Goal: Task Accomplishment & Management: Use online tool/utility

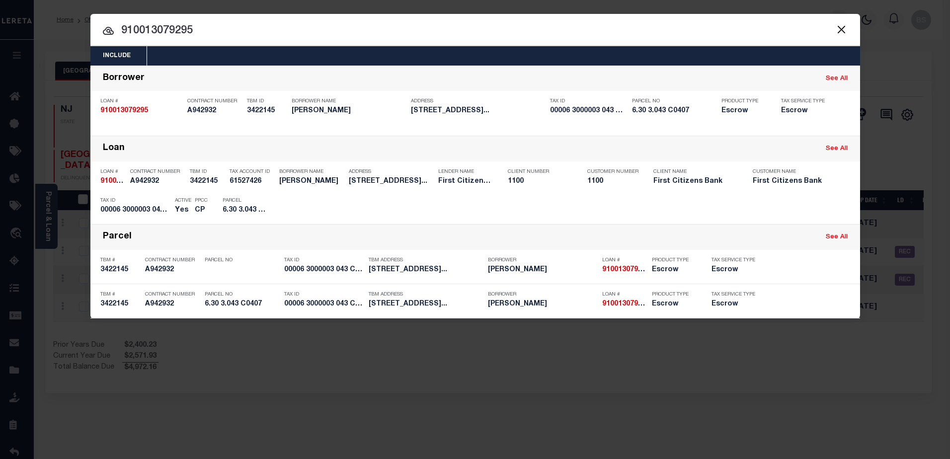
click at [298, 39] on input "910013079295" at bounding box center [475, 30] width 770 height 17
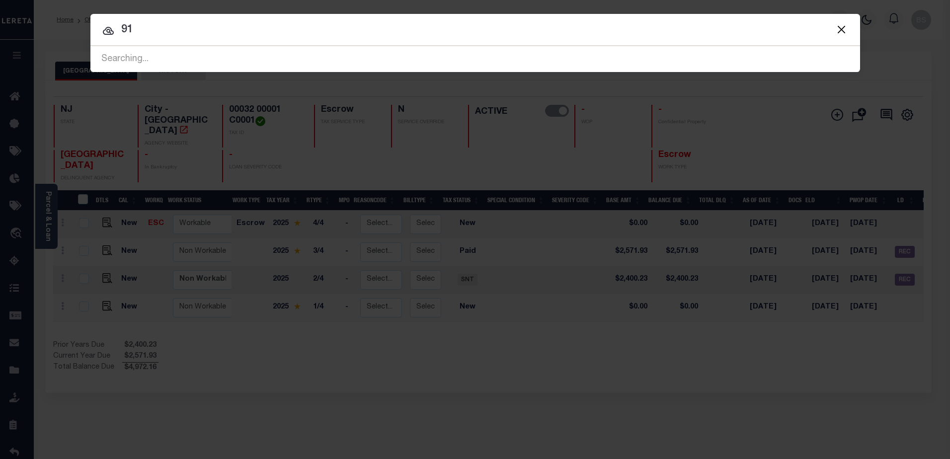
type input "9"
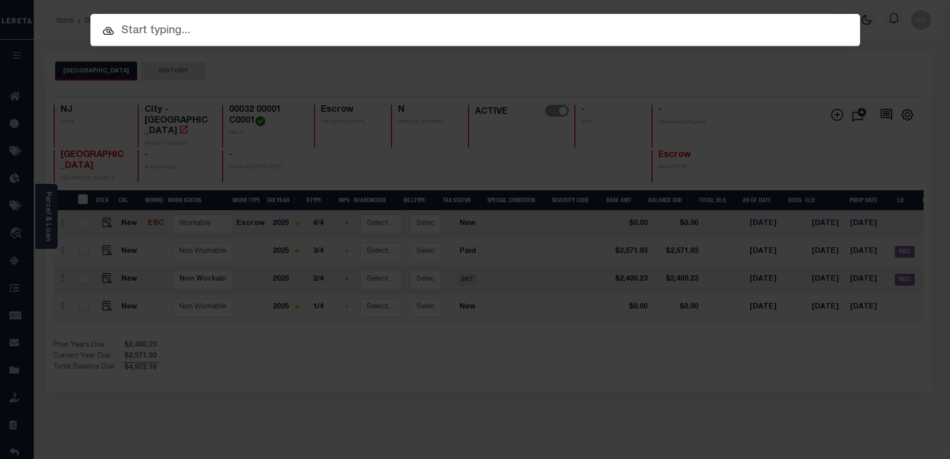
click at [174, 31] on input "text" at bounding box center [475, 30] width 770 height 17
click at [139, 31] on input "text" at bounding box center [475, 30] width 770 height 17
paste input "10020226"
type input "10020226"
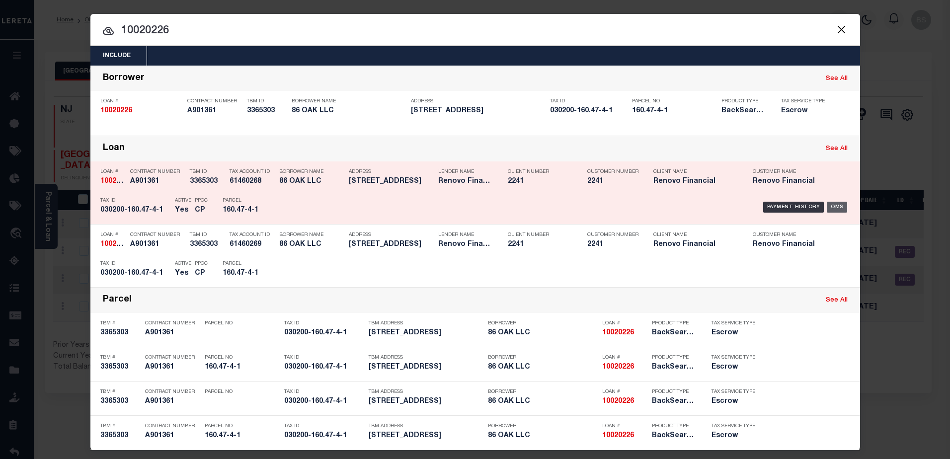
click at [832, 210] on div "OMS" at bounding box center [837, 207] width 20 height 11
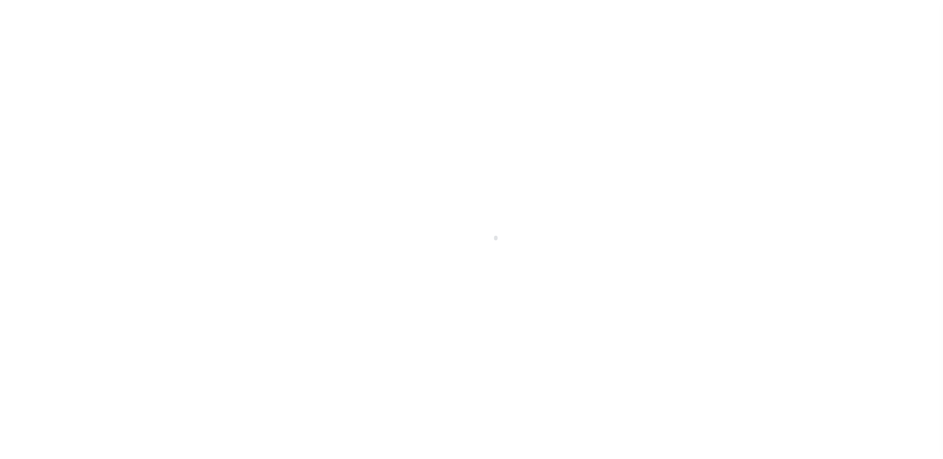
select select "10"
select select "Escrow"
type input "86 OAK STREET"
type input "BINGHAMTON, NY 13905"
type input "a0kUS000003yunB"
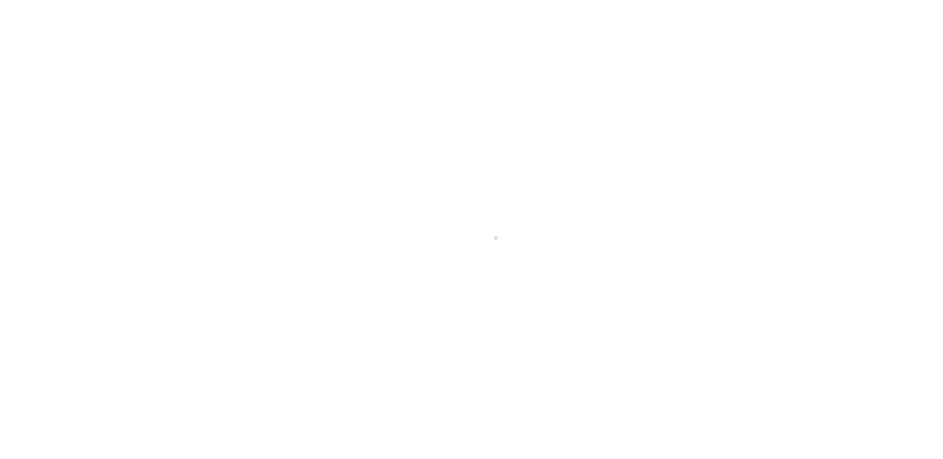
type input "NY"
select select
type textarea "LEGAL REQUIRED"
select select "14701"
select select "25067"
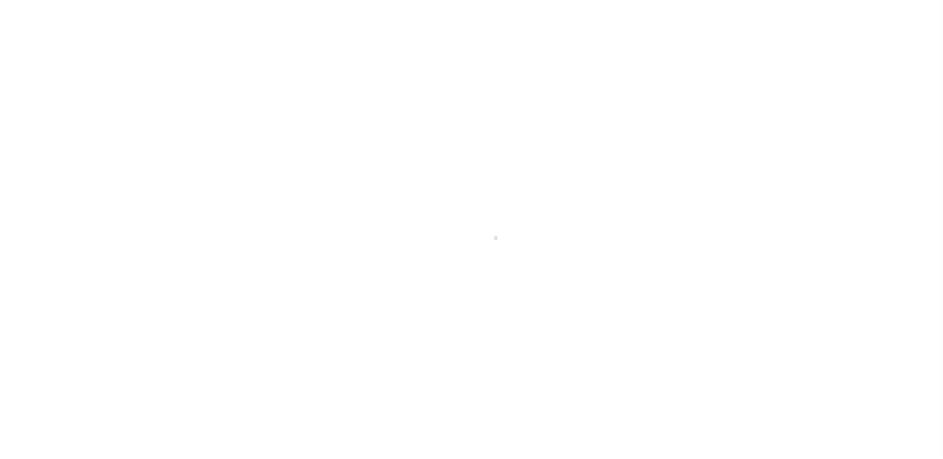
select select
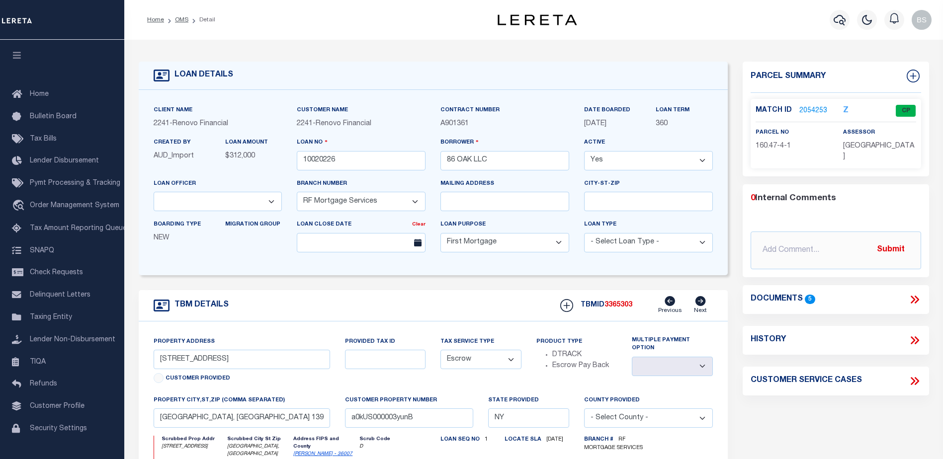
click at [812, 106] on link "2054253" at bounding box center [813, 111] width 28 height 10
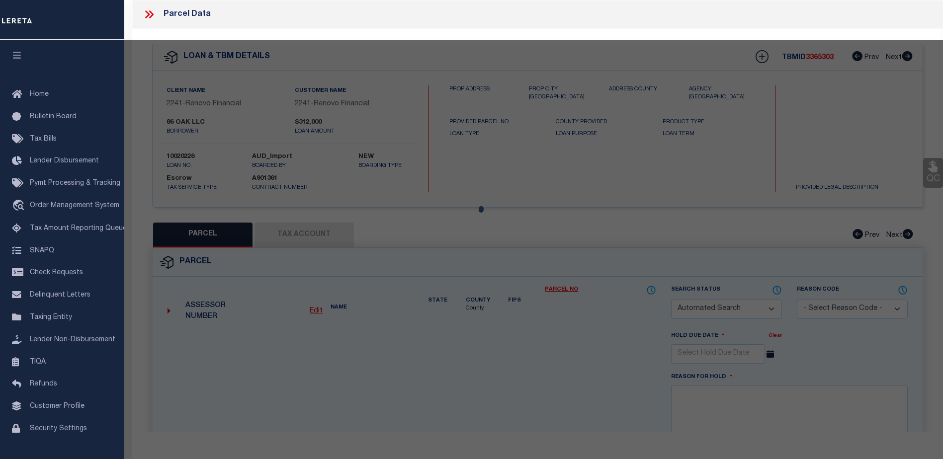
checkbox input "false"
select select "CP"
type input "86 Oak LLC"
select select
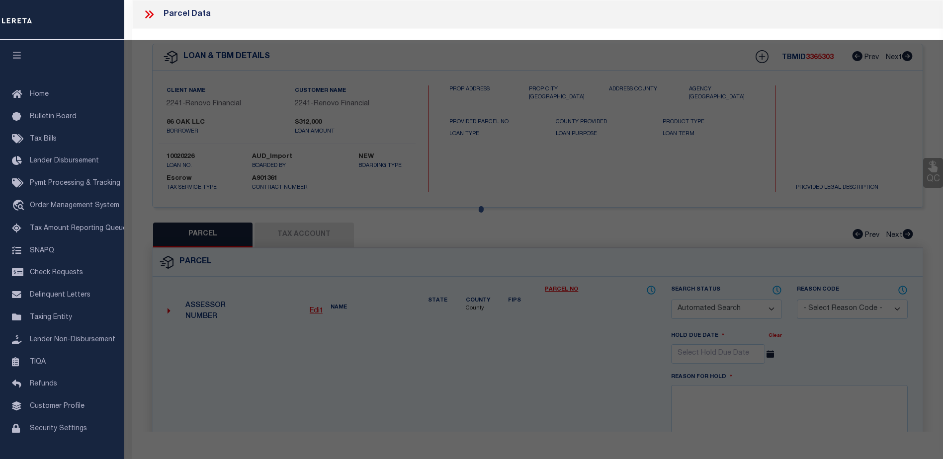
type input "86 Oak St"
checkbox input "false"
type input "BINGHAMTON, NY 13905"
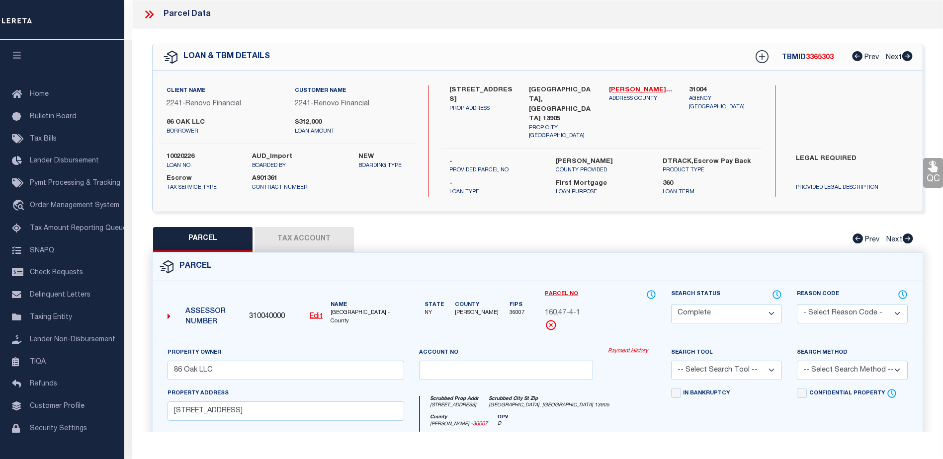
click at [622, 347] on link "Payment History" at bounding box center [632, 351] width 48 height 8
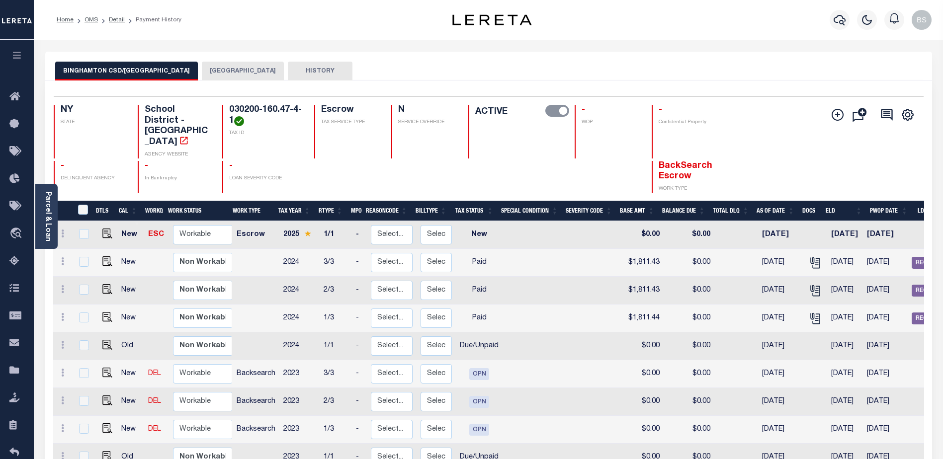
click at [224, 70] on button "BINGHAMTON CITY" at bounding box center [243, 71] width 82 height 19
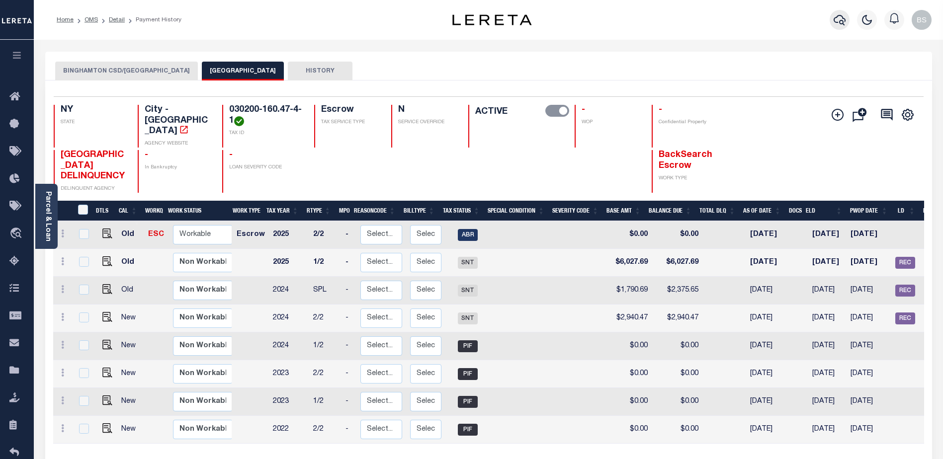
click at [841, 24] on icon "button" at bounding box center [839, 20] width 12 height 10
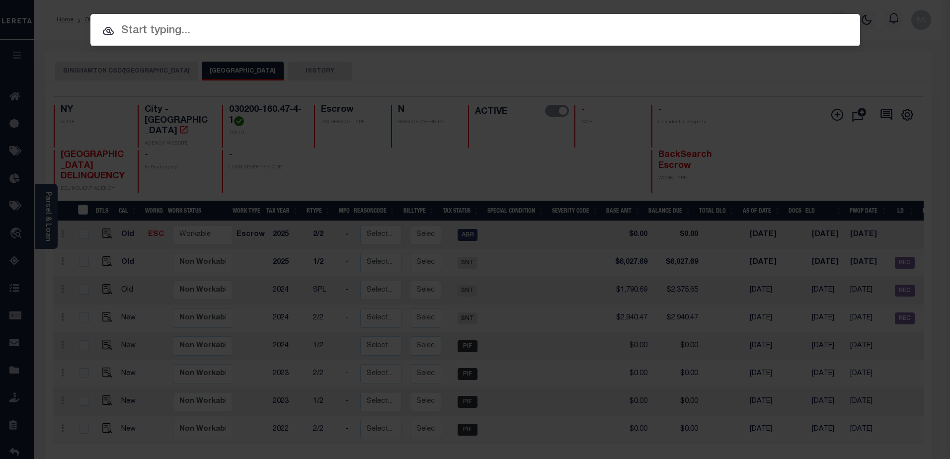
click at [128, 27] on input "text" at bounding box center [475, 30] width 770 height 17
click at [137, 24] on input "text" at bounding box center [475, 30] width 770 height 17
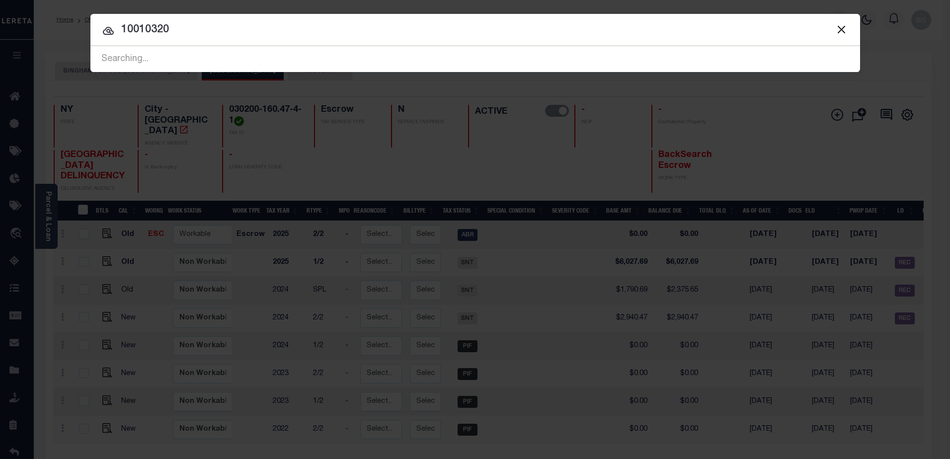
type input "10010320"
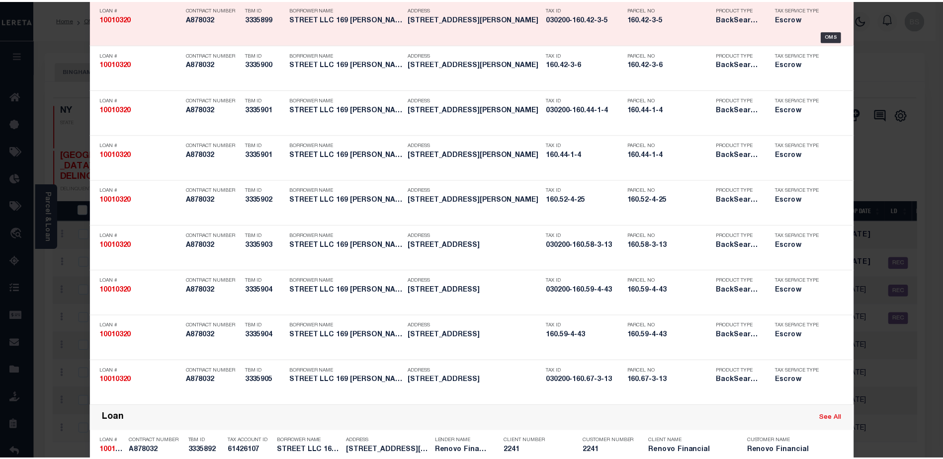
scroll to position [547, 0]
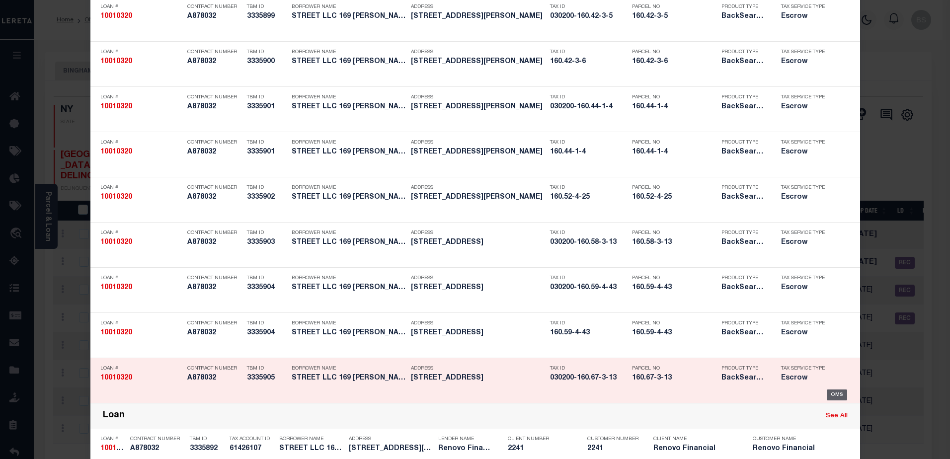
click at [835, 393] on div "OMS" at bounding box center [837, 395] width 20 height 11
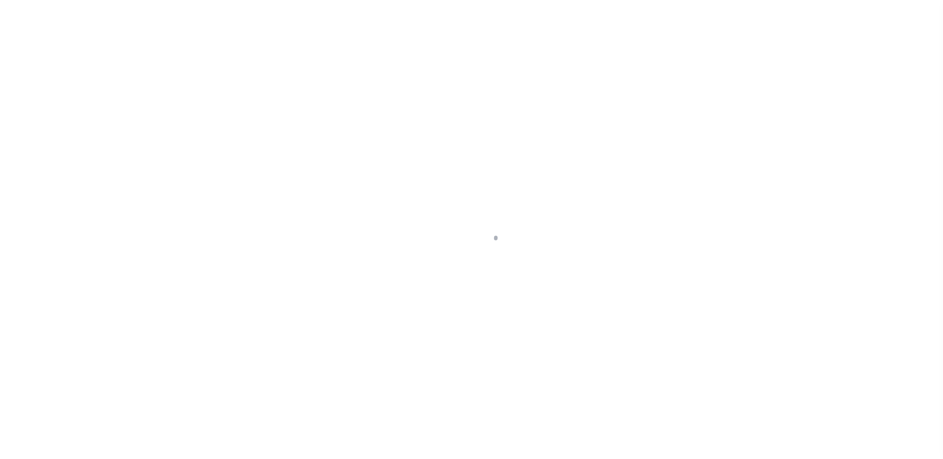
select select "10"
select select "Escrow"
type input "16 GRAND"
type input "030200-160.67-3-13"
type input "[GEOGRAPHIC_DATA] NY 13903"
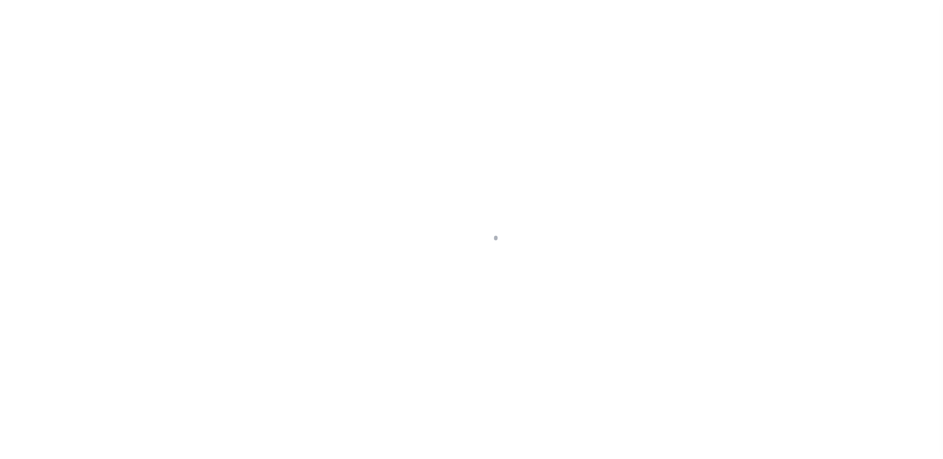
type input "a0kUS00000187gf"
type input "NY"
select select
type textarea "TAX ID Update last comment: HH - 6/10/25 - Updated tax id to match edit mask"
select select "25067"
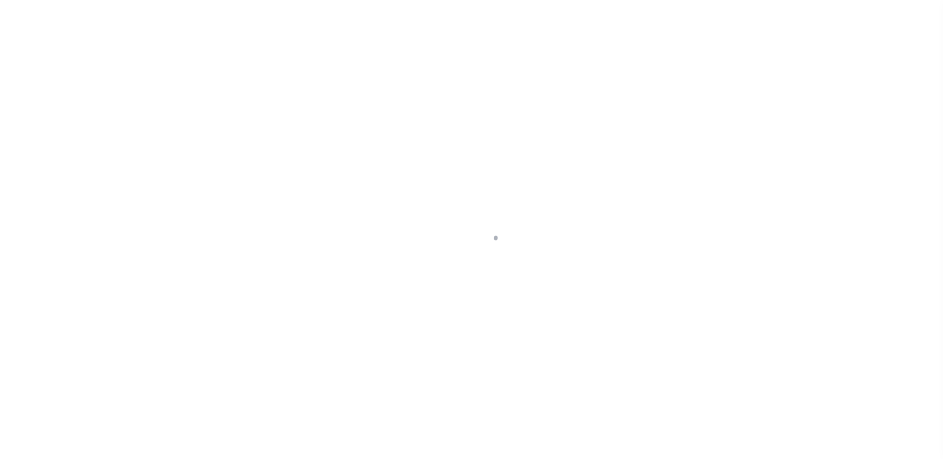
select select
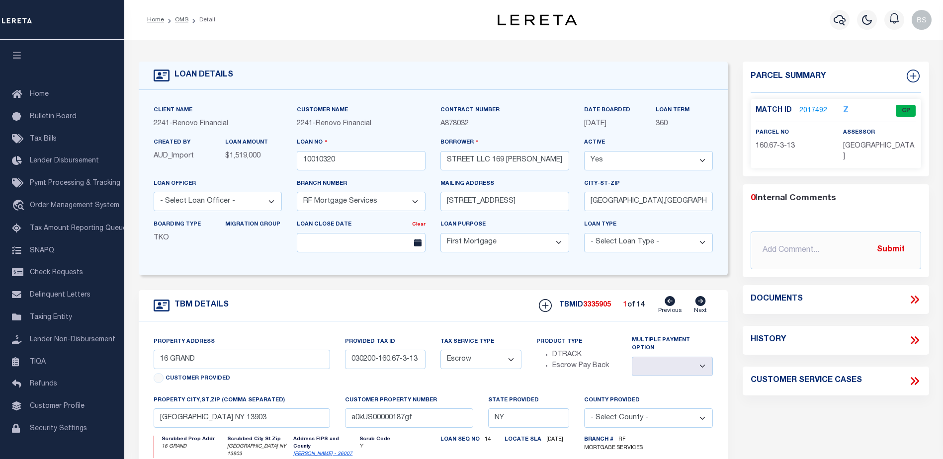
click at [801, 110] on link "2017492" at bounding box center [813, 111] width 28 height 10
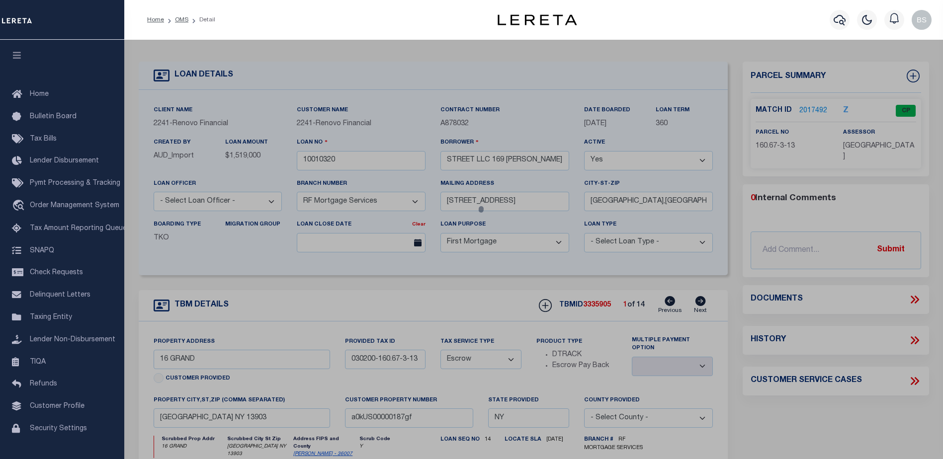
checkbox input "false"
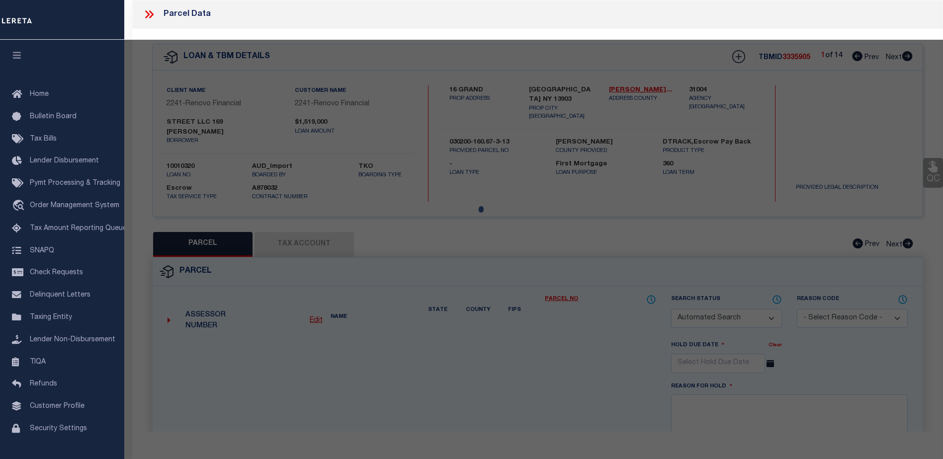
select select "CP"
type input "AJEM Group LLC"
select select "AGW"
select select
type input "16 Grand St"
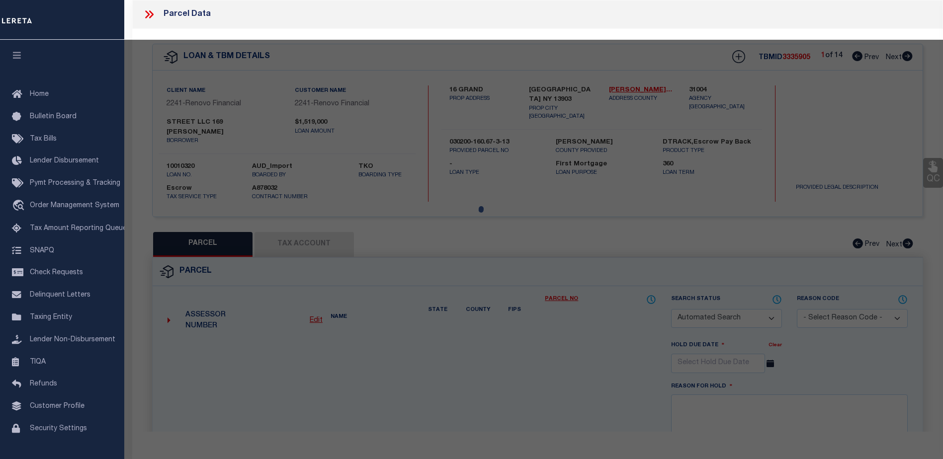
checkbox input "false"
type input "BINGHAMTON NY 13903"
type textarea "06-0007-026 1005804189 762754412, 50 x 120"
type textarea "HH - 6/10/25 - Updated tax id to match edit mask"
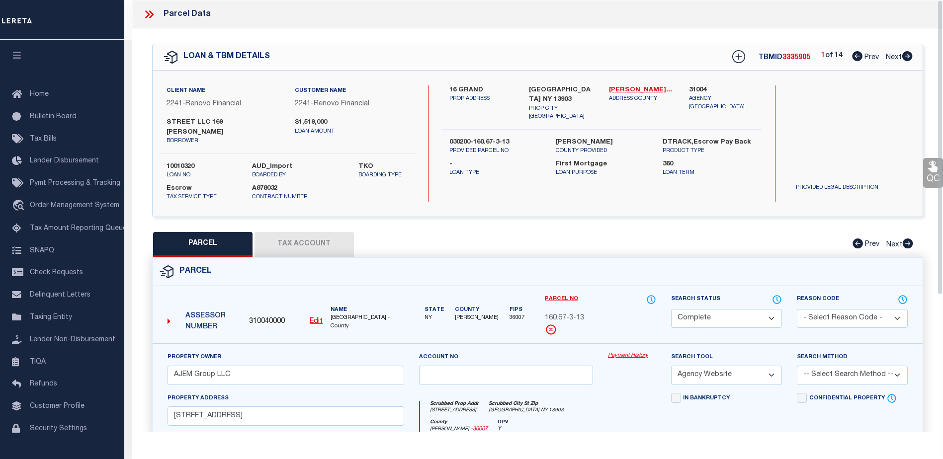
click at [634, 352] on link "Payment History" at bounding box center [632, 356] width 48 height 8
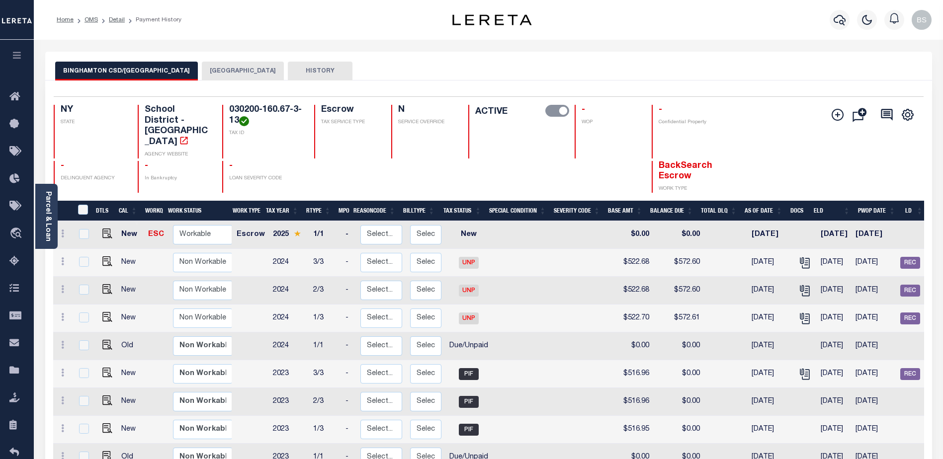
click at [212, 69] on button "[GEOGRAPHIC_DATA]" at bounding box center [243, 71] width 82 height 19
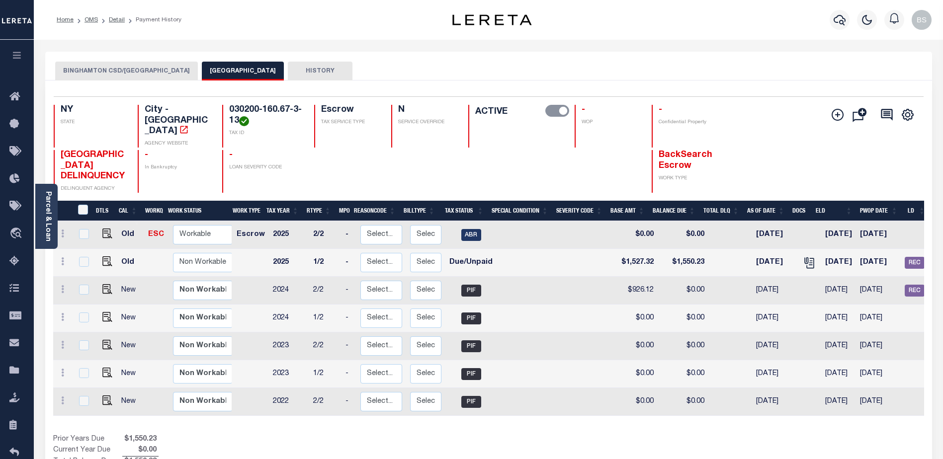
click at [159, 73] on button "BINGHAMTON CSD/[GEOGRAPHIC_DATA]" at bounding box center [126, 71] width 143 height 19
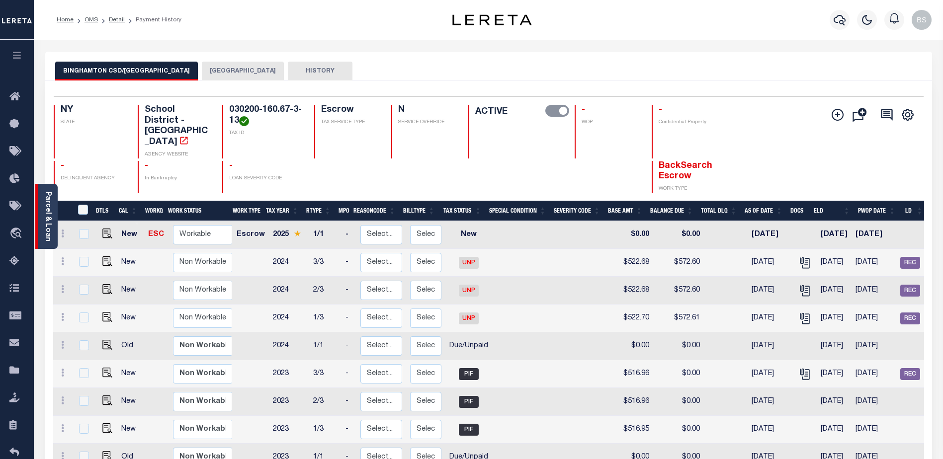
click at [49, 229] on link "Parcel & Loan" at bounding box center [47, 216] width 7 height 50
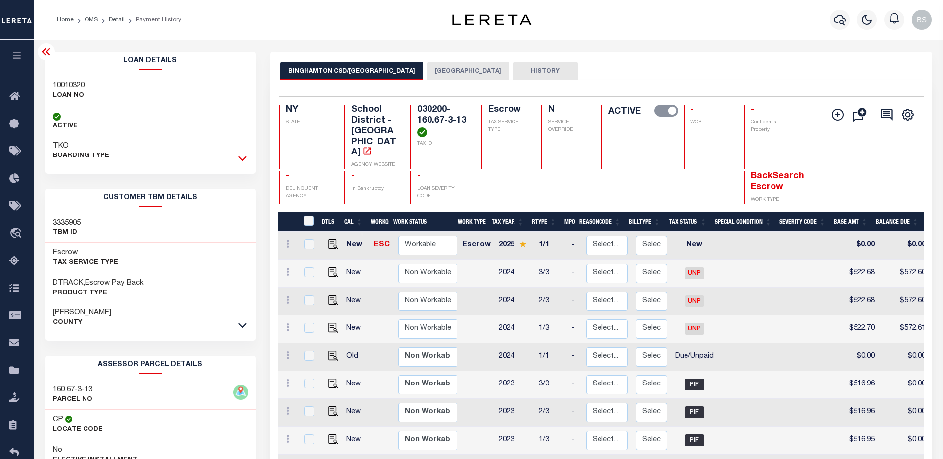
click at [242, 158] on icon at bounding box center [242, 158] width 8 height 10
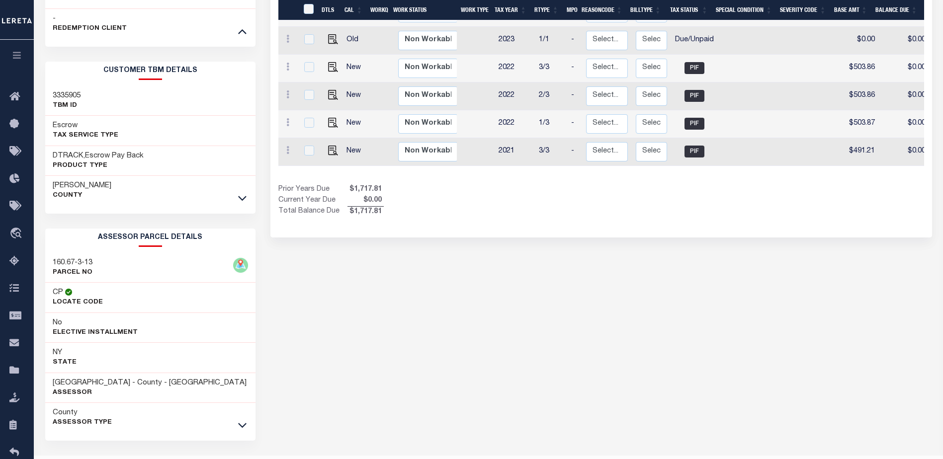
scroll to position [456, 0]
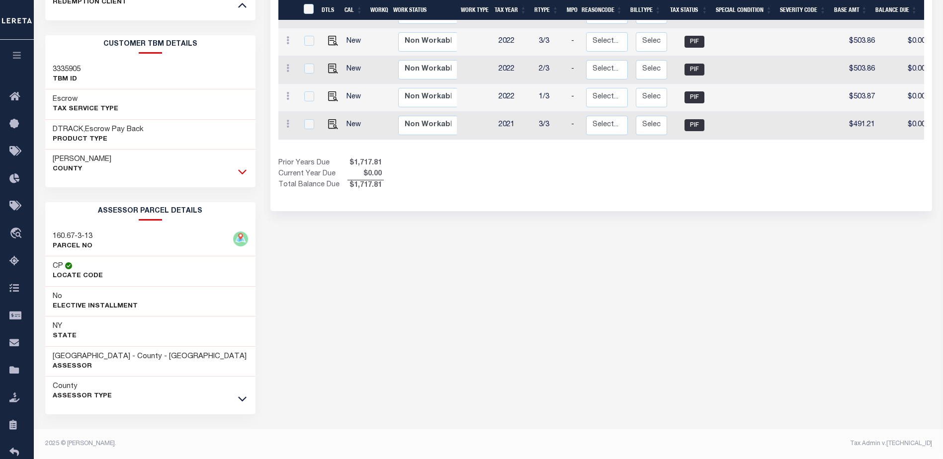
click at [240, 170] on icon at bounding box center [242, 172] width 8 height 5
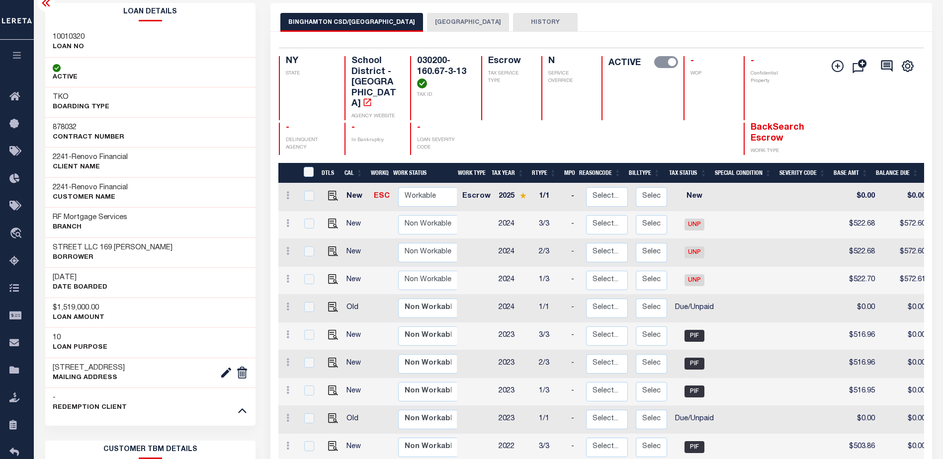
scroll to position [0, 0]
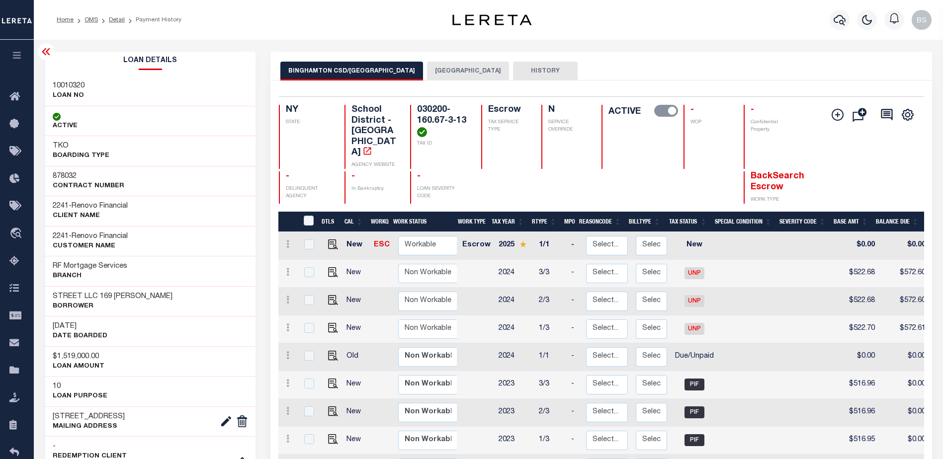
drag, startPoint x: 47, startPoint y: 53, endPoint x: 107, endPoint y: 75, distance: 63.5
click at [47, 53] on icon at bounding box center [46, 52] width 12 height 12
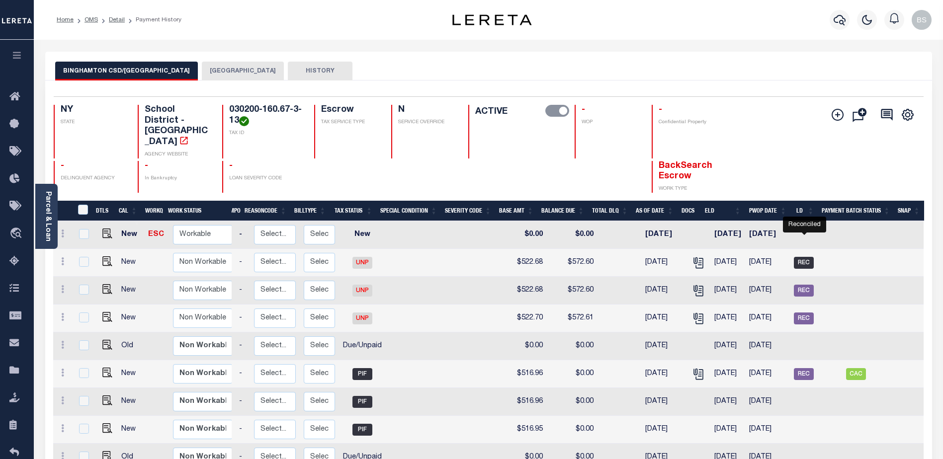
click at [803, 257] on span "REC" at bounding box center [804, 263] width 20 height 12
checkbox input "true"
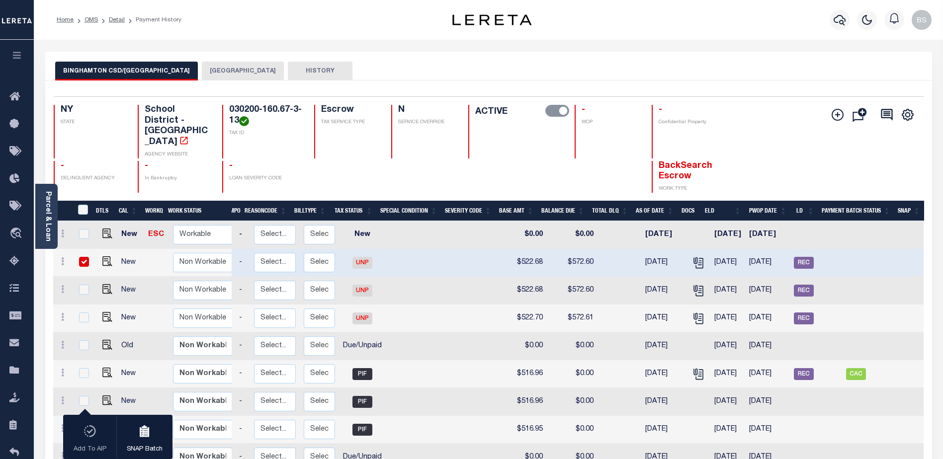
click at [80, 257] on input "checkbox" at bounding box center [84, 262] width 10 height 10
checkbox input "false"
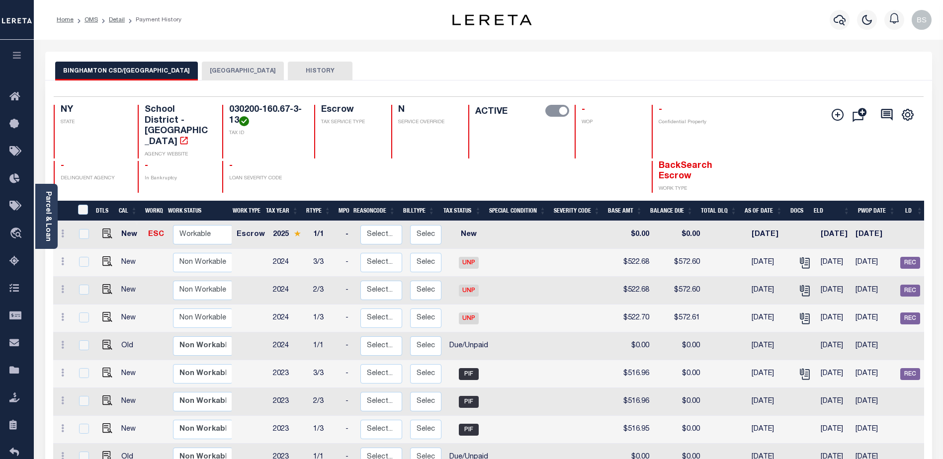
click at [238, 72] on button "BINGHAMTON CITY" at bounding box center [243, 71] width 82 height 19
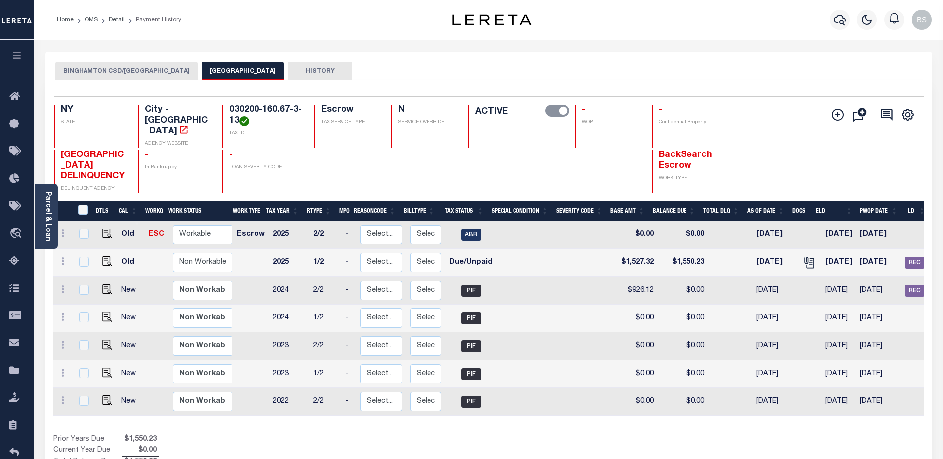
click at [122, 66] on button "BINGHAMTON CSD/BINGHAMTON CITY" at bounding box center [126, 71] width 143 height 19
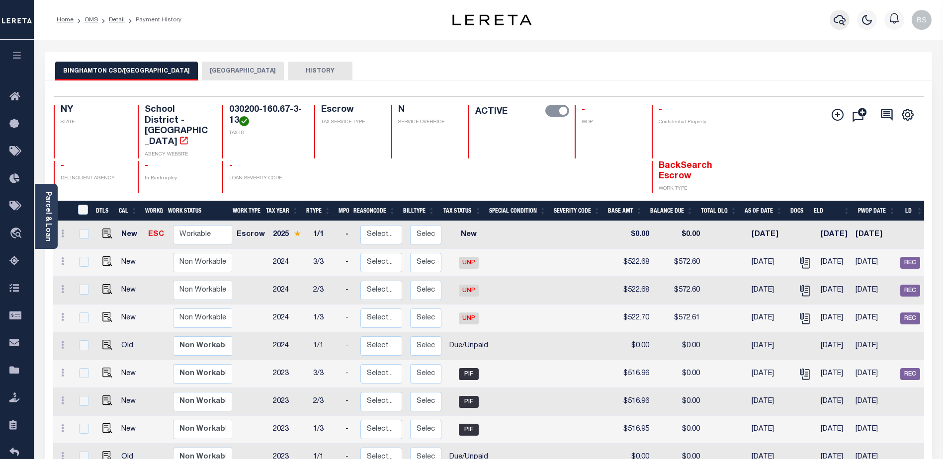
click at [843, 16] on icon "button" at bounding box center [839, 20] width 12 height 12
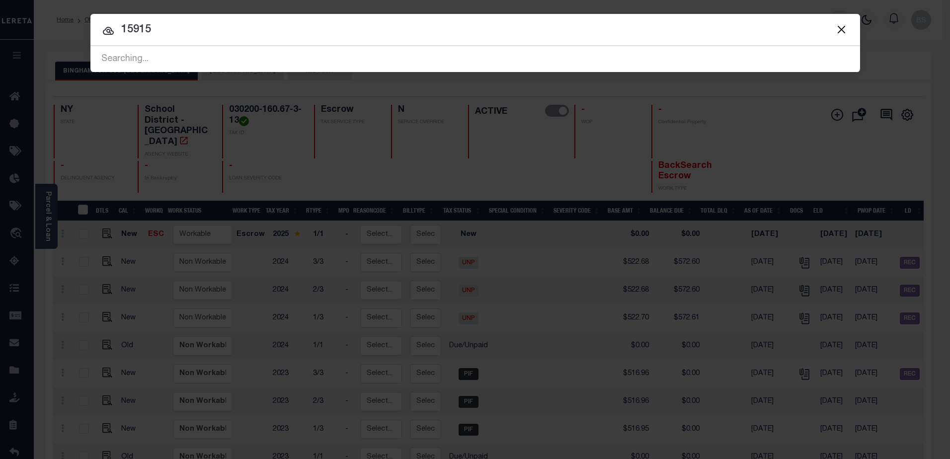
type input "15915"
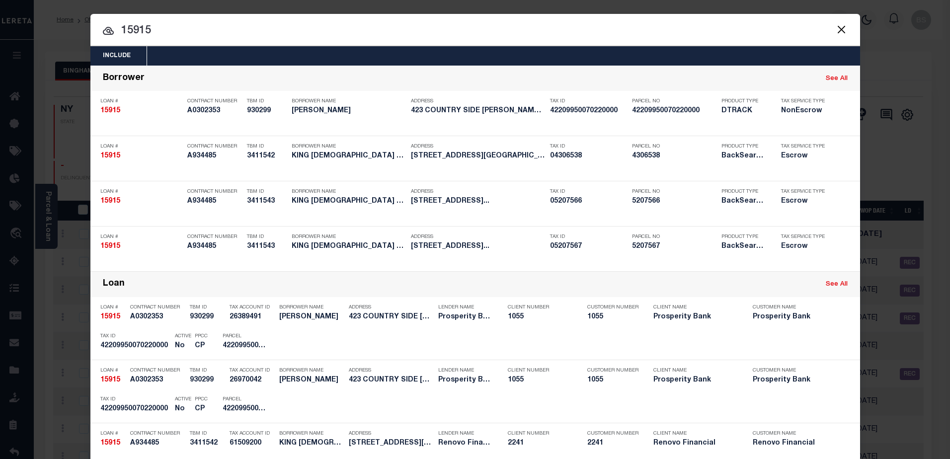
type input "15915"
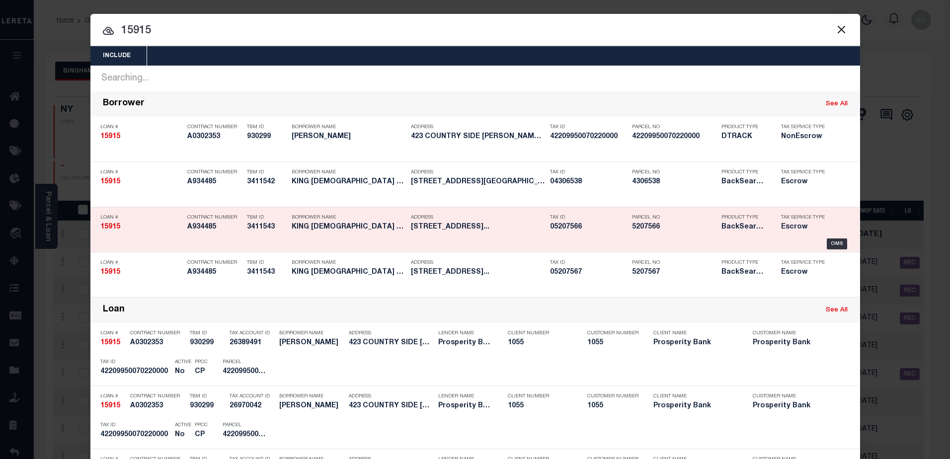
click at [831, 238] on div "Tax Service Type Escrow" at bounding box center [806, 224] width 65 height 29
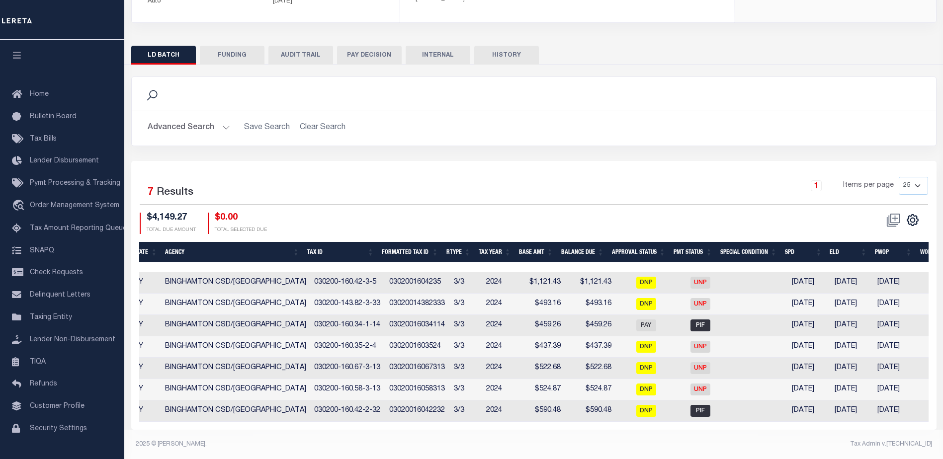
scroll to position [0, 200]
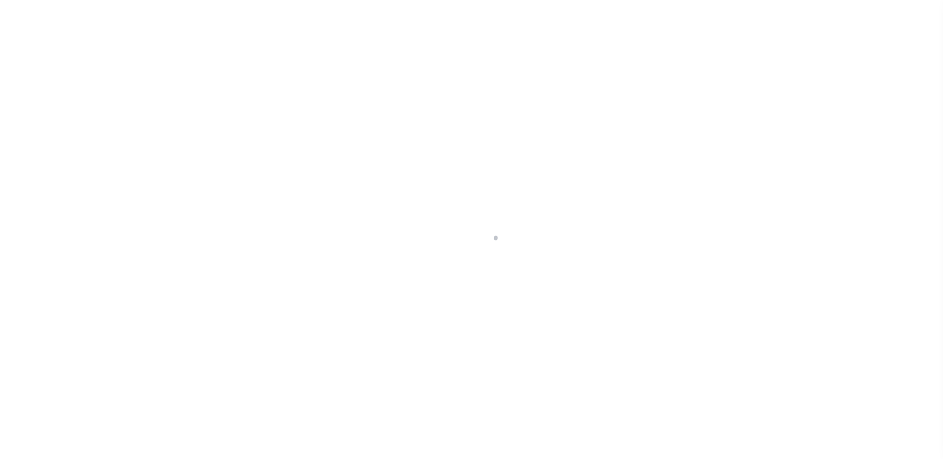
select select "10"
select select "Escrow"
type input "4258 Shrine Place Northwest"
select select
type input "Canton, OH 44708"
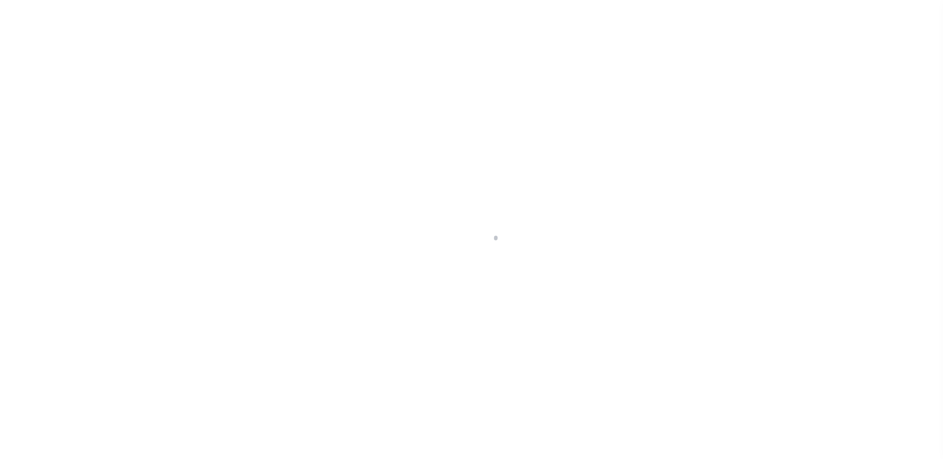
type input "a0kUS000007aWoX"
type input "OH"
select select
type textarea "LEGAL REQUIRED"
select select "14701"
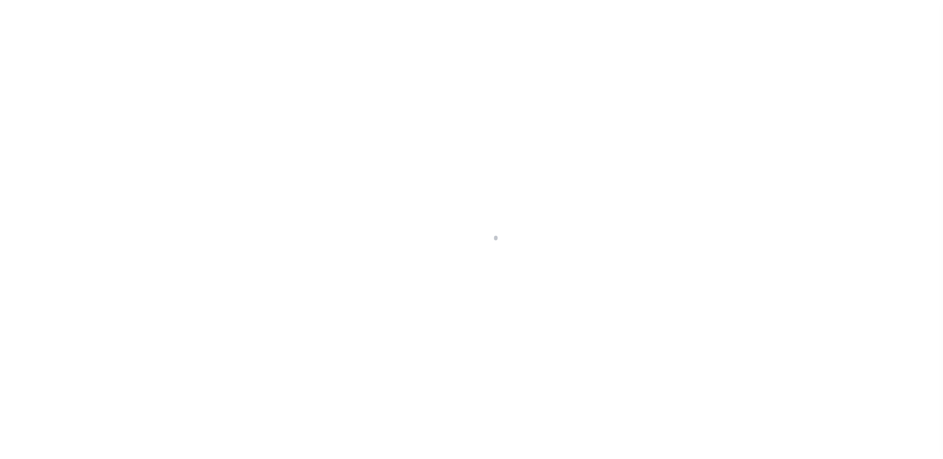
select select "25066"
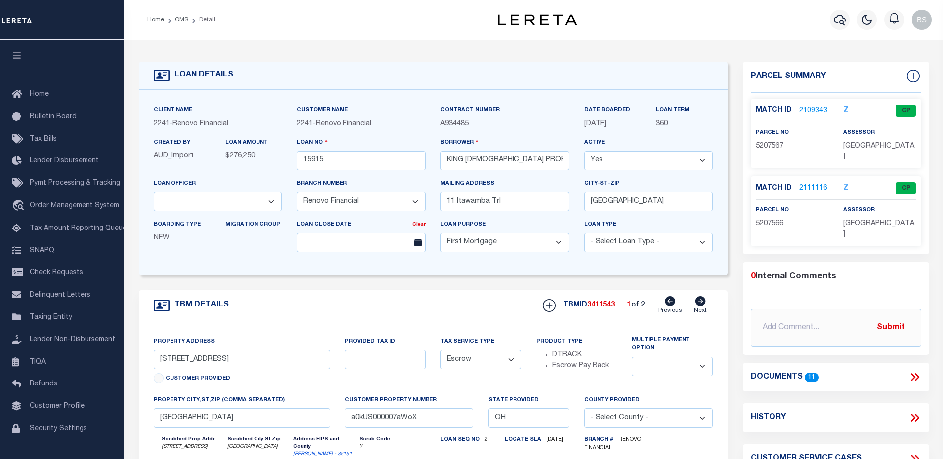
click at [800, 183] on link "2111116" at bounding box center [813, 188] width 28 height 10
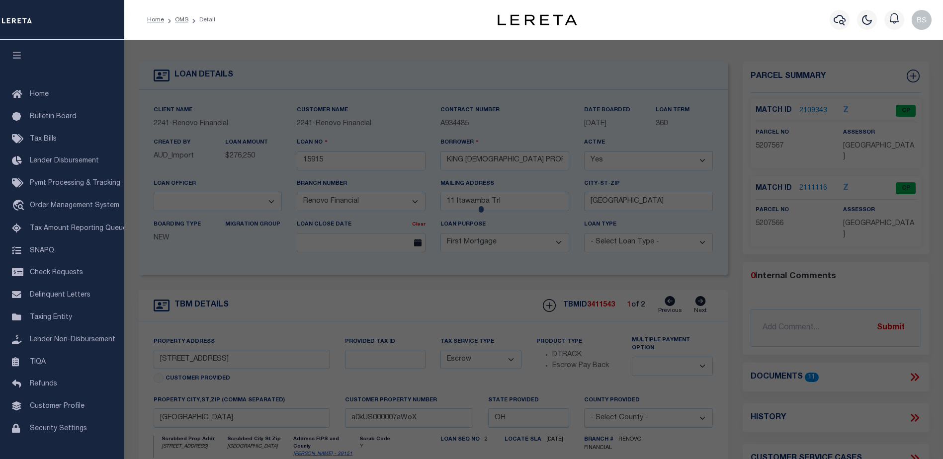
checkbox input "false"
select select "CP"
select select "ACT"
type input "KING CHURCH PROPERTIES LLC"
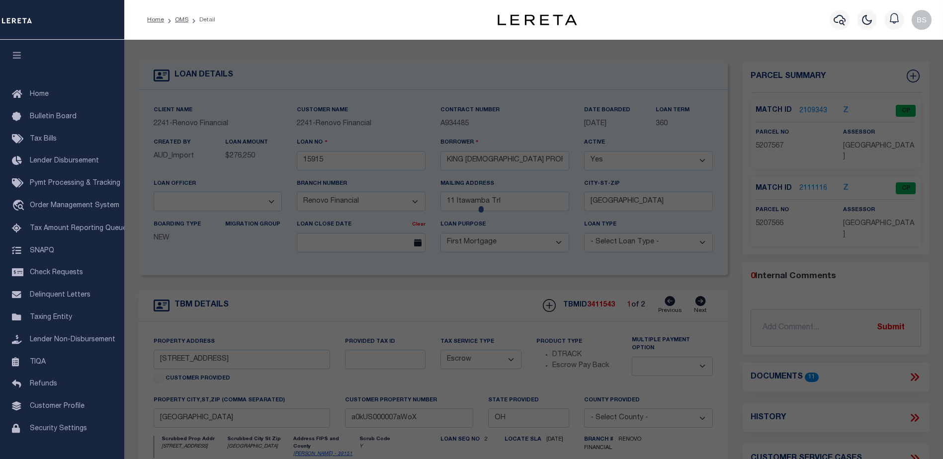
select select "AGW"
select select "ADD"
type input "4258 SHRINE PL NW"
checkbox input "false"
type input "Canton, OH 44708"
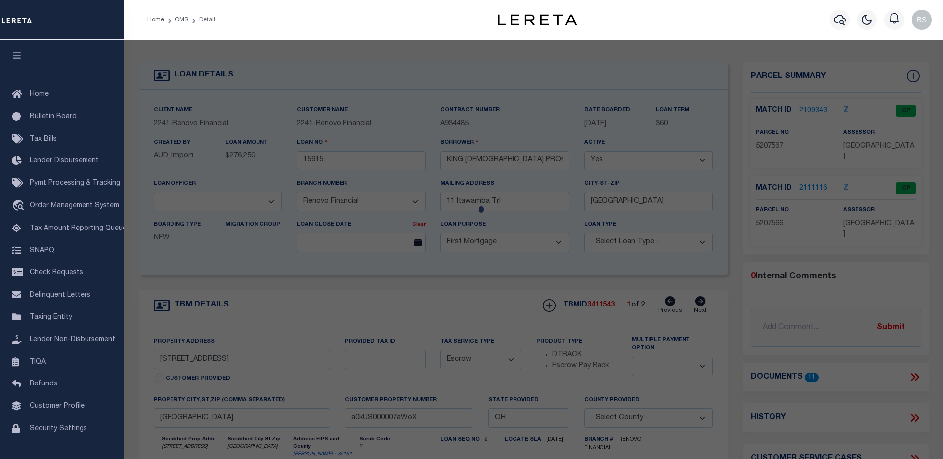
type textarea "60 WH LAKESIDE HTS"
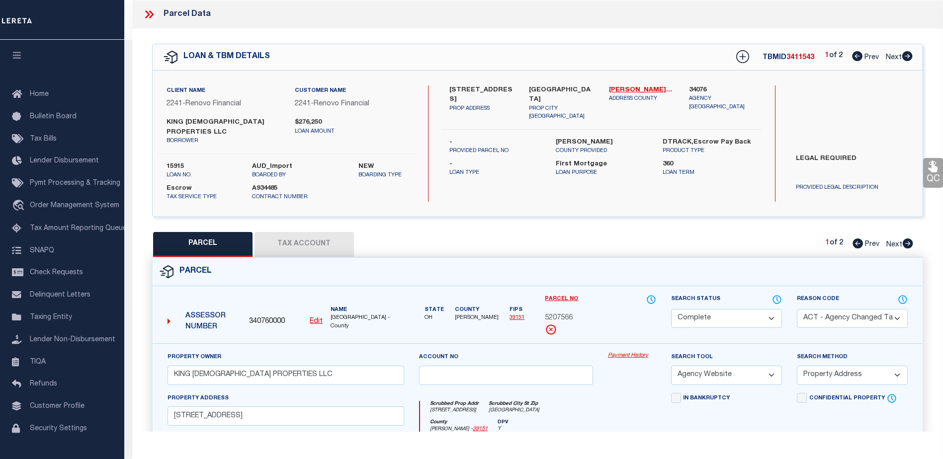
click at [640, 352] on link "Payment History" at bounding box center [632, 356] width 48 height 8
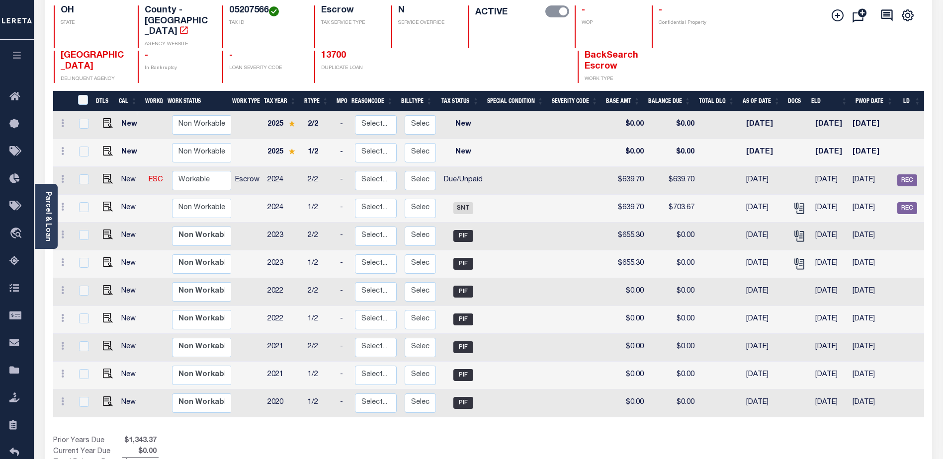
scroll to position [0, 106]
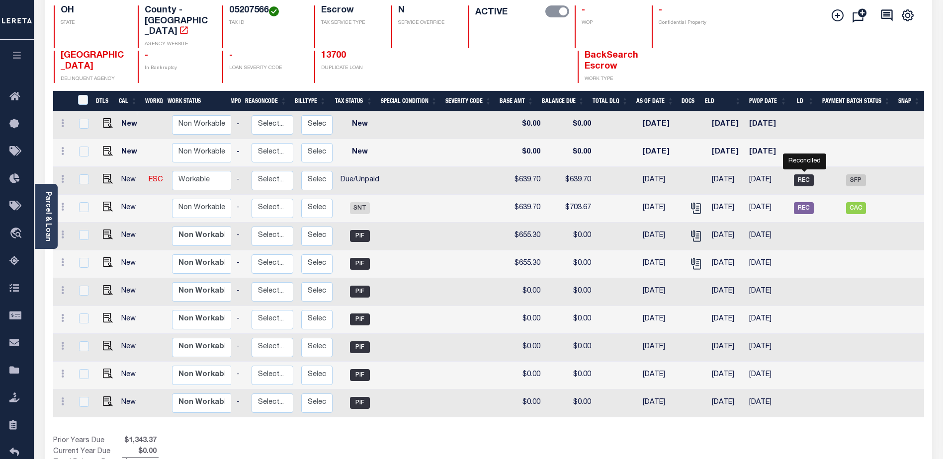
click at [799, 174] on span "REC" at bounding box center [804, 180] width 20 height 12
checkbox input "true"
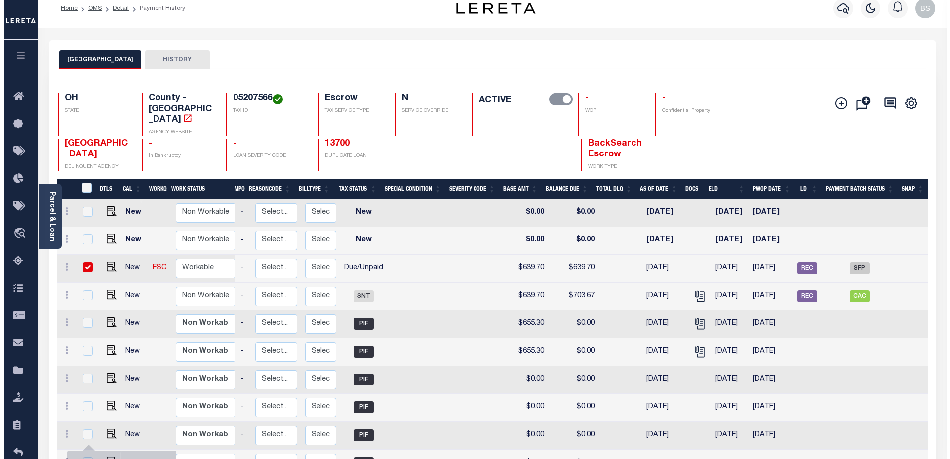
scroll to position [0, 0]
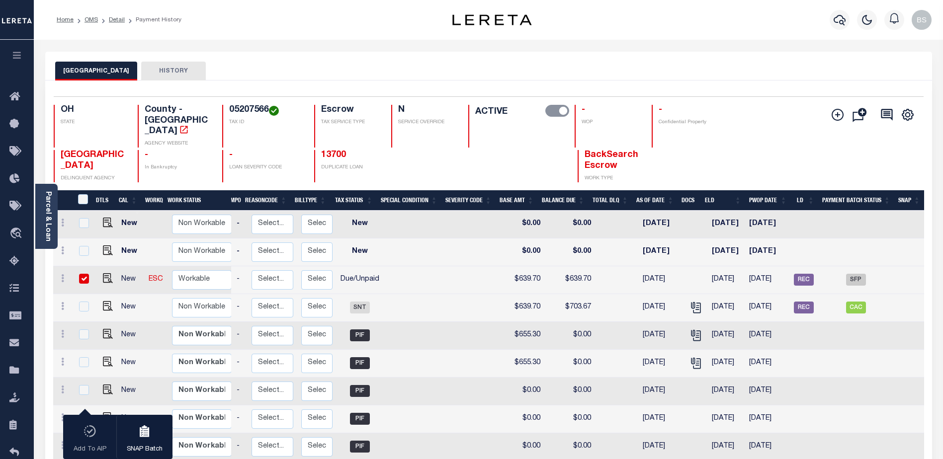
click at [83, 274] on input "checkbox" at bounding box center [84, 279] width 10 height 10
checkbox input "false"
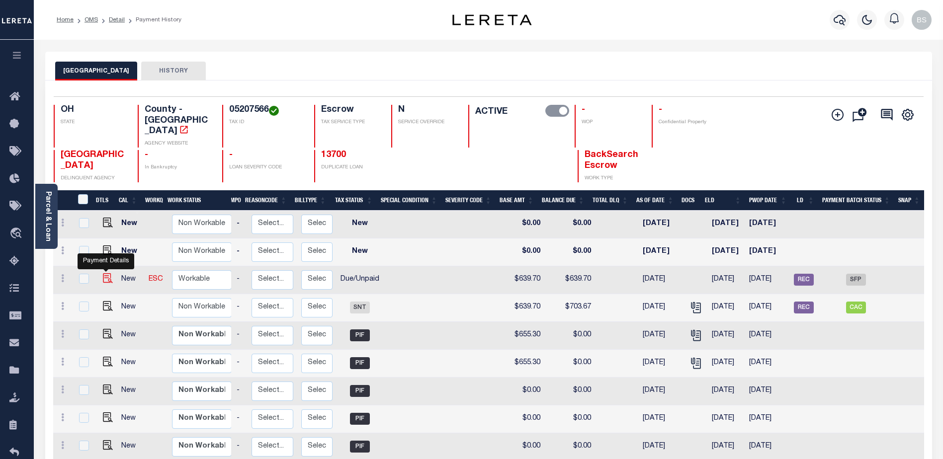
click at [106, 273] on img "" at bounding box center [108, 278] width 10 height 10
checkbox input "true"
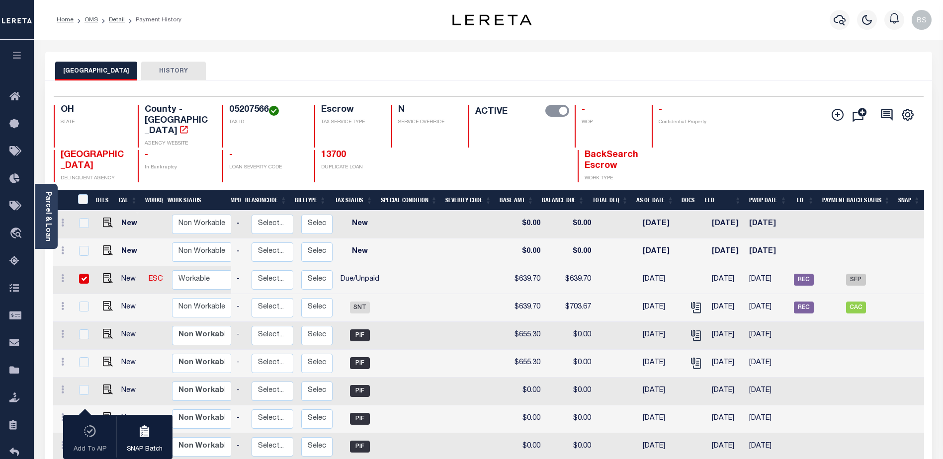
click at [850, 19] on div at bounding box center [839, 19] width 27 height 35
click at [844, 19] on icon "button" at bounding box center [839, 20] width 12 height 10
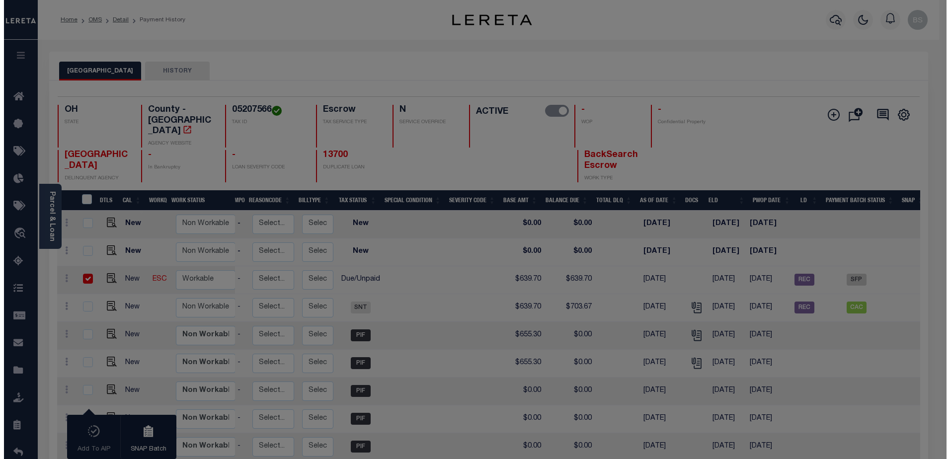
scroll to position [0, 99]
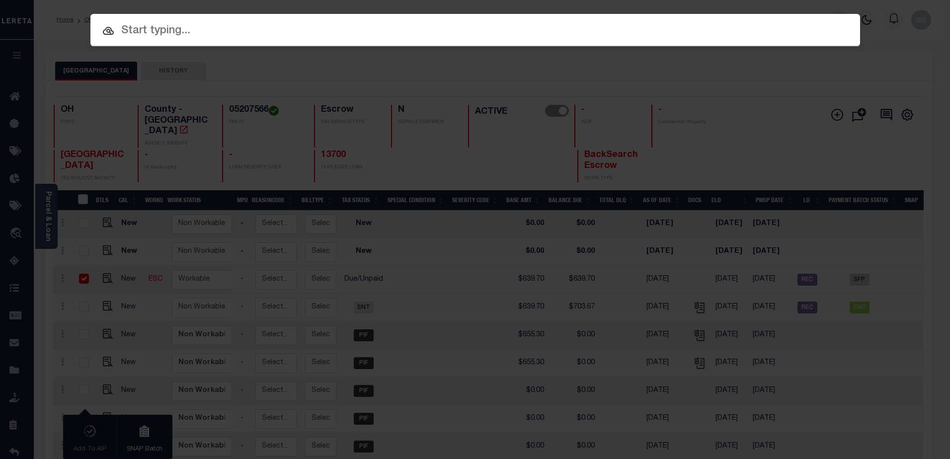
click at [154, 37] on input "text" at bounding box center [475, 30] width 770 height 17
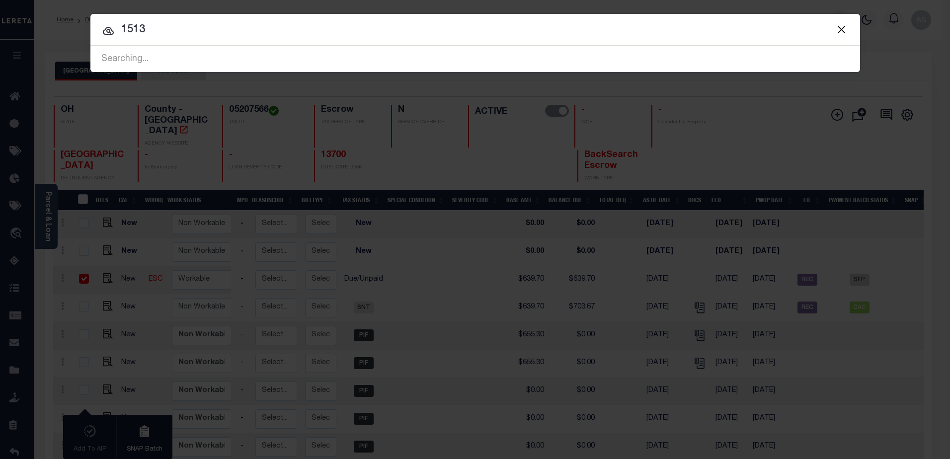
type input "15131"
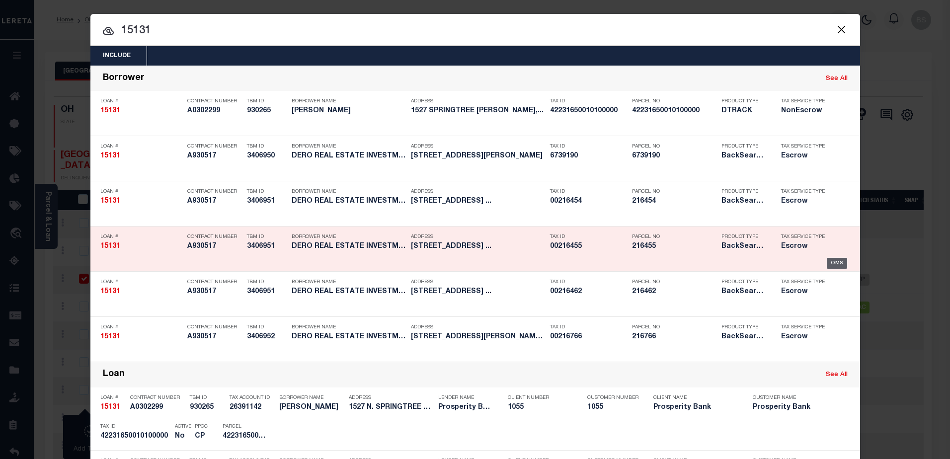
click at [828, 264] on div "OMS" at bounding box center [837, 263] width 20 height 11
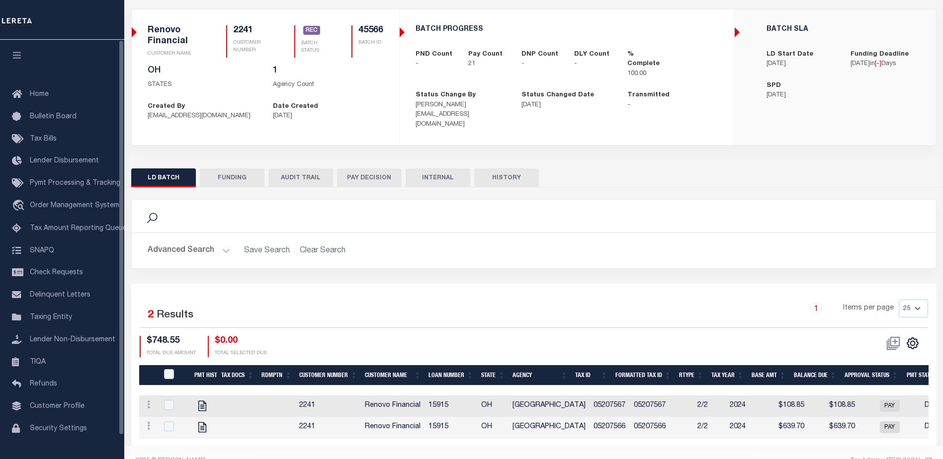
scroll to position [80, 0]
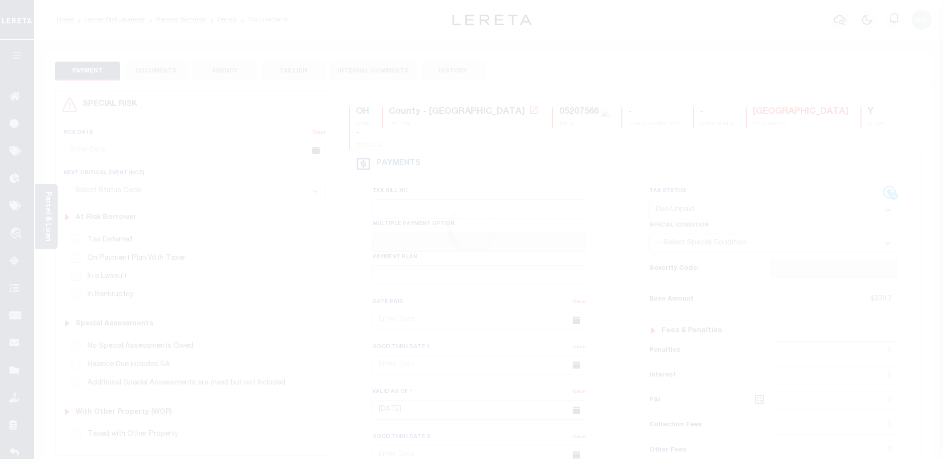
select select "DUE"
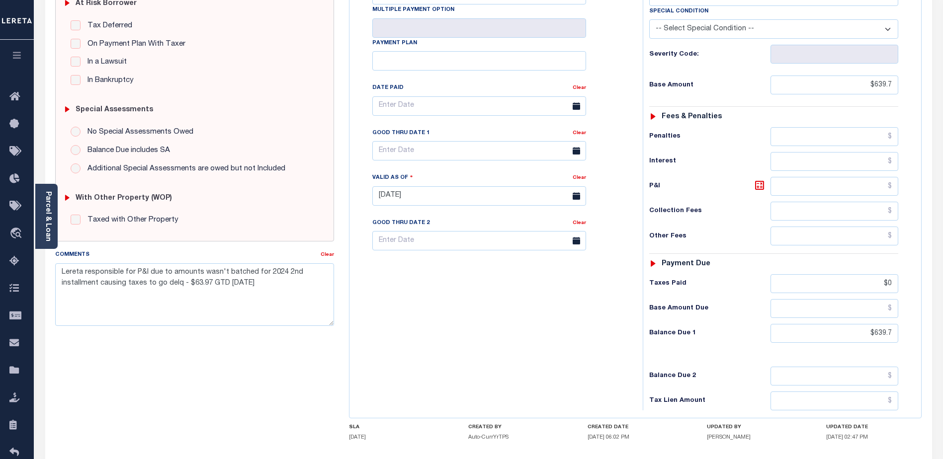
scroll to position [248, 0]
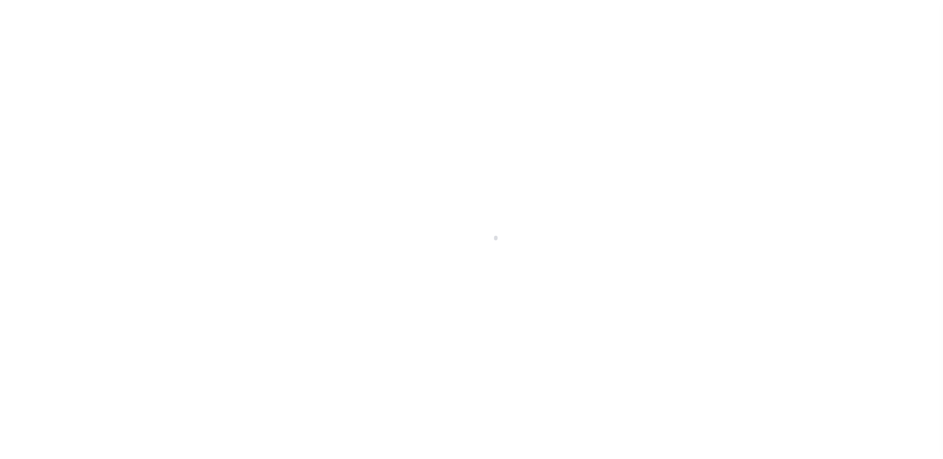
select select "14701"
select select "25066"
select select "10"
select select "Escrow"
type input "[STREET_ADDRESS]"
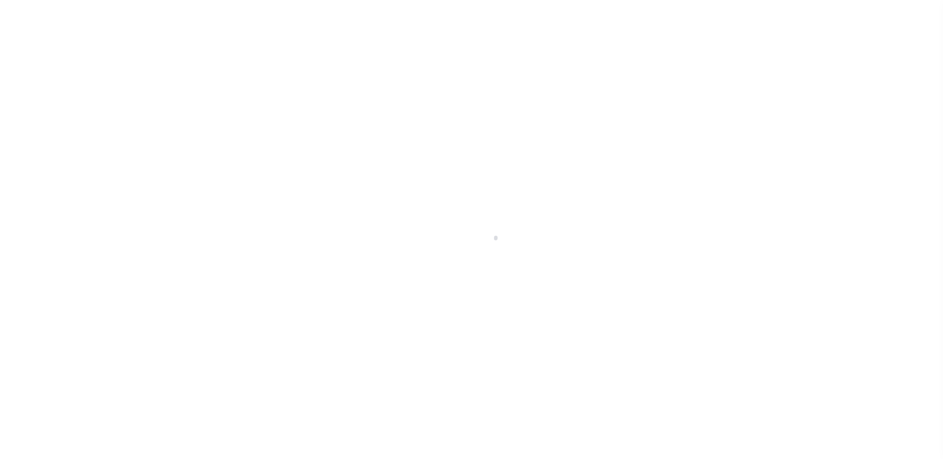
select select
type input "canton, [GEOGRAPHIC_DATA] 44709"
type input "a0kUS000005pVRt"
type input "OH"
select select
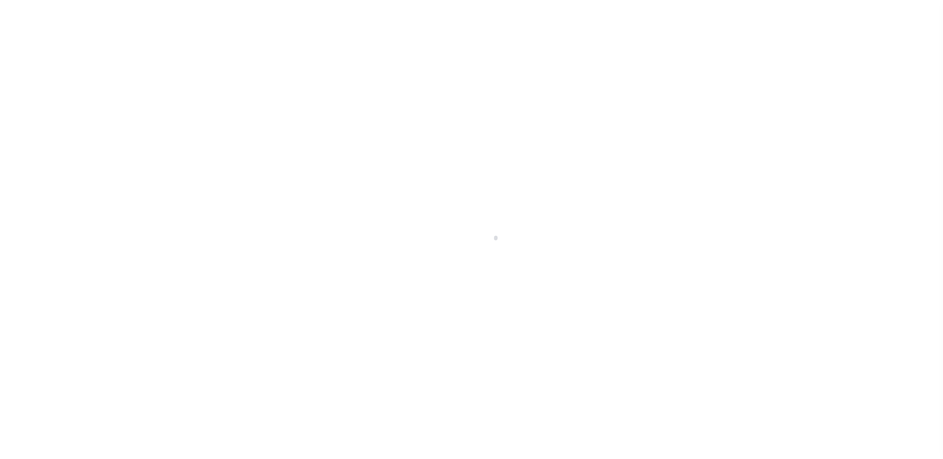
type textarea "LEGAL REQUIRED"
type textarea "Liability Limited to Customer Provided Parcel"
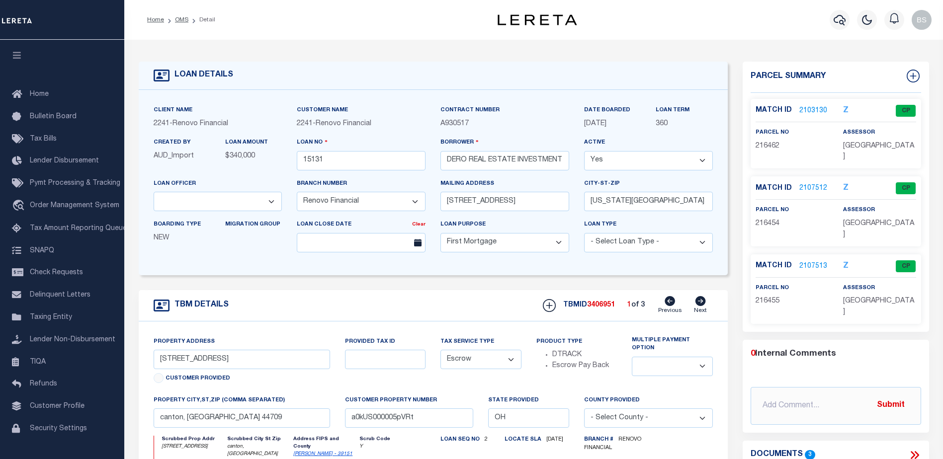
click at [801, 261] on link "2107513" at bounding box center [813, 266] width 28 height 10
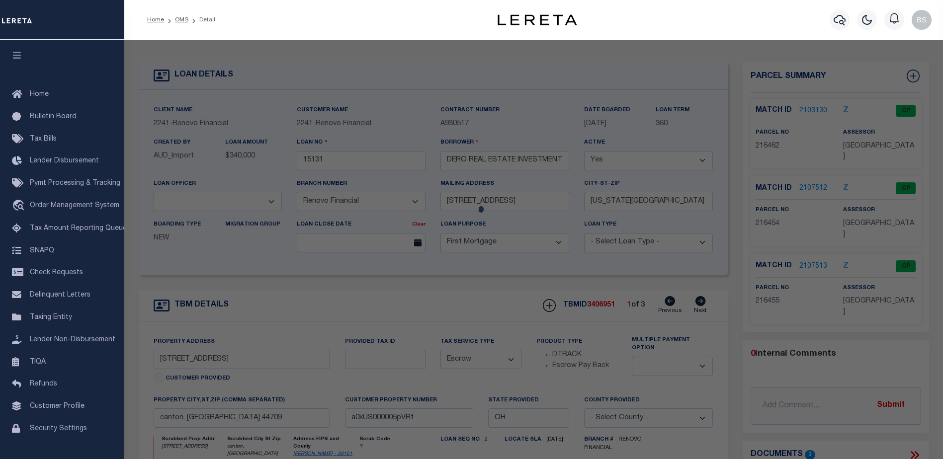
checkbox input "false"
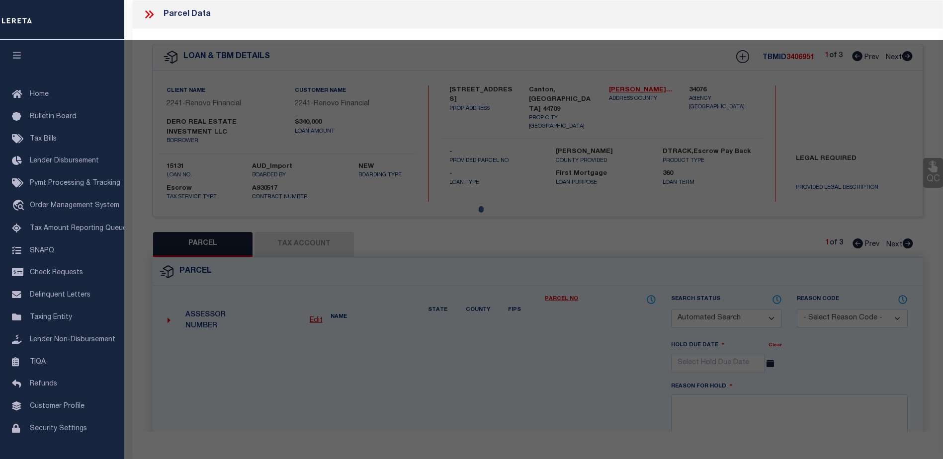
select select "CP"
select select "ACT"
type input "DERO REAL ESTATE INVESTMENTS LLC"
select select "AGW"
select select "ADD"
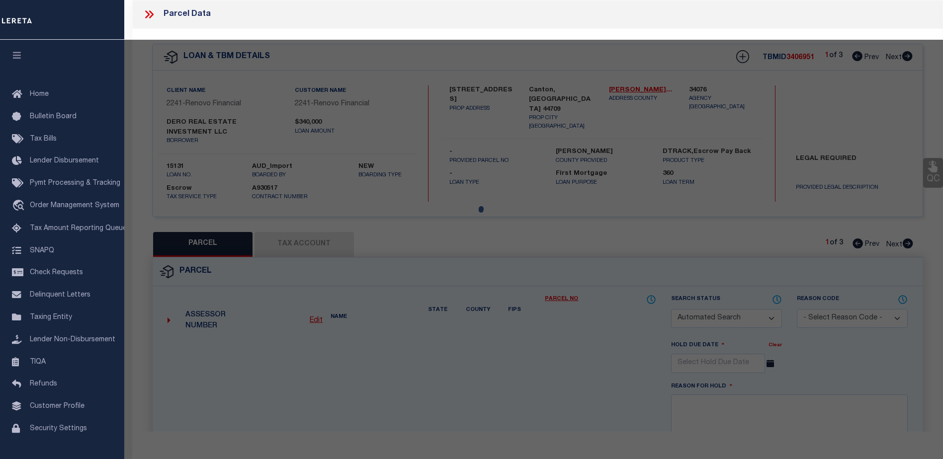
type input "SILENT CT NW"
checkbox input "false"
type input "canton, OH 44709"
type textarea "30055-24.5'SE"
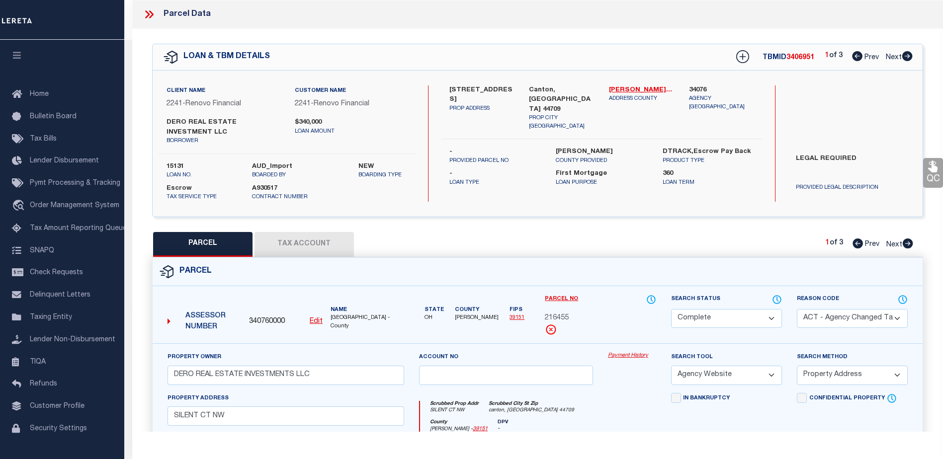
click at [630, 355] on link "Payment History" at bounding box center [632, 356] width 48 height 8
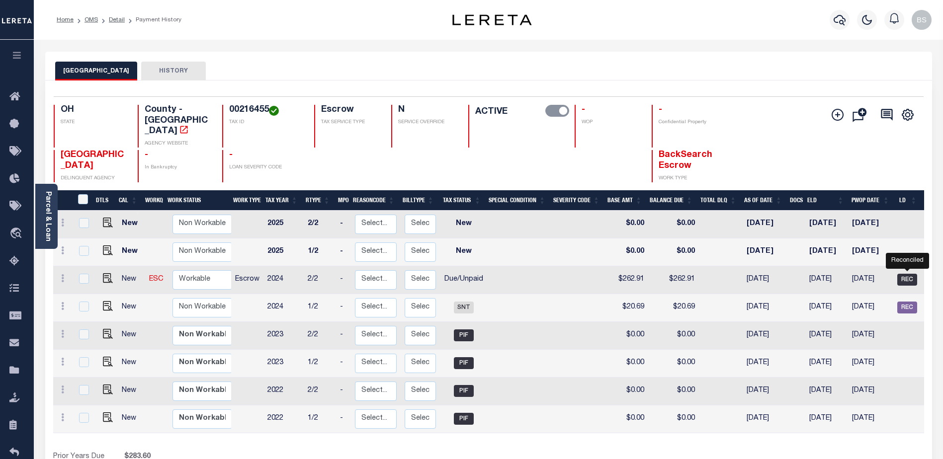
click at [905, 274] on span "REC" at bounding box center [907, 280] width 20 height 12
checkbox input "true"
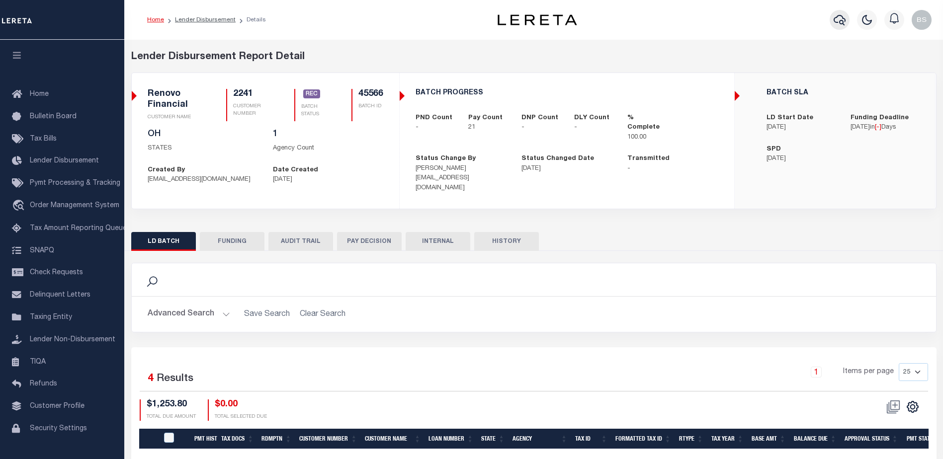
click at [835, 19] on icon "button" at bounding box center [839, 20] width 12 height 10
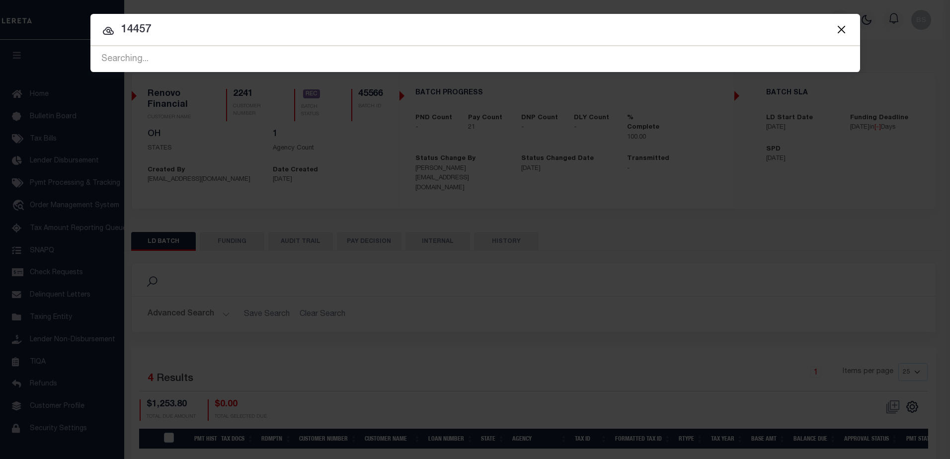
type input "14457"
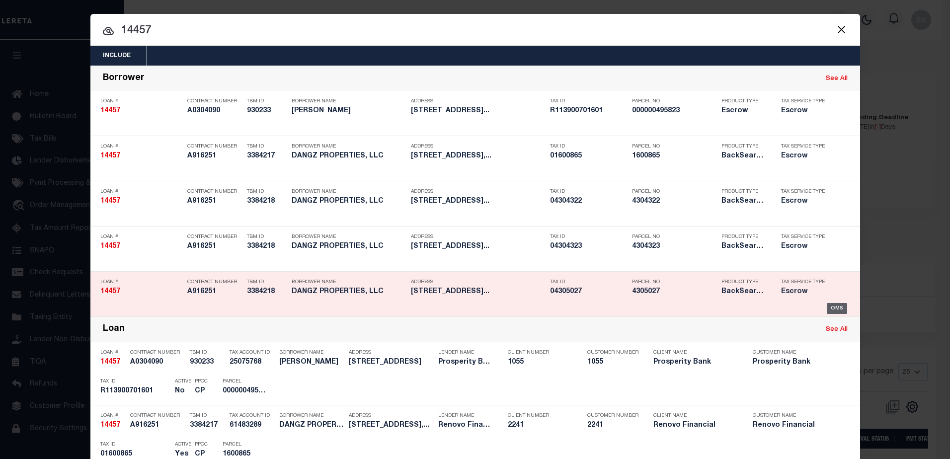
click at [832, 314] on div "OMS" at bounding box center [837, 308] width 20 height 11
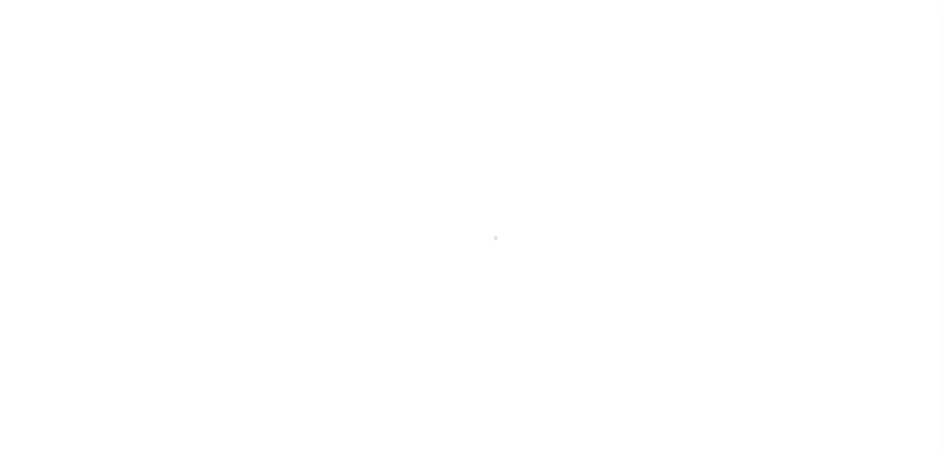
select select "14701"
select select "25066"
select select "10"
select select "Escrow"
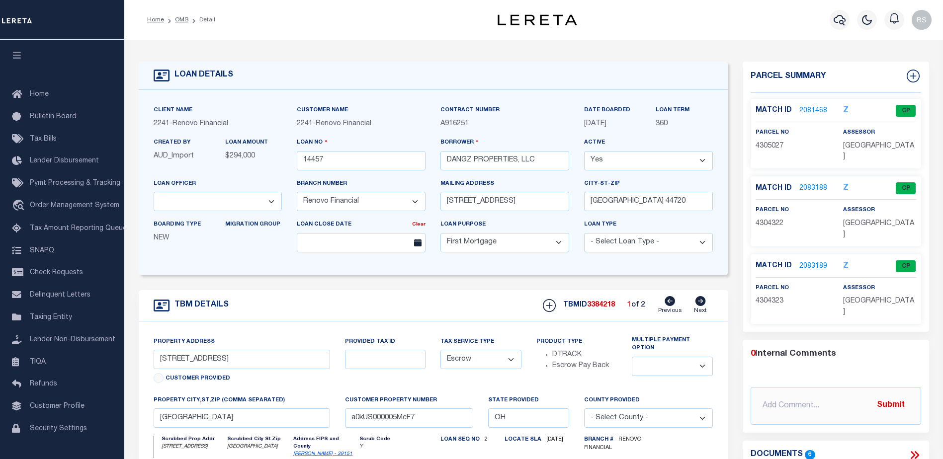
click at [812, 107] on link "2081468" at bounding box center [813, 111] width 28 height 10
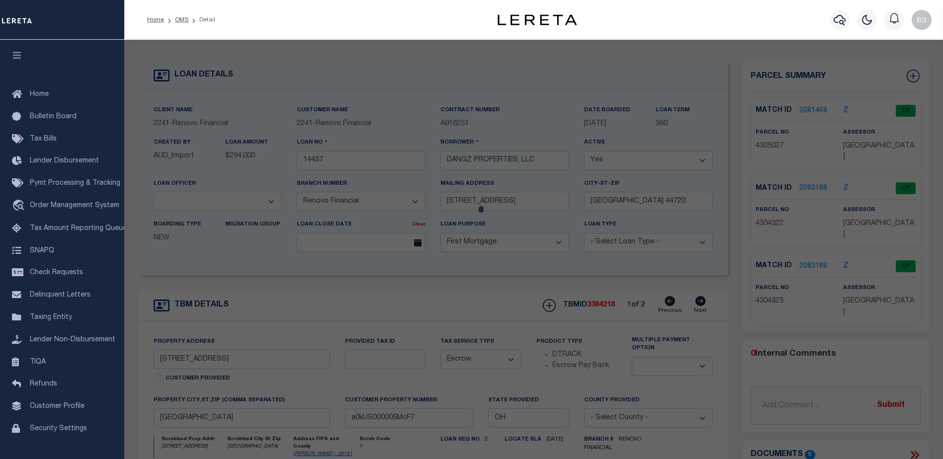
checkbox input "false"
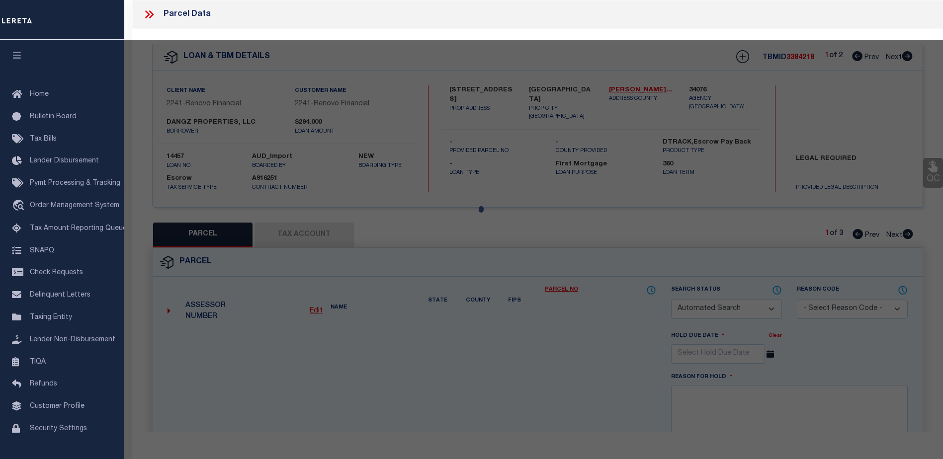
select select "CP"
select select "ACT"
type input "DANGZ PROPERTIES LLC"
select select "AGW"
select select "ADD"
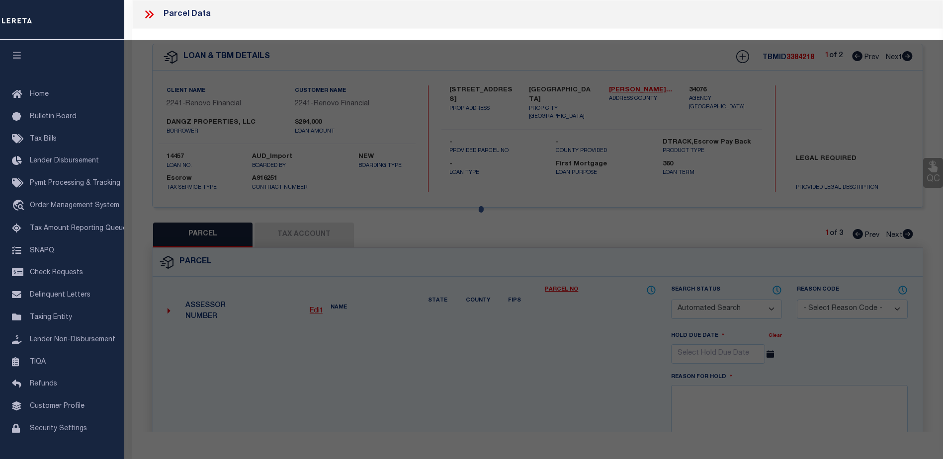
type input "NAVARRE RD SW"
checkbox input "false"
type input "Canton, OH 44706"
type textarea "59,60 WH EA RICHVILLE"
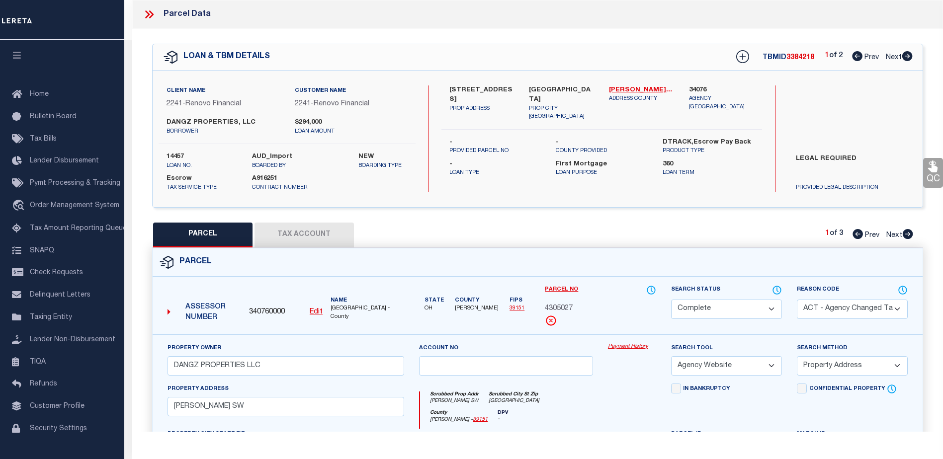
click at [631, 344] on link "Payment History" at bounding box center [632, 347] width 48 height 8
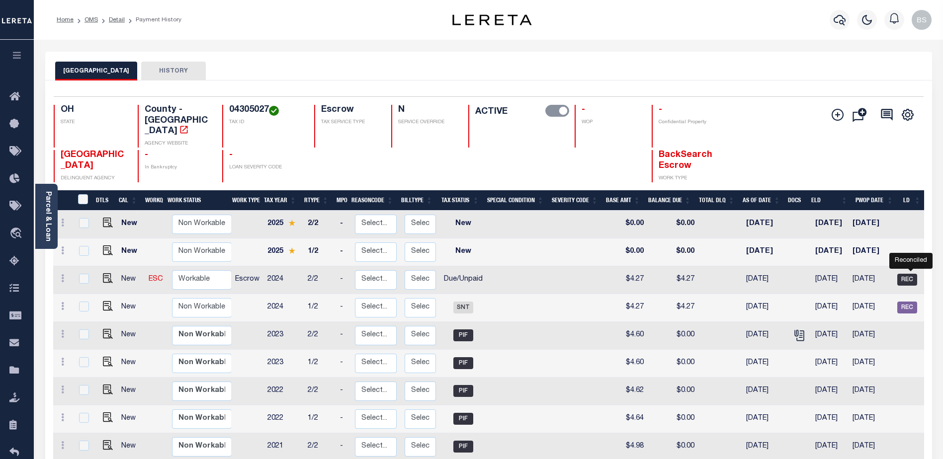
click at [905, 274] on span "REC" at bounding box center [907, 280] width 20 height 12
checkbox input "true"
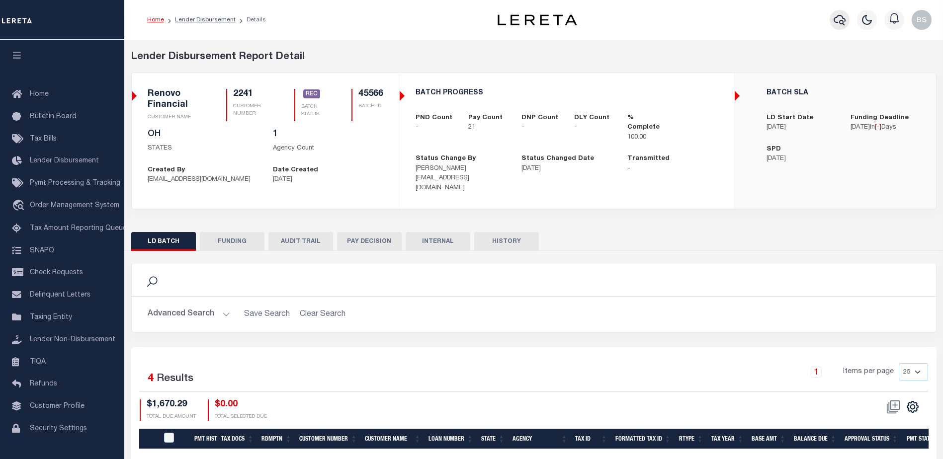
click at [839, 19] on icon "button" at bounding box center [839, 20] width 12 height 12
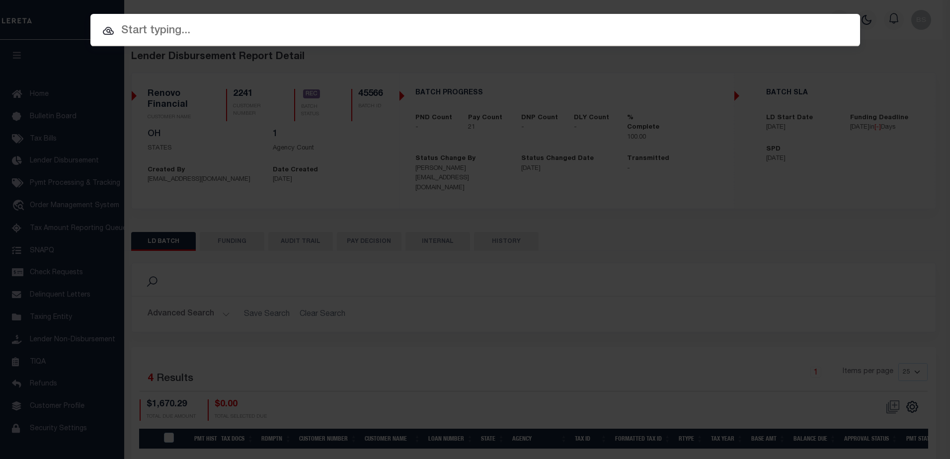
click at [248, 34] on input "text" at bounding box center [475, 30] width 770 height 17
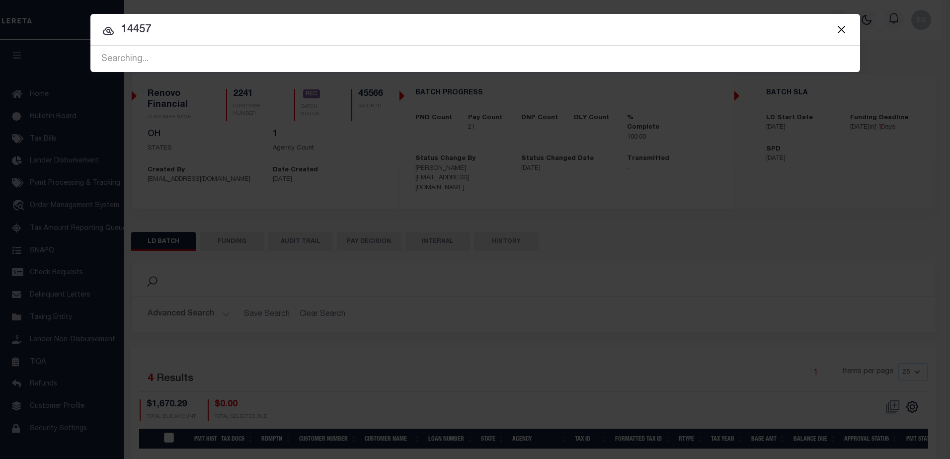
type input "14457"
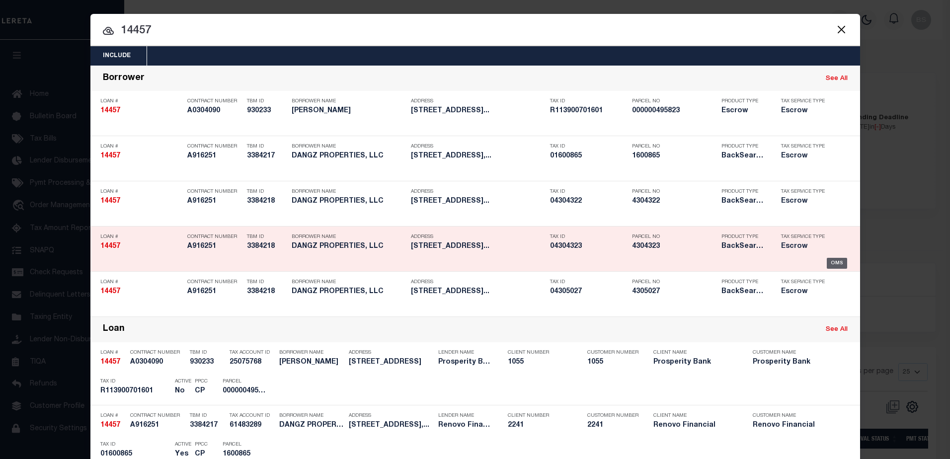
click at [828, 260] on div "OMS" at bounding box center [837, 263] width 20 height 11
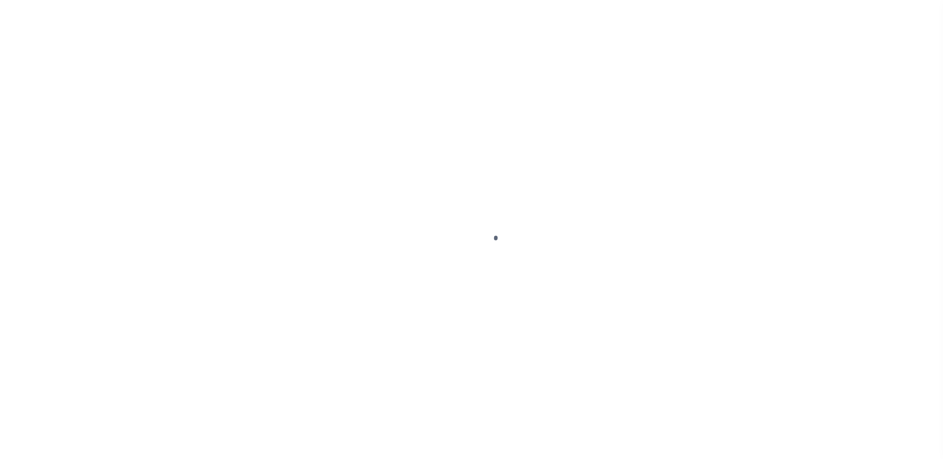
select select "14701"
select select "25066"
select select "10"
select select "Escrow"
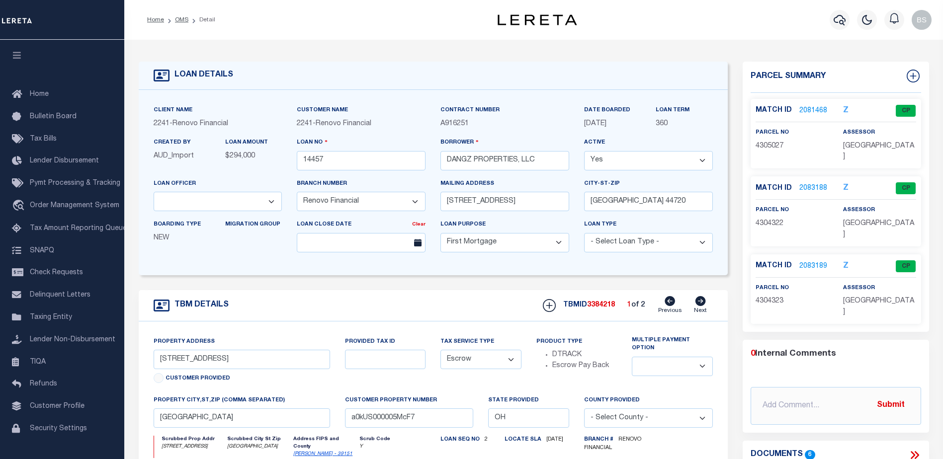
click at [814, 261] on link "2083189" at bounding box center [813, 266] width 28 height 10
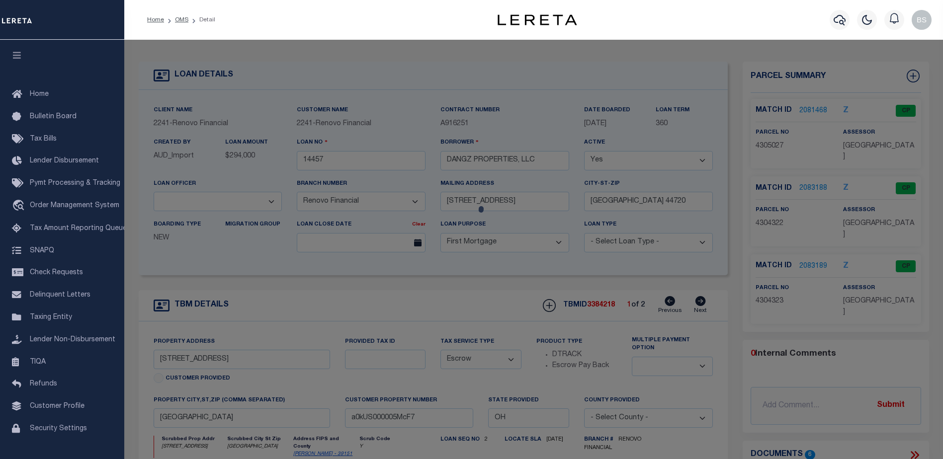
checkbox input "false"
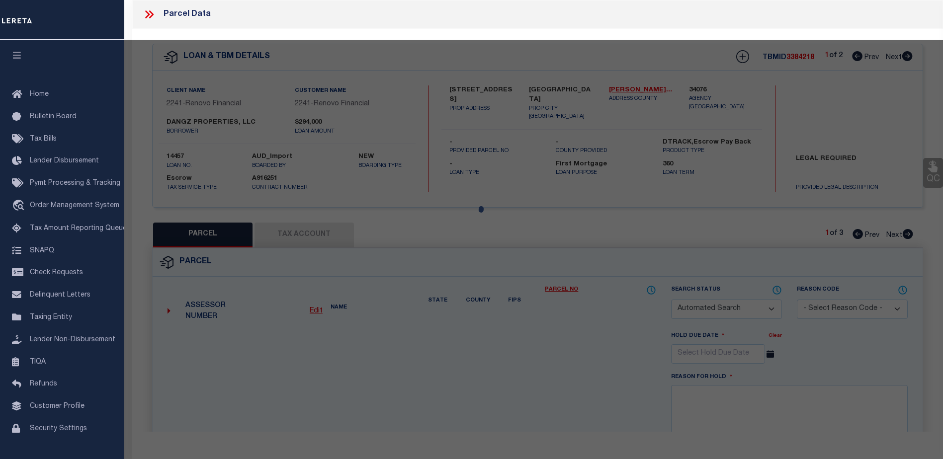
select select "CP"
select select "ACT"
type input "DANGZ PROPERTIES LLC"
select select "AGW"
select select "ADD"
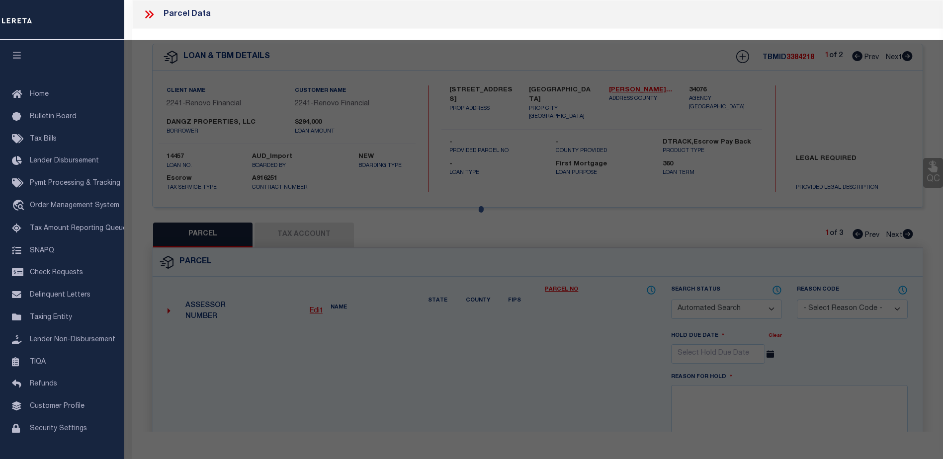
type input "6234 NAVARRE RD SW"
checkbox input "false"
type input "Canton, OH 44706"
type textarea "24 WH RICHVILLE"
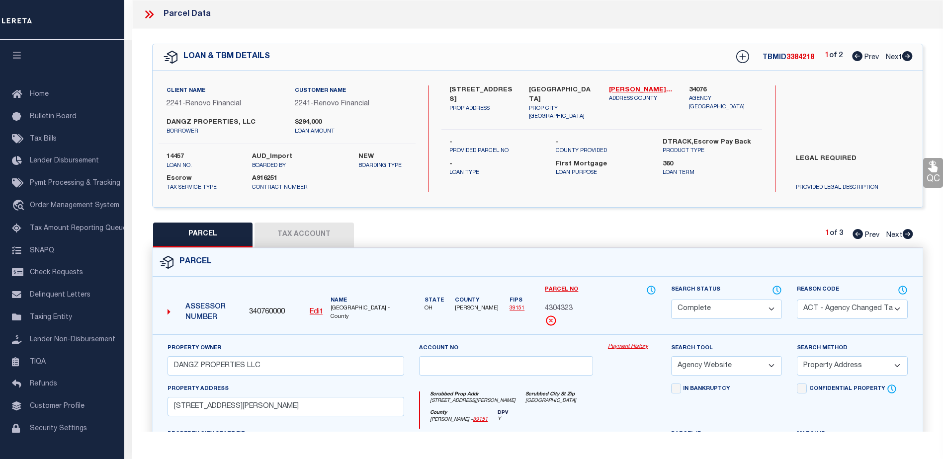
click at [635, 343] on link "Payment History" at bounding box center [632, 347] width 48 height 8
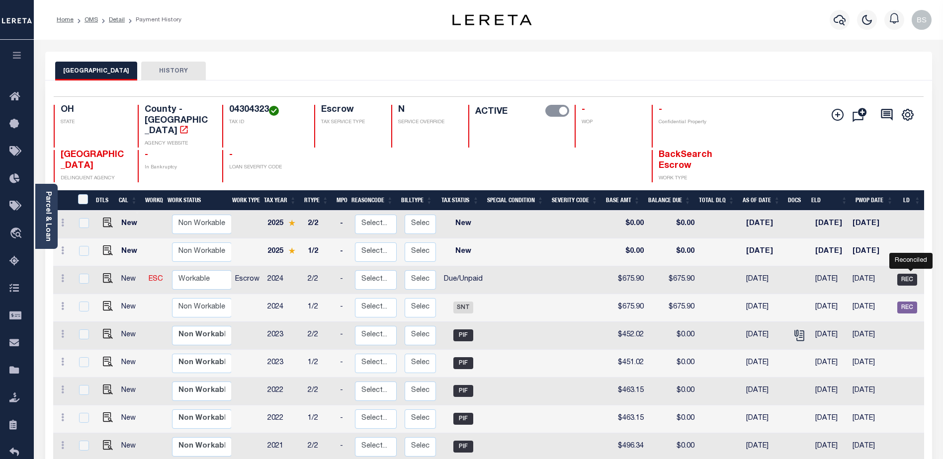
click at [906, 274] on span "REC" at bounding box center [907, 280] width 20 height 12
checkbox input "true"
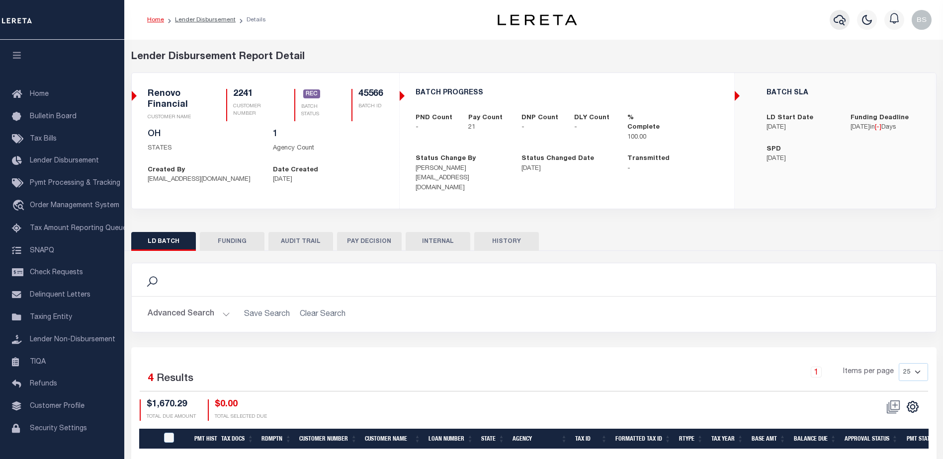
click at [839, 19] on icon "button" at bounding box center [839, 20] width 12 height 12
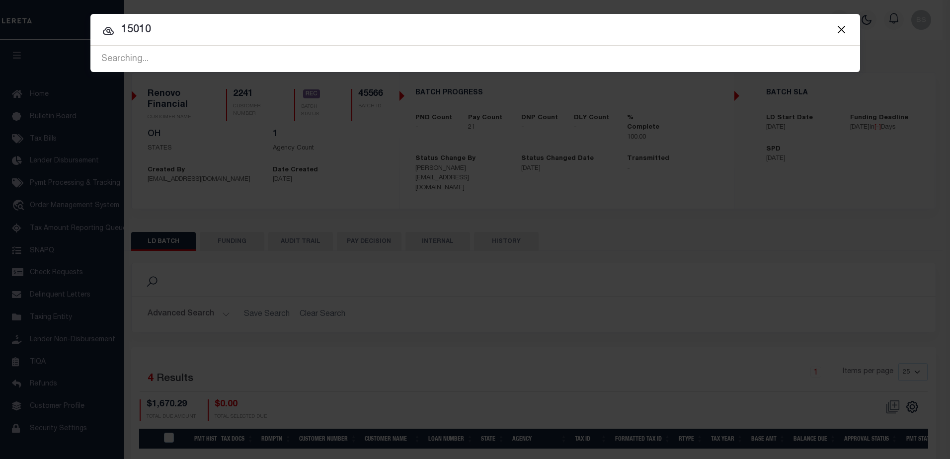
type input "15010"
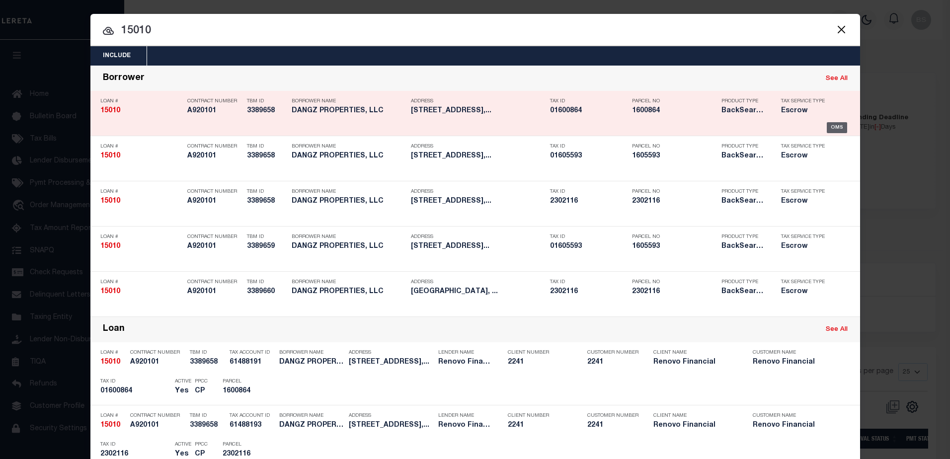
click at [836, 130] on div "OMS" at bounding box center [837, 127] width 20 height 11
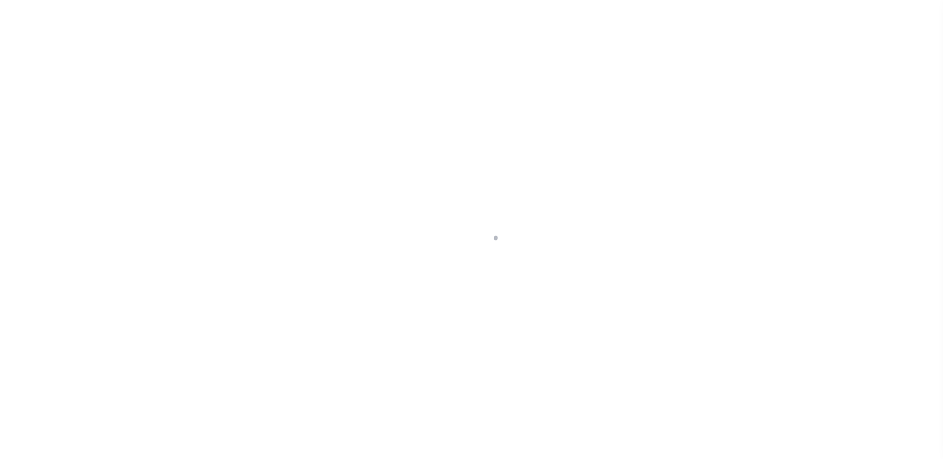
select select "14701"
select select "25066"
select select "10"
select select "Escrow"
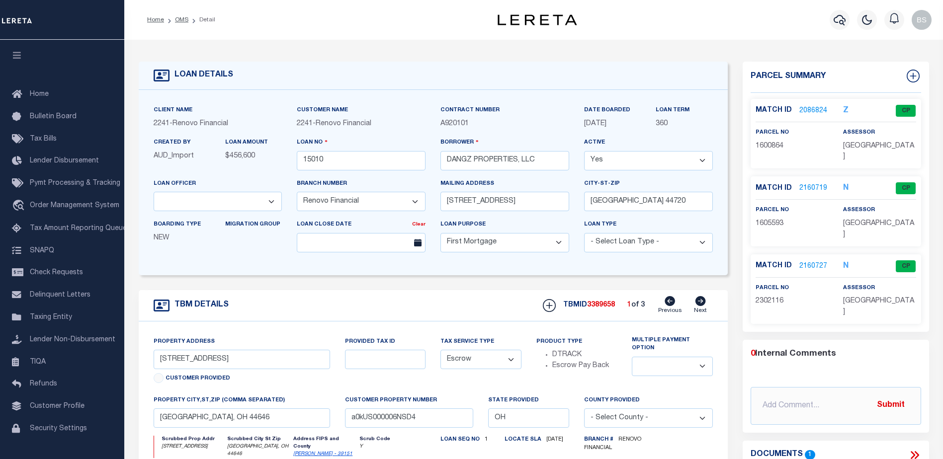
click at [806, 112] on link "2086824" at bounding box center [813, 111] width 28 height 10
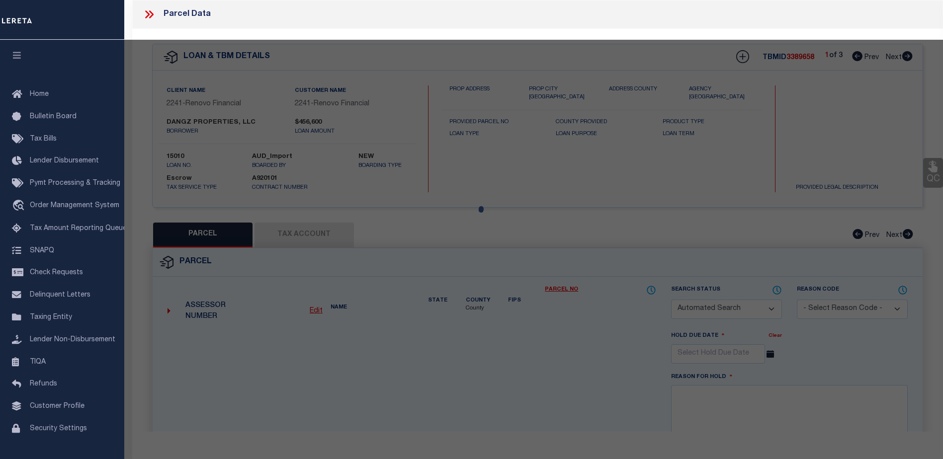
checkbox input "false"
select select "CP"
type input "DANGZ PROPERTIES, LLC"
select select "AGW"
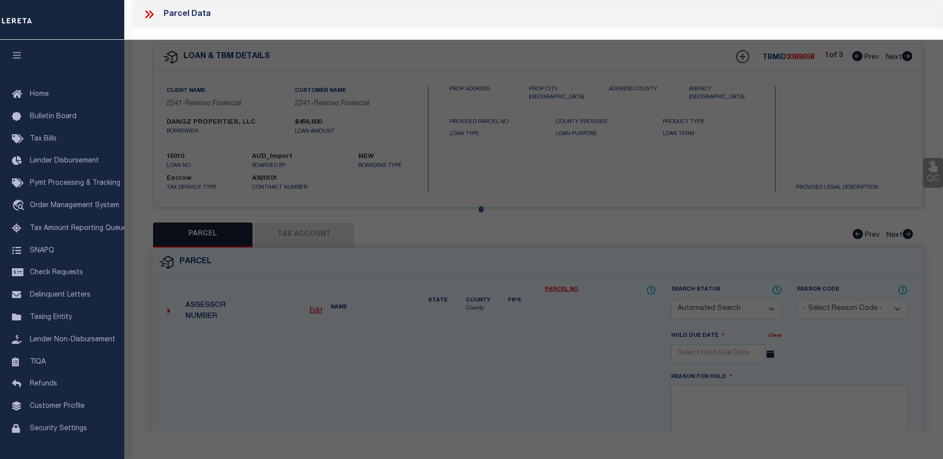
select select "ADD"
type input "4241 Wales Avenue NW"
checkbox input "false"
type input "Massillon, OH 44646"
type textarea "Acres .17"
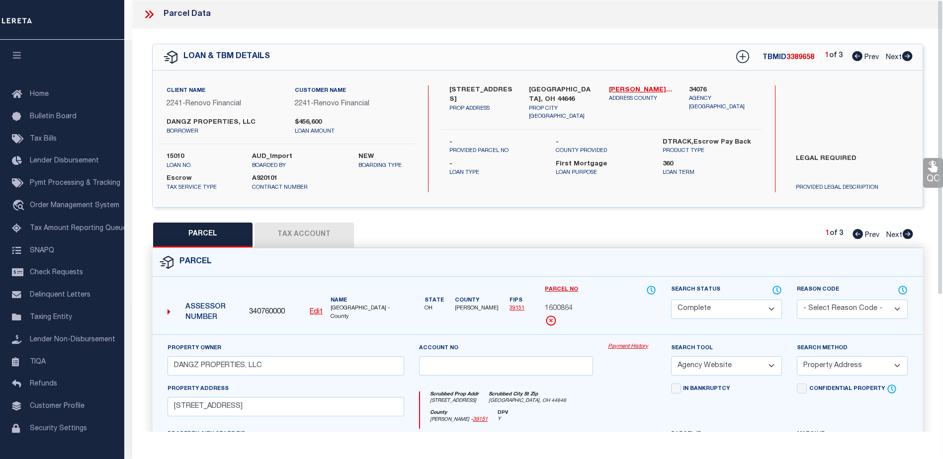
click at [627, 343] on link "Payment History" at bounding box center [632, 347] width 48 height 8
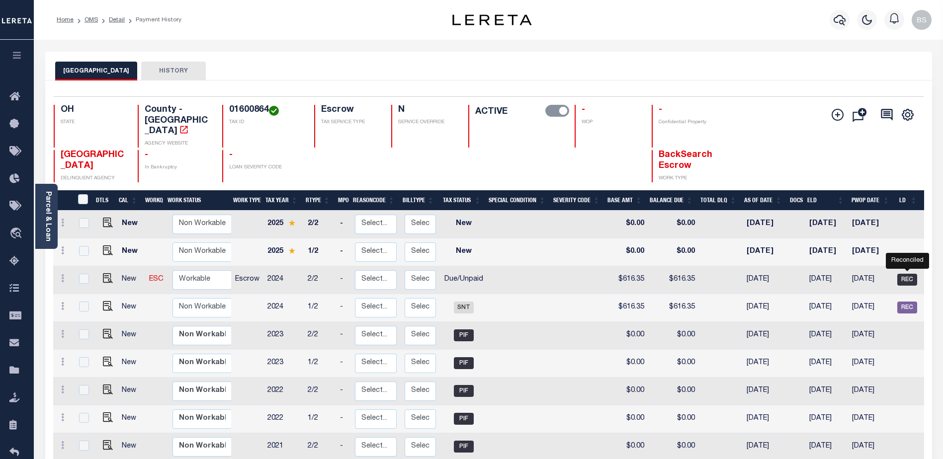
click at [904, 274] on span "REC" at bounding box center [907, 280] width 20 height 12
checkbox input "true"
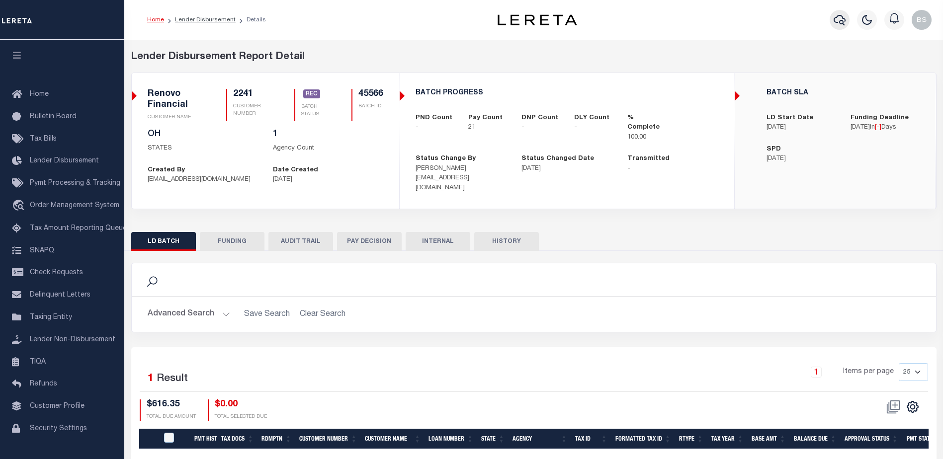
click at [836, 17] on icon "button" at bounding box center [839, 20] width 12 height 12
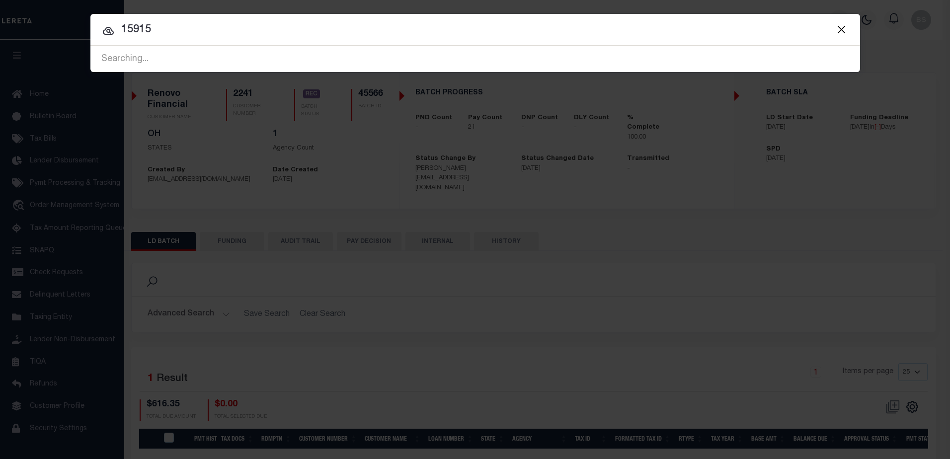
type input "15915"
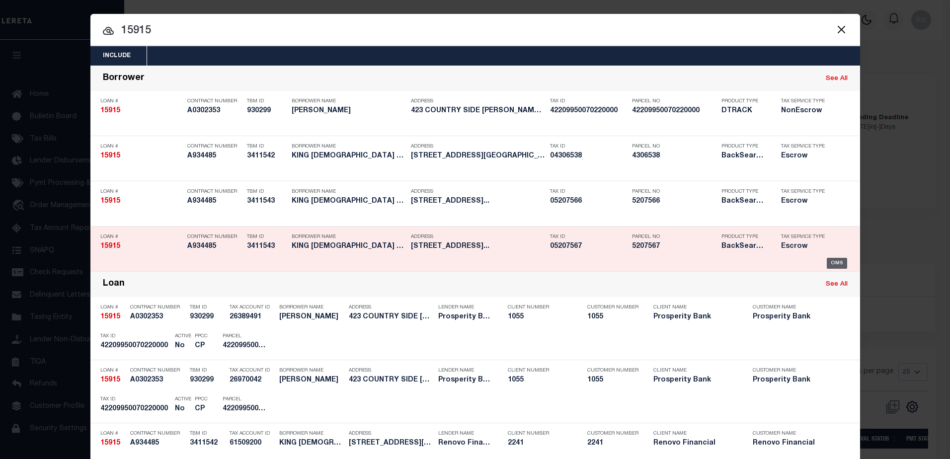
click at [833, 262] on div "OMS" at bounding box center [837, 263] width 20 height 11
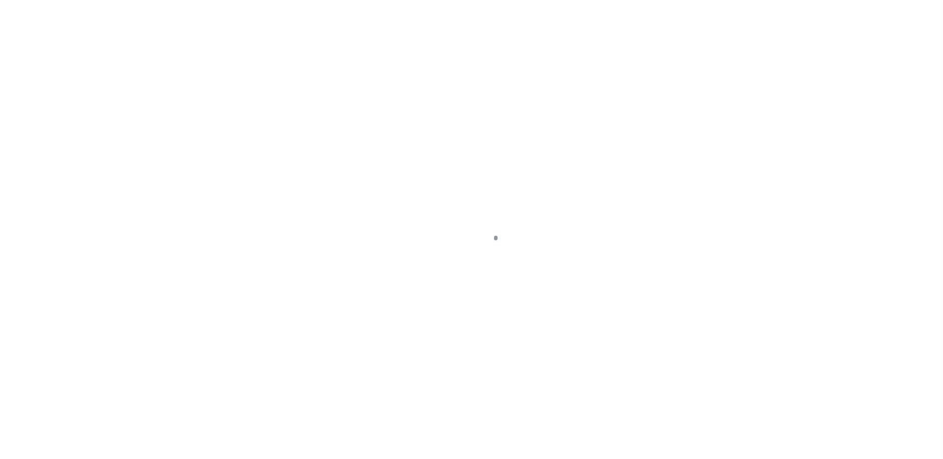
select select "14701"
select select "25066"
select select "10"
select select "Escrow"
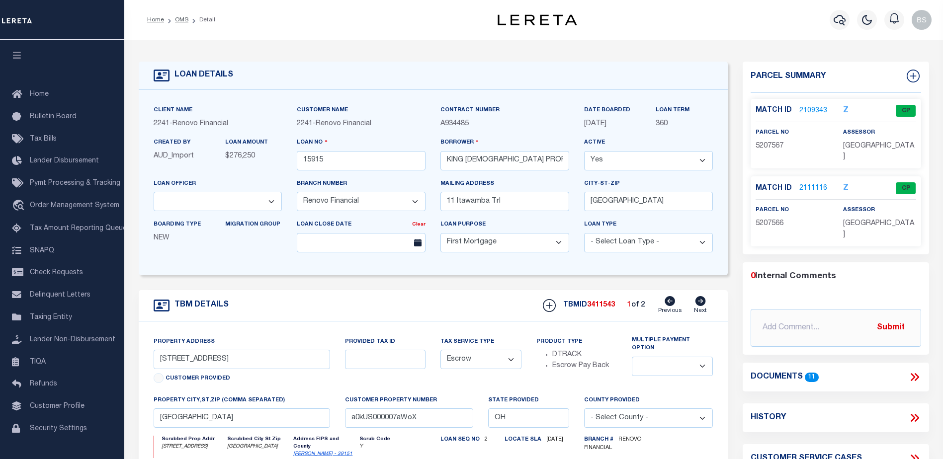
click at [809, 111] on link "2109343" at bounding box center [813, 111] width 28 height 10
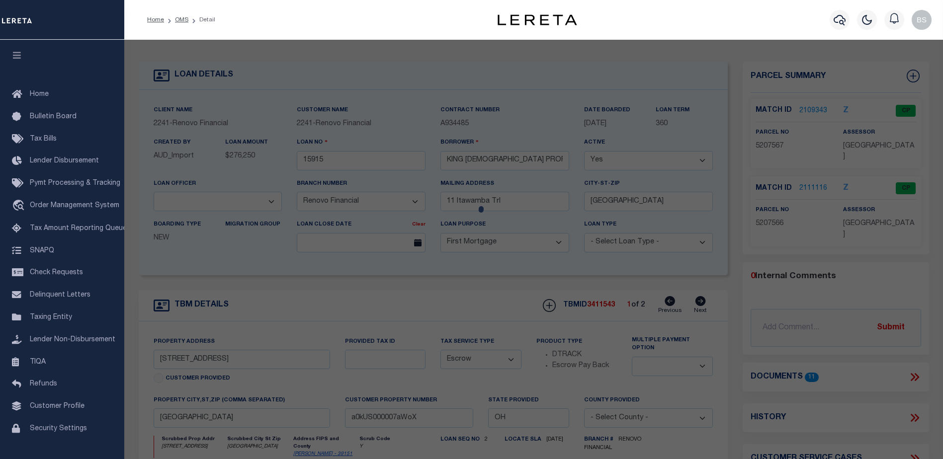
checkbox input "false"
select select "CP"
select select "ACT"
type input "KING [DEMOGRAPHIC_DATA] PROPERTIES LLC"
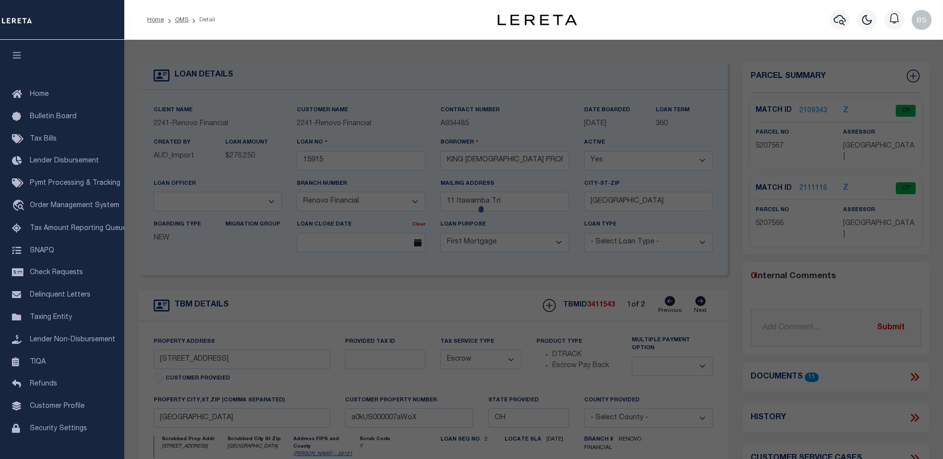
select select "AGW"
select select "ADD"
type input "SHRINE ST NW"
checkbox input "false"
type input "Canton, OH 44708"
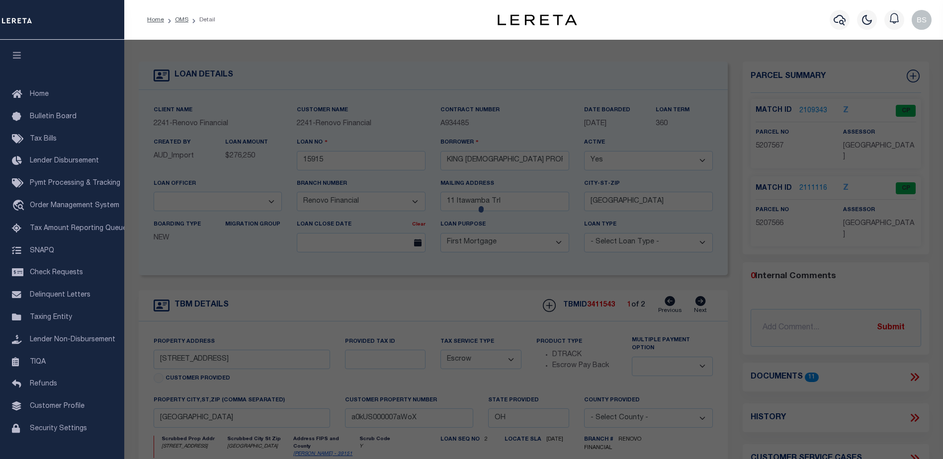
type textarea "59 WH LAKESIDE HTS"
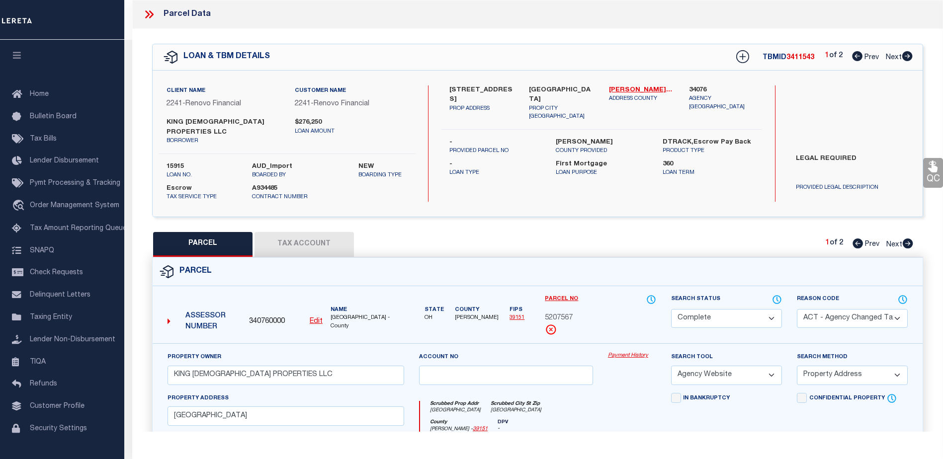
click at [623, 352] on link "Payment History" at bounding box center [632, 356] width 48 height 8
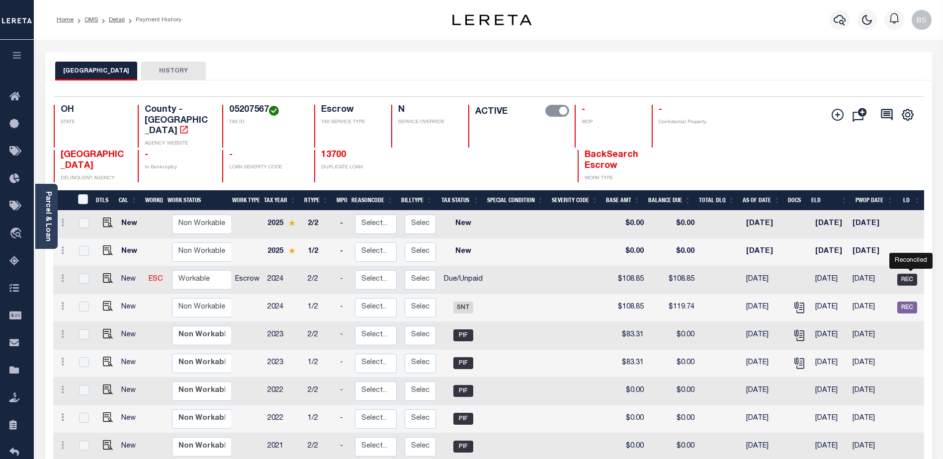
click at [907, 274] on span "REC" at bounding box center [907, 280] width 20 height 12
checkbox input "true"
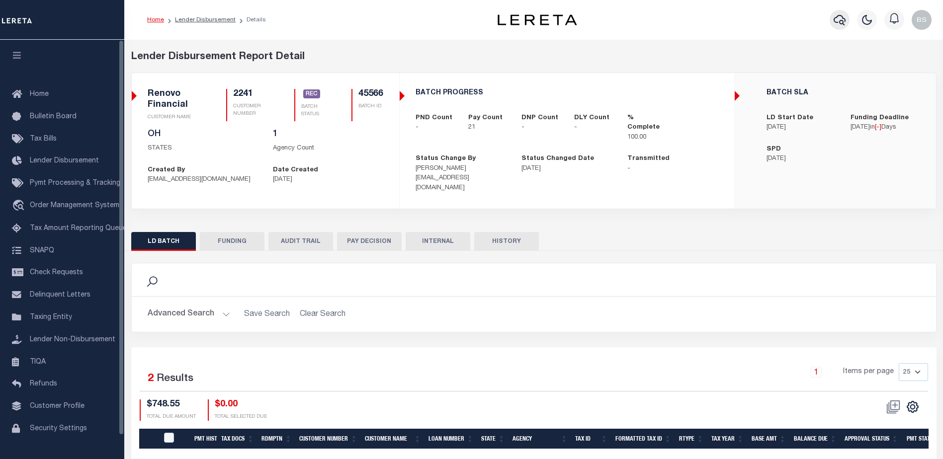
drag, startPoint x: 828, startPoint y: 19, endPoint x: 836, endPoint y: 21, distance: 7.7
click at [828, 19] on div at bounding box center [839, 19] width 27 height 35
click at [839, 18] on icon "button" at bounding box center [839, 20] width 12 height 12
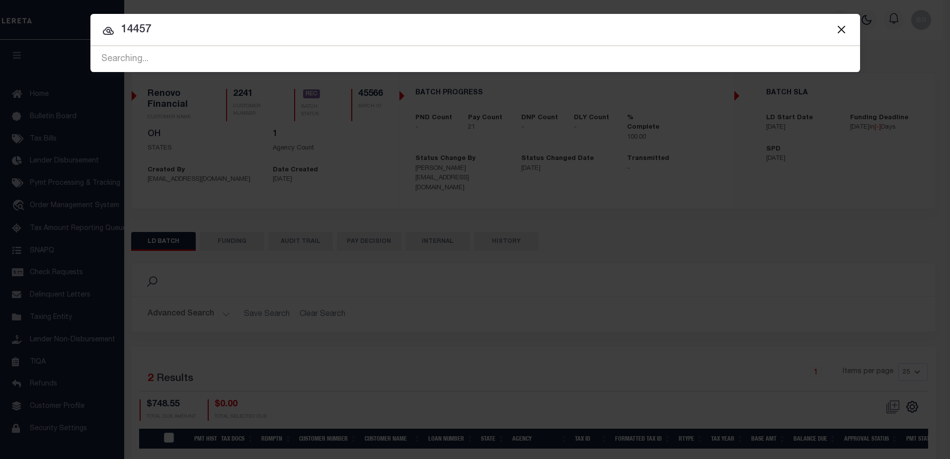
type input "14457"
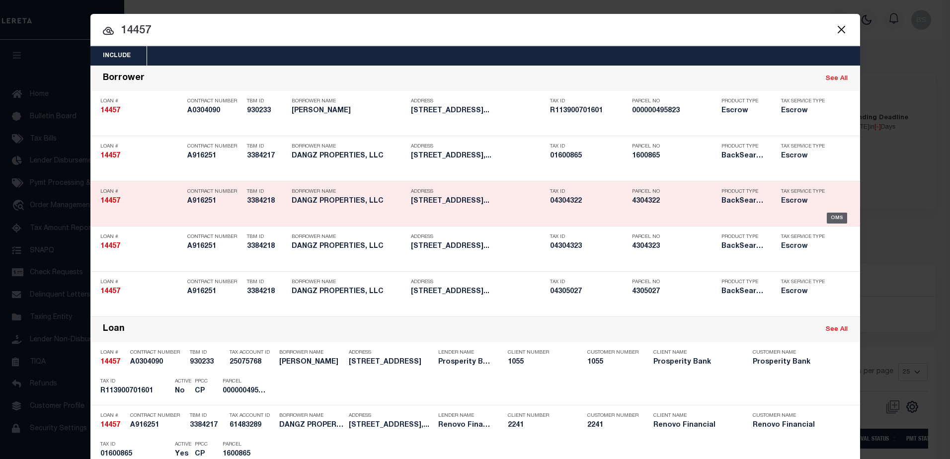
click at [827, 219] on div "OMS" at bounding box center [837, 218] width 20 height 11
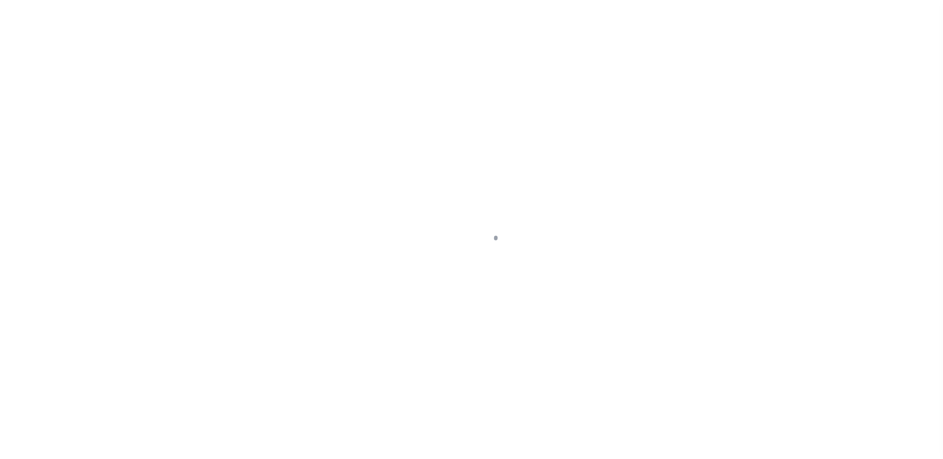
select select "14701"
select select "25066"
select select "10"
select select "Escrow"
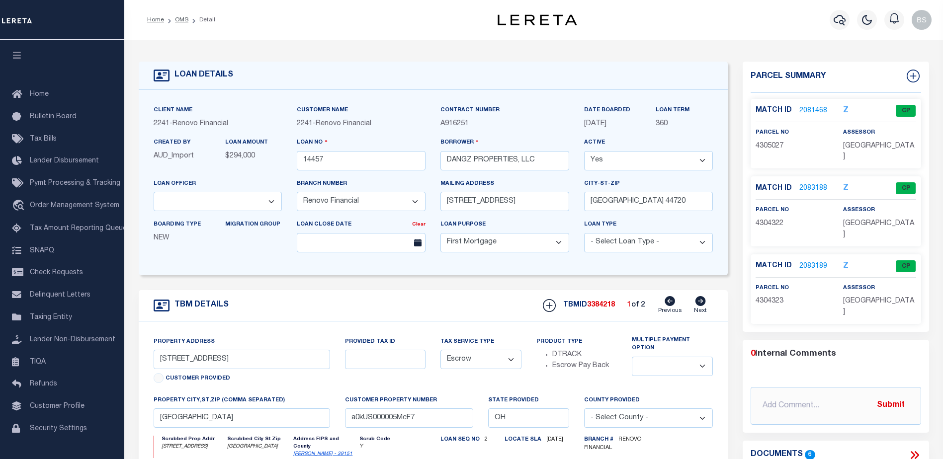
click at [804, 183] on link "2083188" at bounding box center [813, 188] width 28 height 10
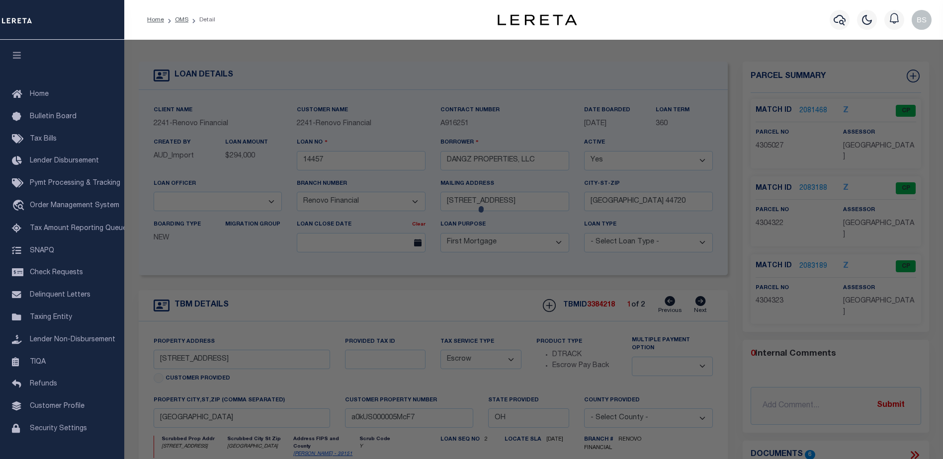
checkbox input "false"
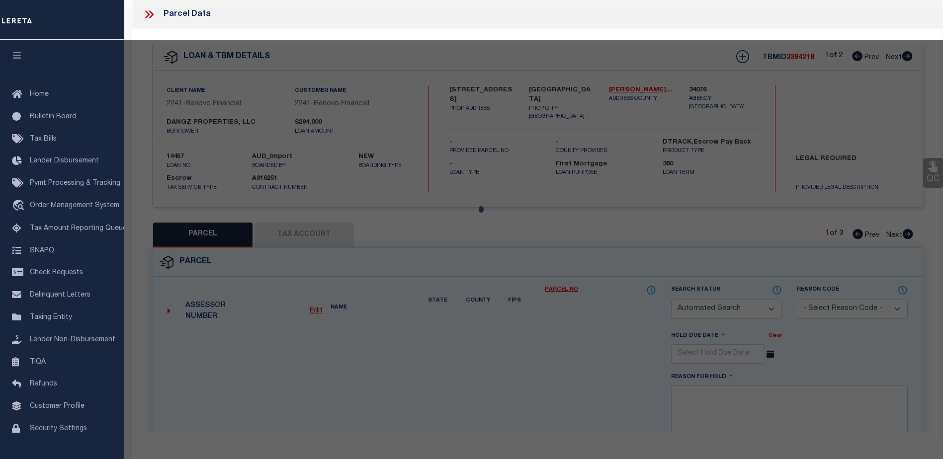
select select "CP"
select select "ACT"
type input "DANGZ PROPERTIES LLC"
select select "AGW"
select select "ADD"
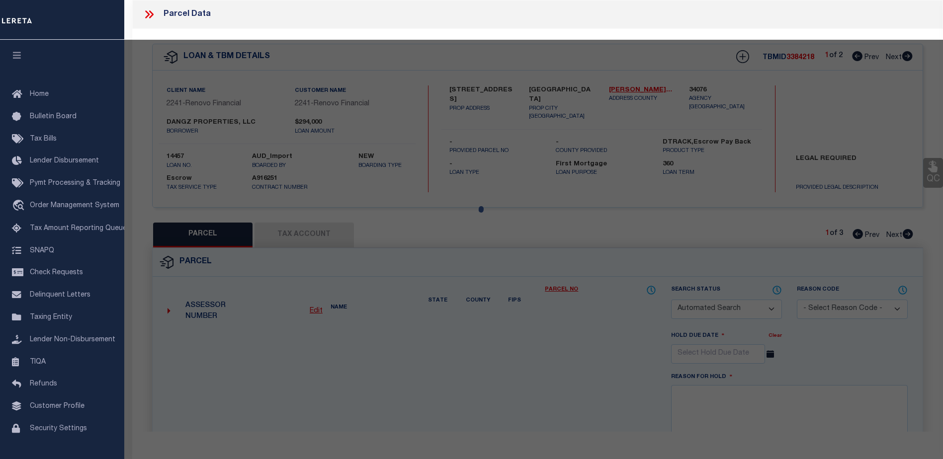
type input "[PERSON_NAME] SW"
checkbox input "false"
type input "[GEOGRAPHIC_DATA]"
type textarea "23 WH [GEOGRAPHIC_DATA]"
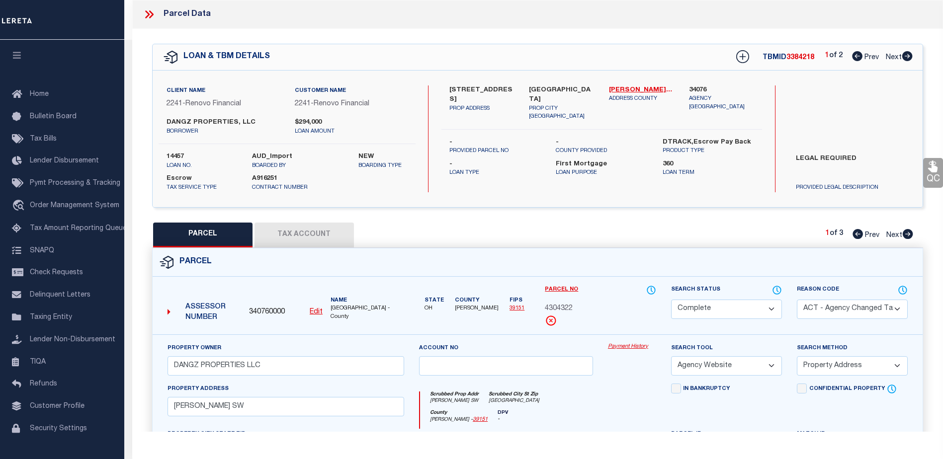
click at [630, 348] on link "Payment History" at bounding box center [632, 347] width 48 height 8
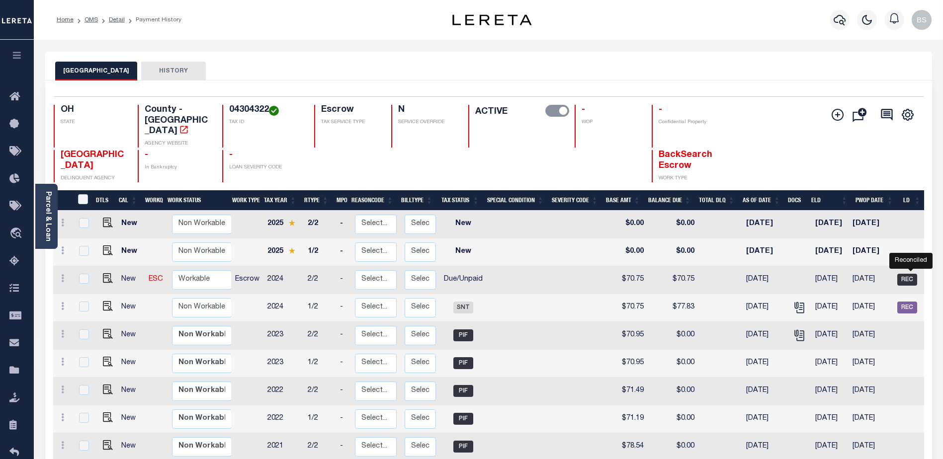
click at [905, 274] on span "REC" at bounding box center [907, 280] width 20 height 12
checkbox input "true"
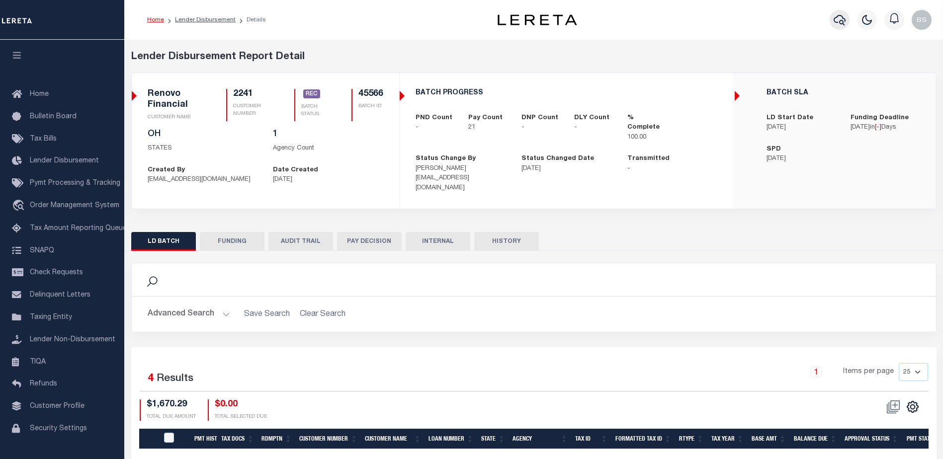
click at [842, 24] on icon "button" at bounding box center [839, 20] width 12 height 10
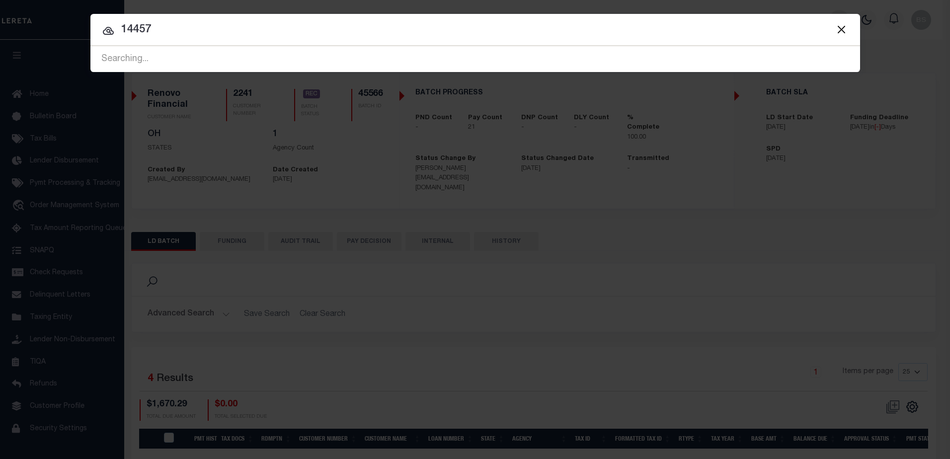
type input "14457"
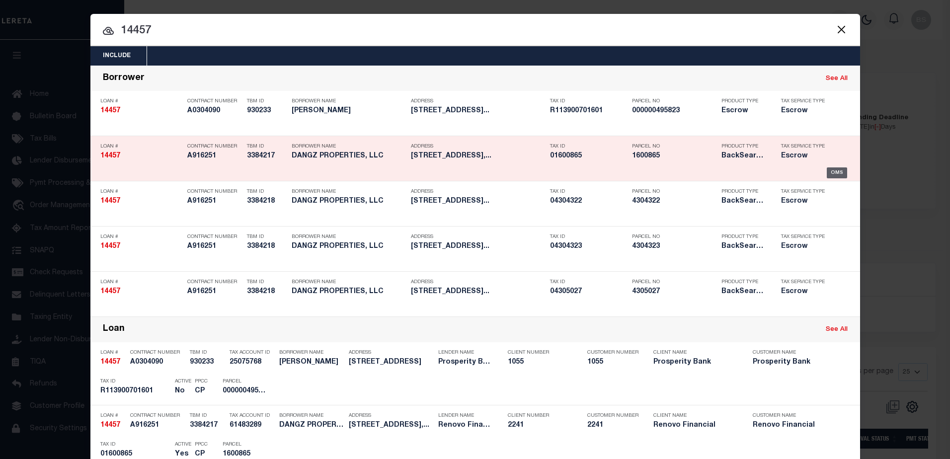
click at [834, 170] on div "OMS" at bounding box center [837, 172] width 20 height 11
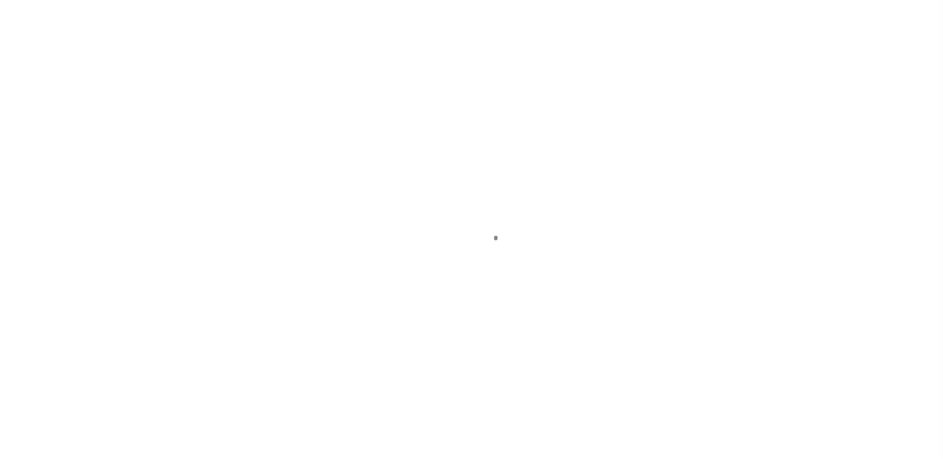
select select "10"
select select "Escrow"
type input "[STREET_ADDRESS]"
select select
type input "[GEOGRAPHIC_DATA], OH 44646"
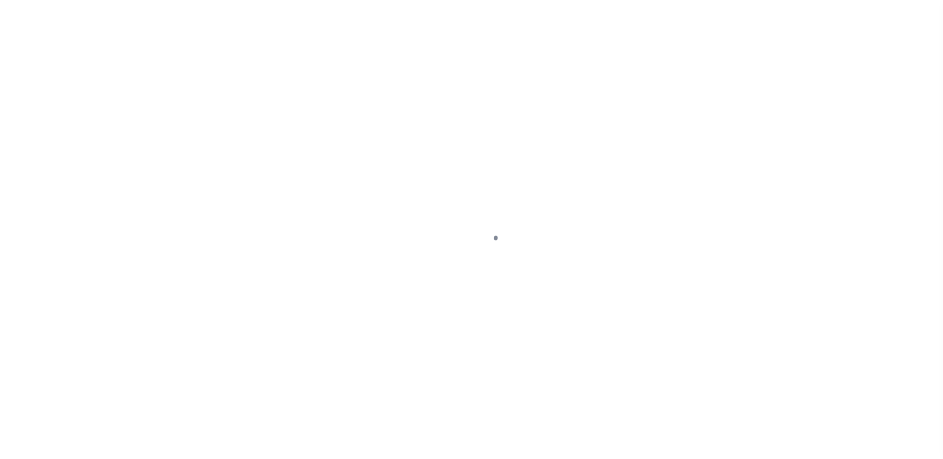
type input "a0kUS000005MWRN"
type input "OH"
select select
type textarea "LEGAL REQUIRED"
select select "14701"
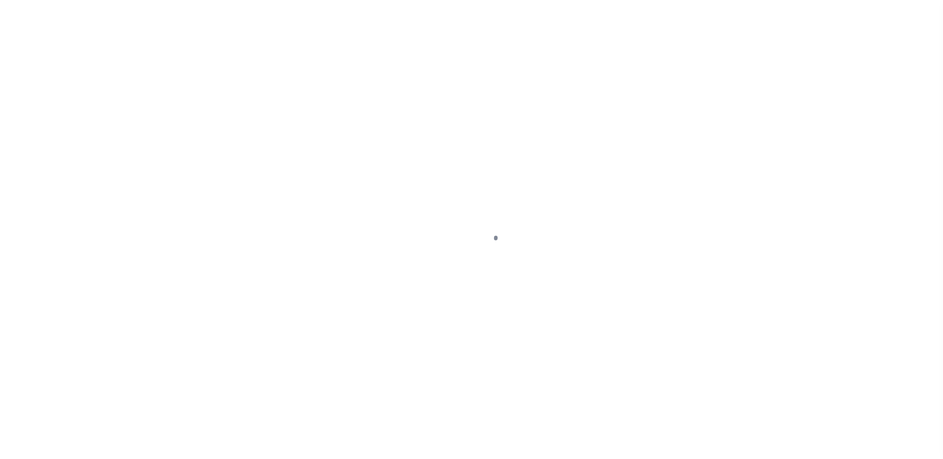
select select "25066"
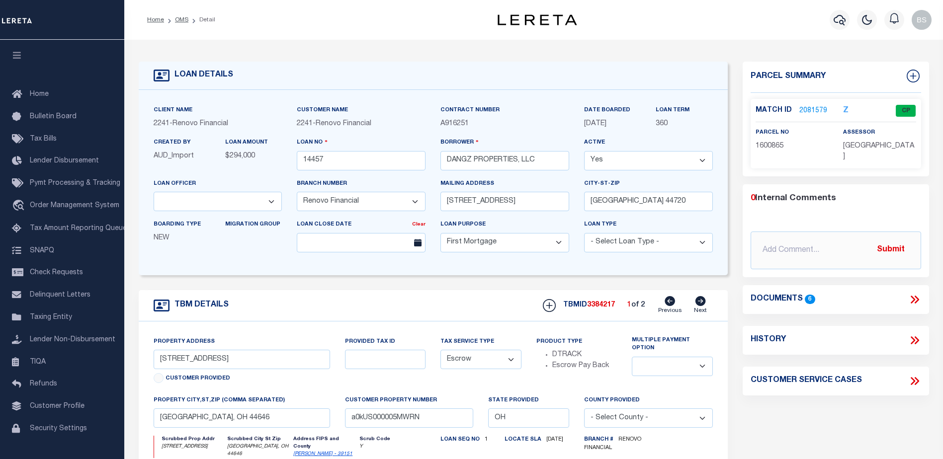
click at [806, 106] on link "2081579" at bounding box center [813, 111] width 28 height 10
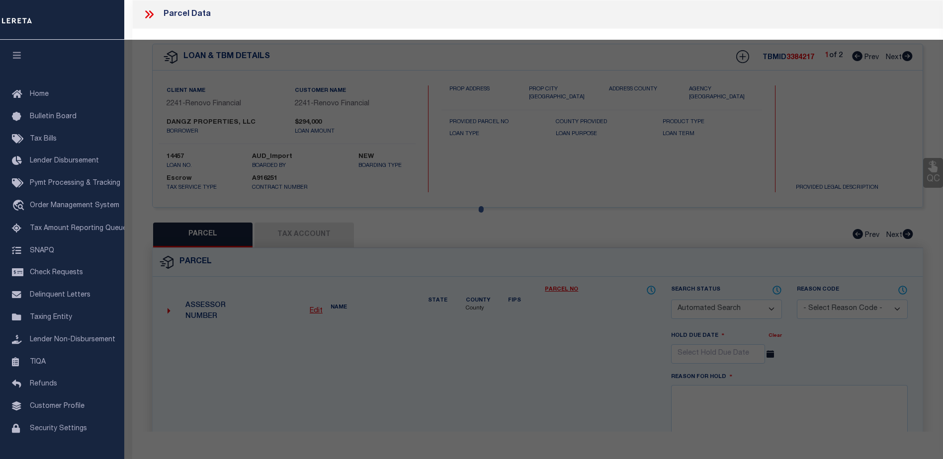
checkbox input "false"
select select "CP"
type input "DANGZ PROPERTIES LLC"
select select "AGW"
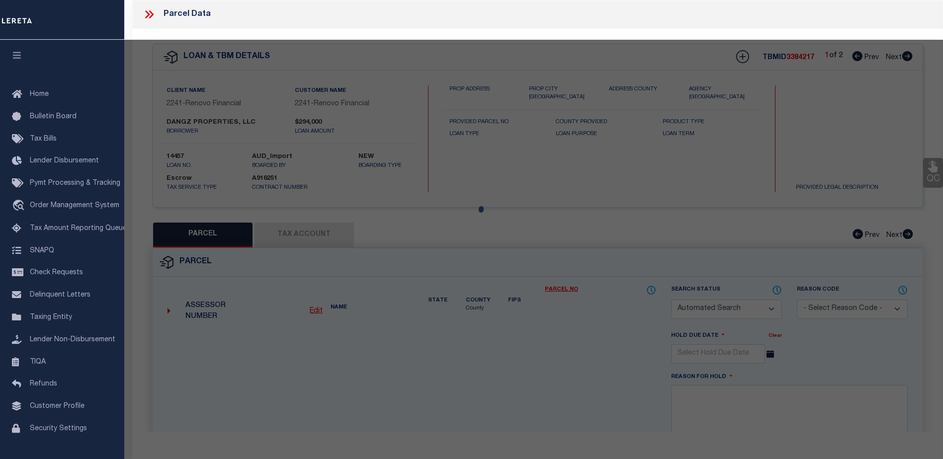
select select "LEG"
type input "4239 WALES AVE NW"
checkbox input "false"
type input "Massillon, OH 44646"
type textarea "28 SW .33A"
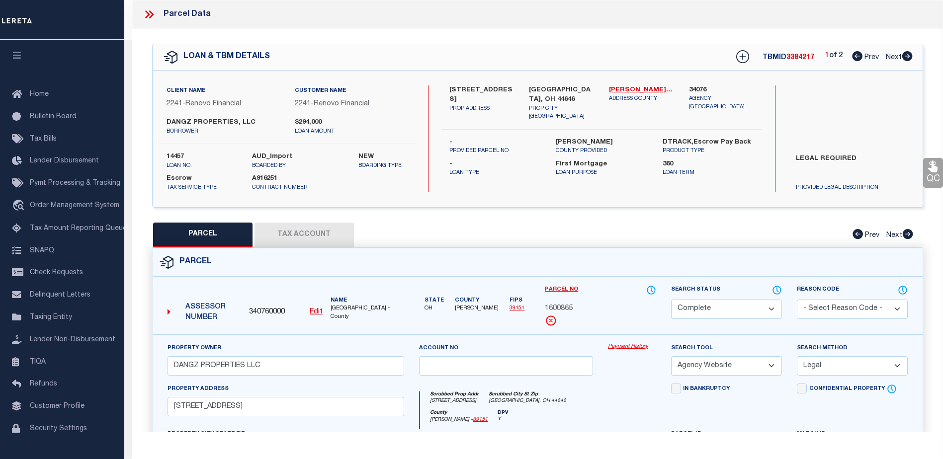
click at [614, 346] on link "Payment History" at bounding box center [632, 347] width 48 height 8
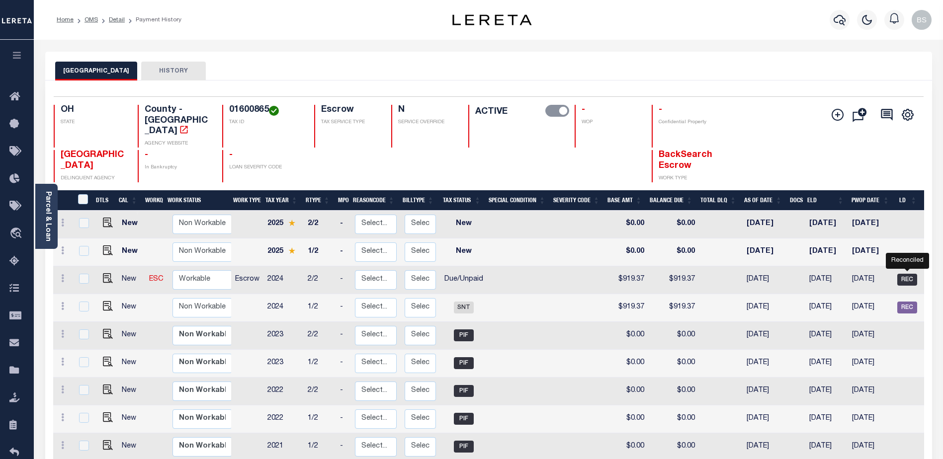
click at [902, 274] on span "REC" at bounding box center [907, 280] width 20 height 12
checkbox input "true"
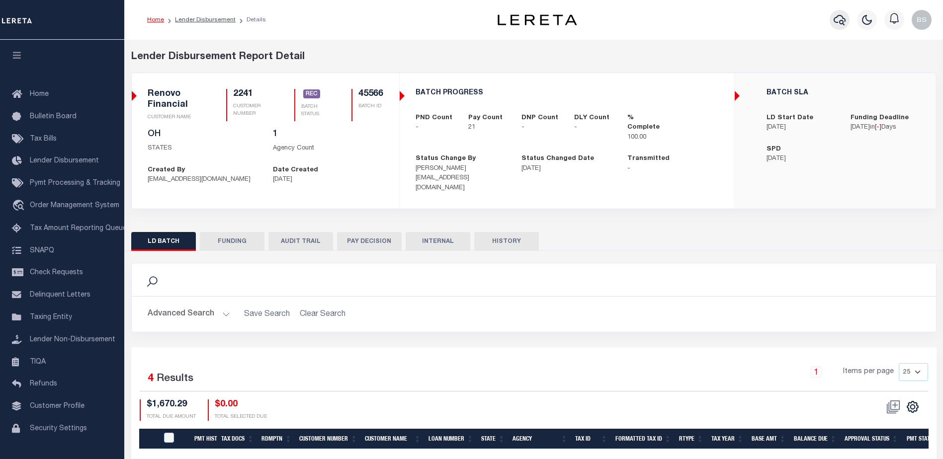
click at [837, 19] on icon "button" at bounding box center [839, 20] width 12 height 12
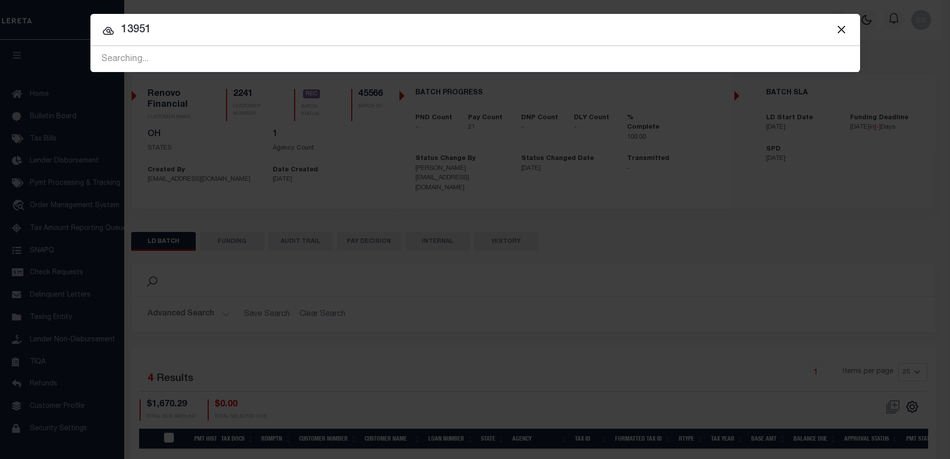
type input "13951"
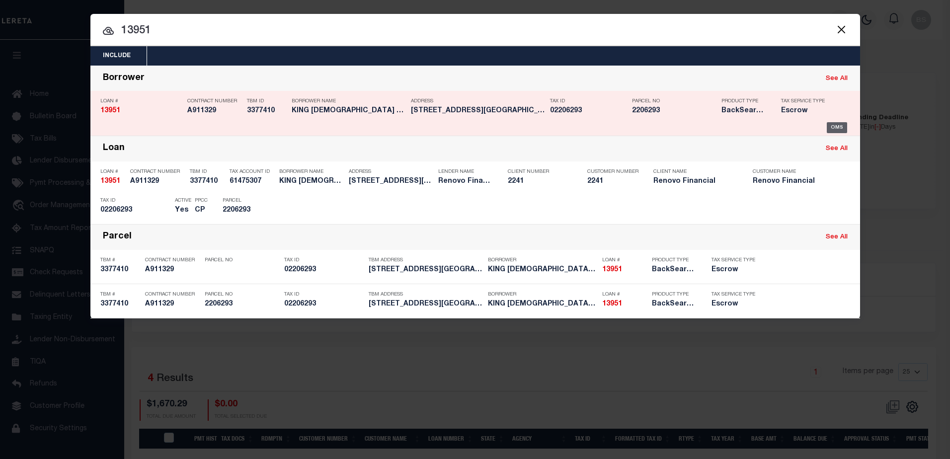
click at [834, 126] on div "OMS" at bounding box center [837, 127] width 20 height 11
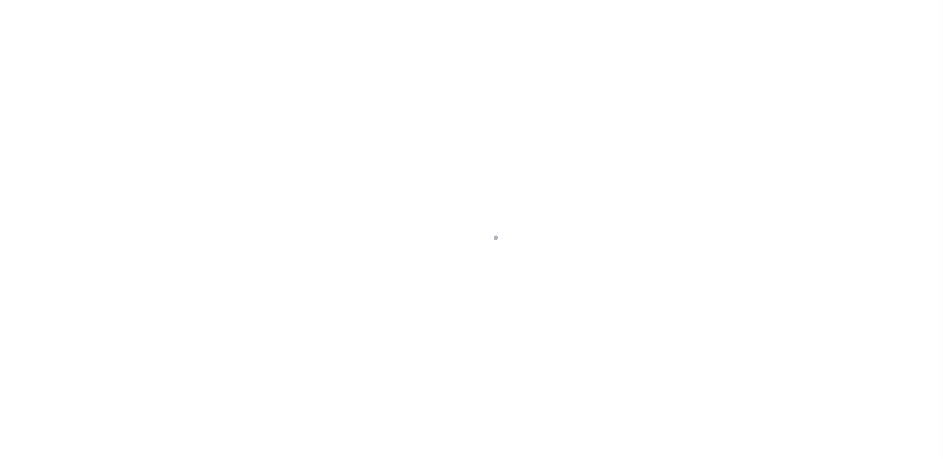
select select "10"
select select "Escrow"
type input "[STREET_ADDRESS][DEMOGRAPHIC_DATA]"
select select
type input "[GEOGRAPHIC_DATA], [GEOGRAPHIC_DATA] 44685"
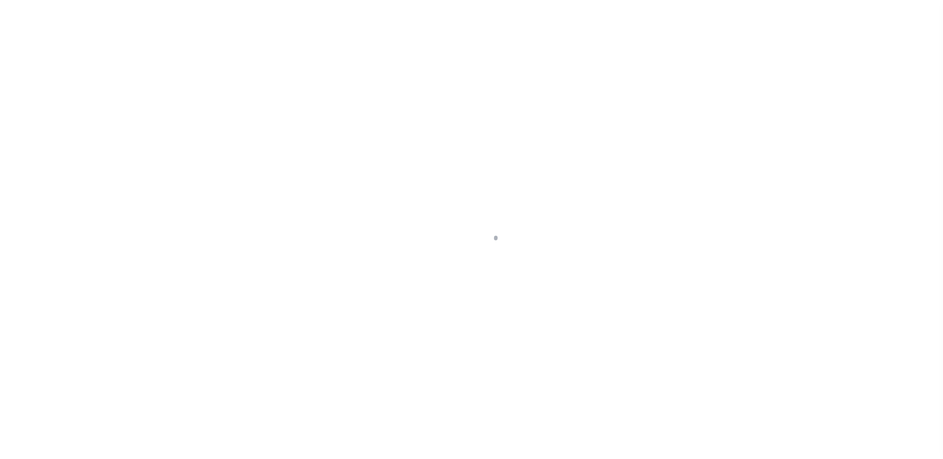
type input "a0kUS0000052SRx"
type input "OH"
select select
type textarea "LEGAL REQUIRED"
select select "14701"
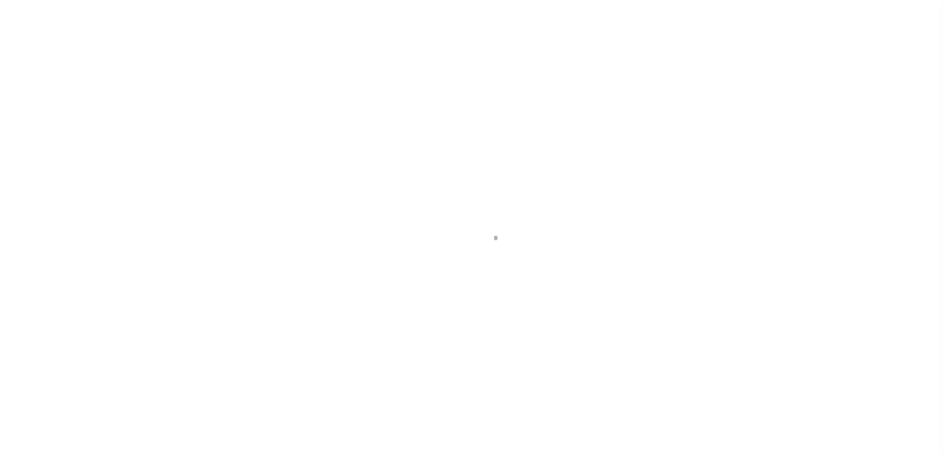
select select "25066"
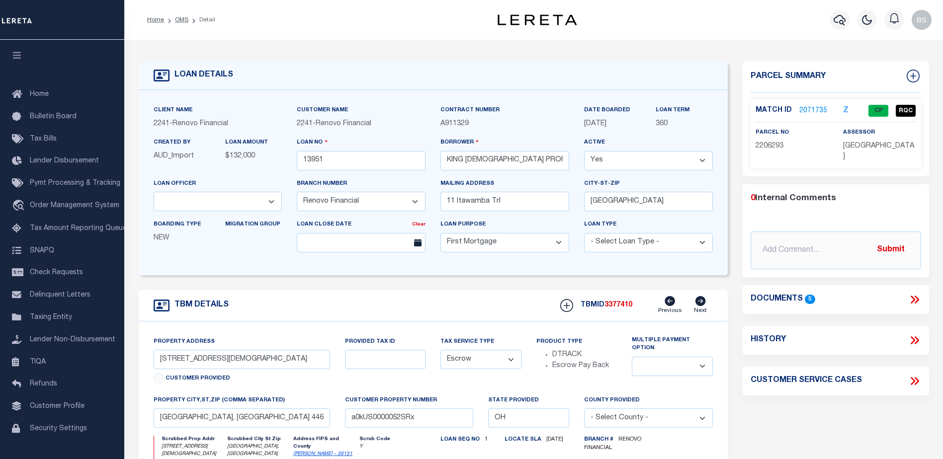
click at [806, 106] on link "2071735" at bounding box center [813, 111] width 28 height 10
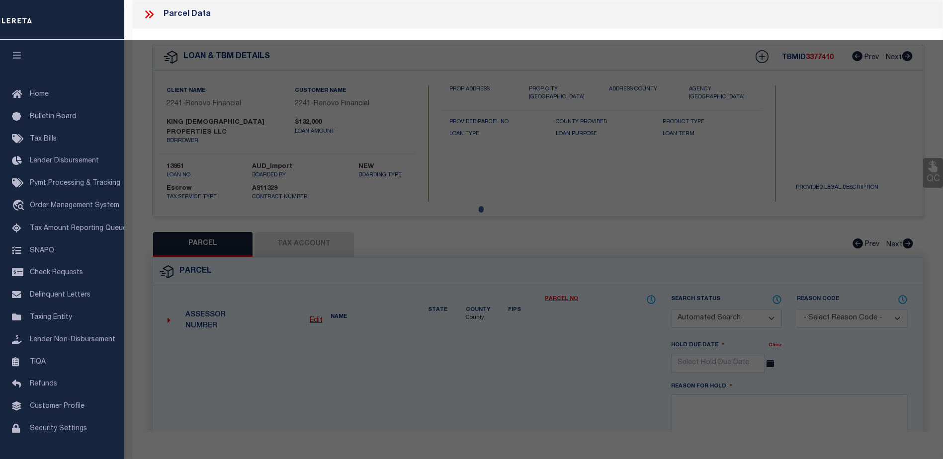
checkbox input "false"
select select "CP"
type input "KING [DEMOGRAPHIC_DATA] PROPERTIES LLC"
select select "AGW"
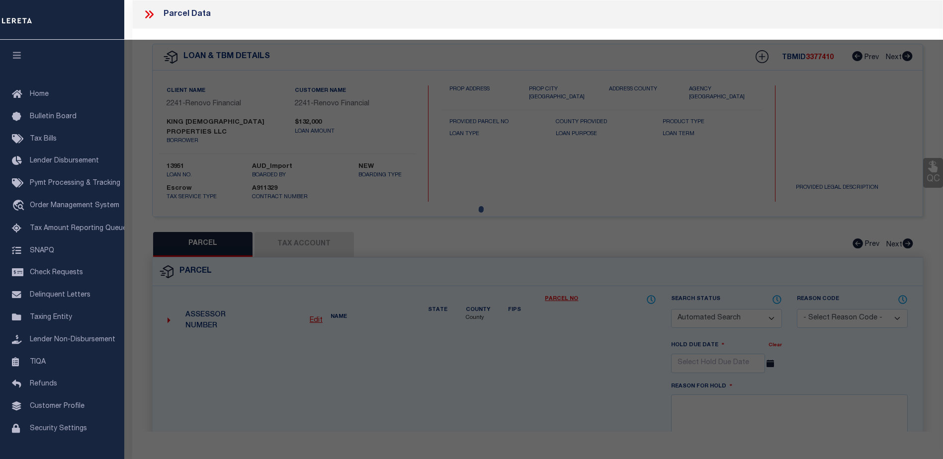
select select "ADD"
type input "[STREET_ADDRESS]"
checkbox input "false"
type input "[GEOGRAPHIC_DATA], [GEOGRAPHIC_DATA] 44685"
type textarea "9 SE .80A"
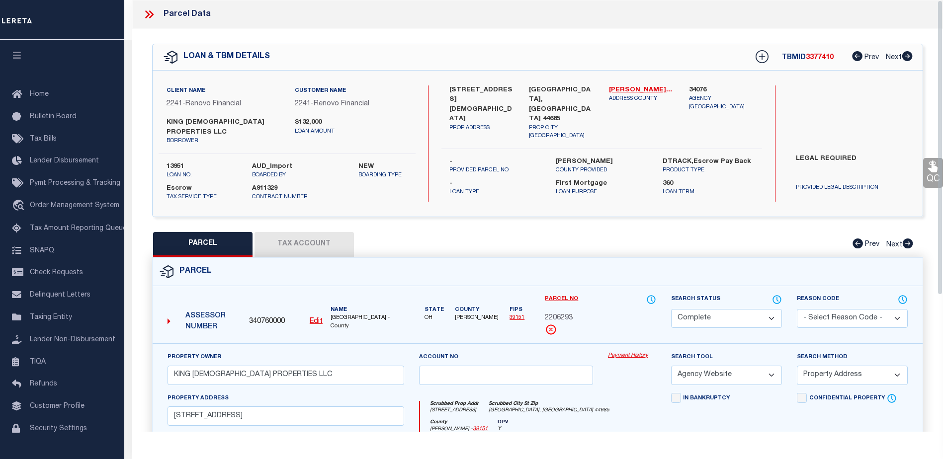
click at [623, 352] on link "Payment History" at bounding box center [632, 356] width 48 height 8
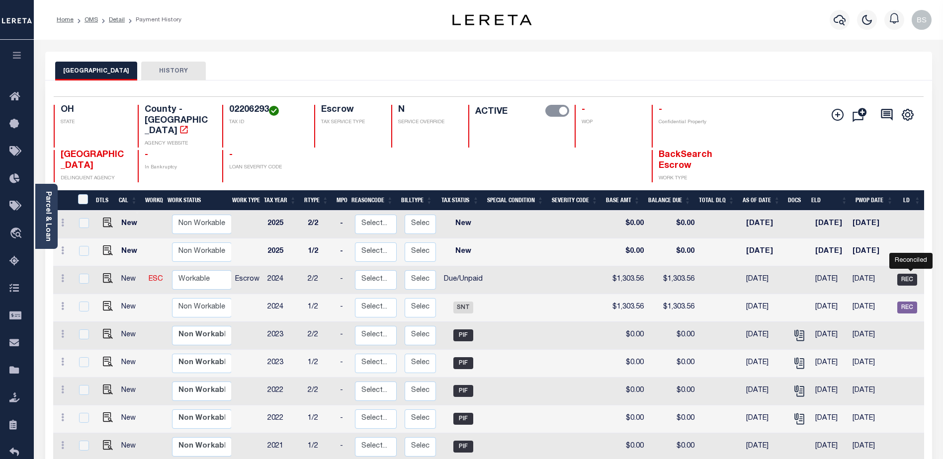
click at [907, 274] on span "REC" at bounding box center [907, 280] width 20 height 12
checkbox input "true"
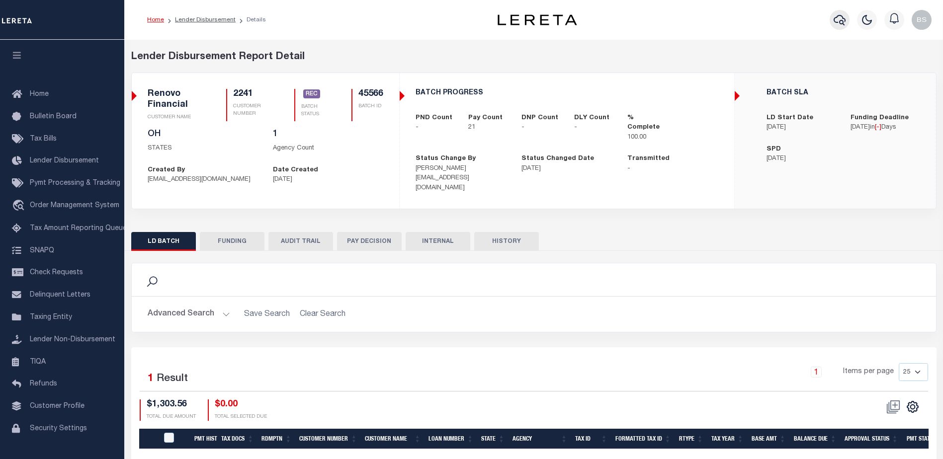
click at [840, 16] on icon "button" at bounding box center [839, 20] width 12 height 10
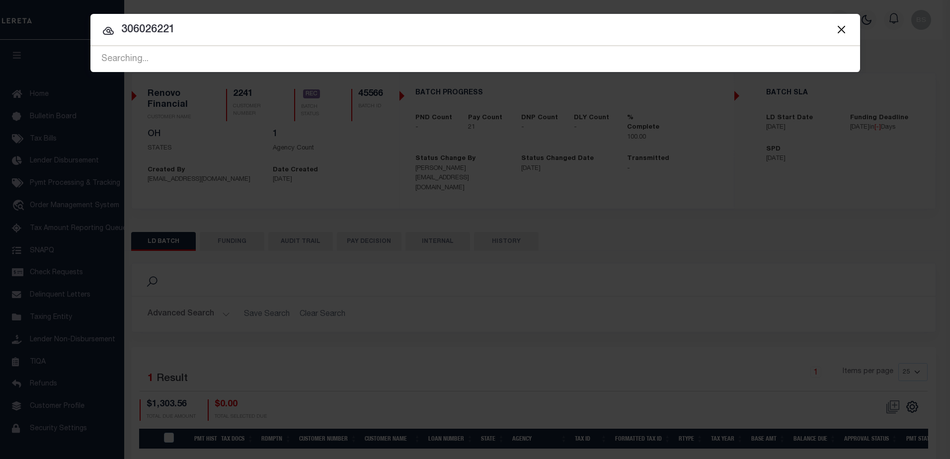
type input "306026221"
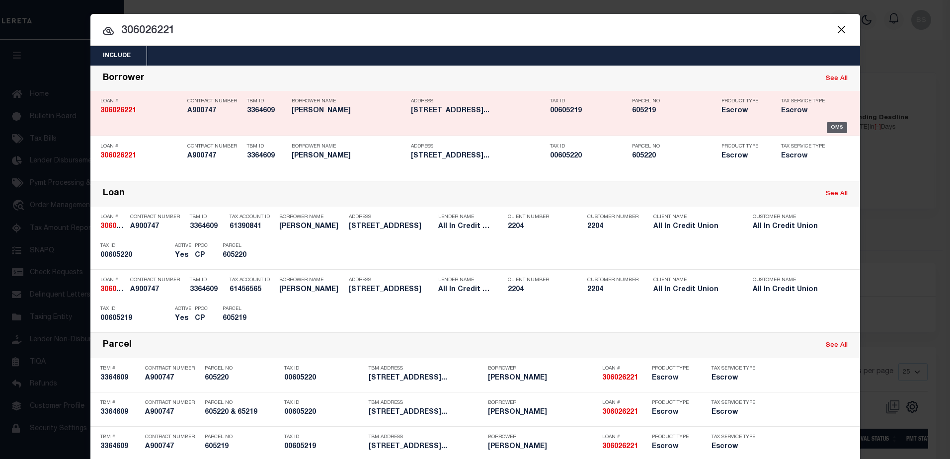
click at [829, 128] on div "OMS" at bounding box center [837, 127] width 20 height 11
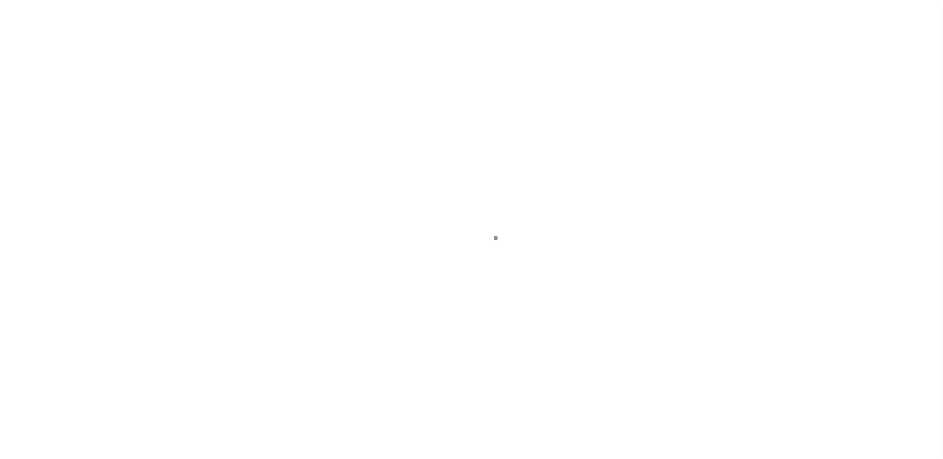
select select "Escrow"
type input "[STREET_ADDRESS]"
type input "605220 & 65219"
select select
type input "Massillon OH 44647"
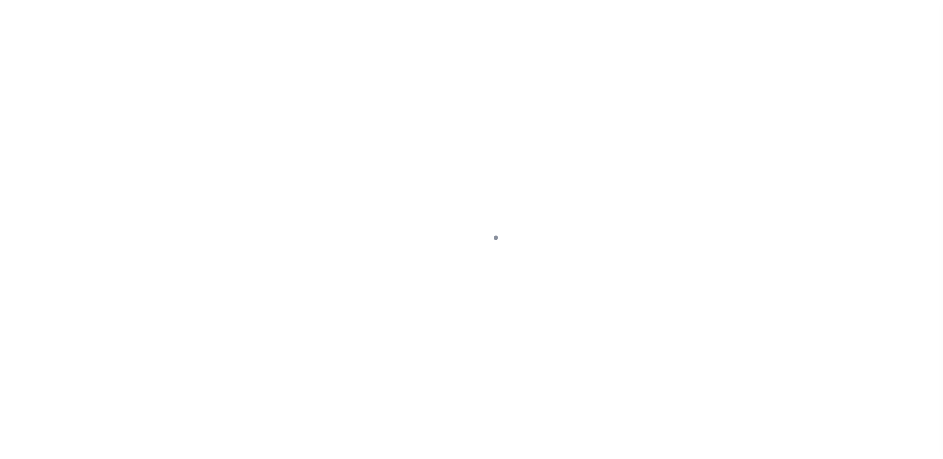
type input "OH"
select select
select select "44319"
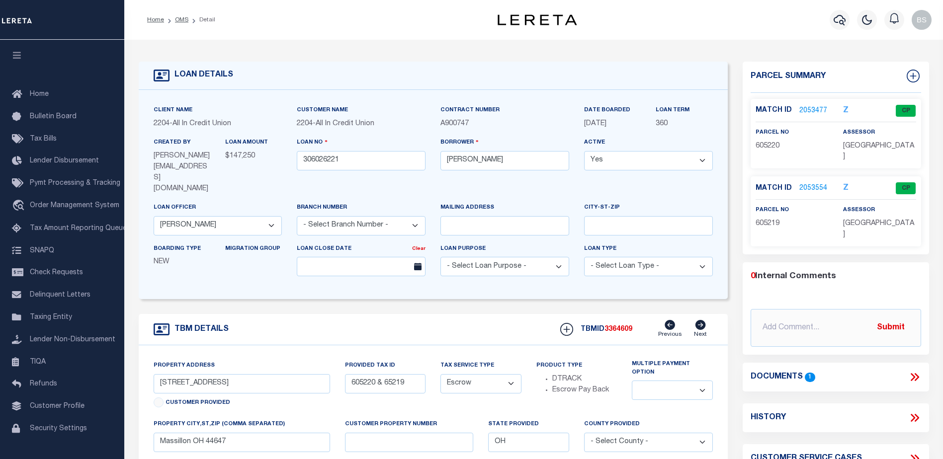
click at [803, 183] on link "2053554" at bounding box center [813, 188] width 28 height 10
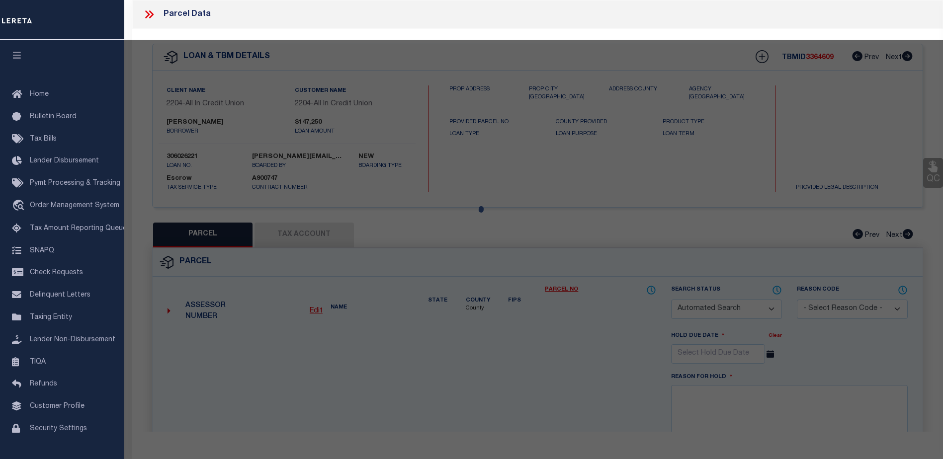
checkbox input "false"
select select "CP"
type input "DOMINGUEZ AGUSTIN ERNESTO"
select select "AGW"
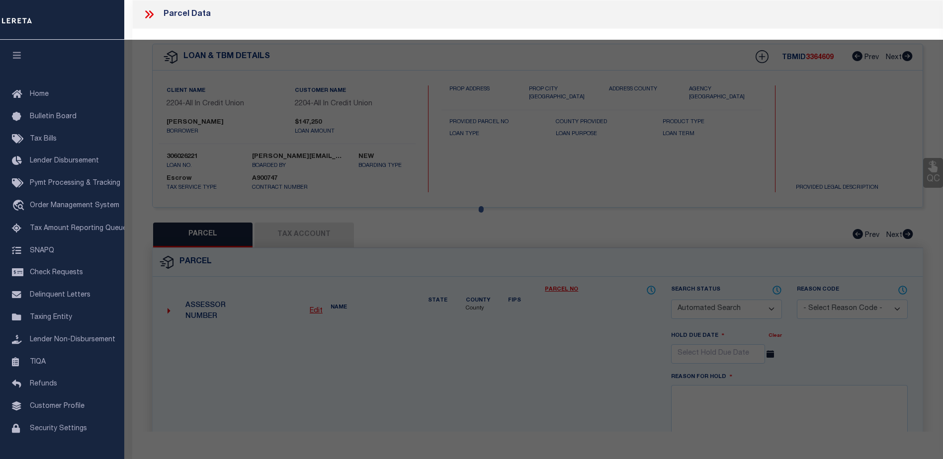
select select "LEG"
type input "17TH ST SW"
checkbox input "false"
type input "Massillon OH 44647"
type textarea "OL 412 .72A"
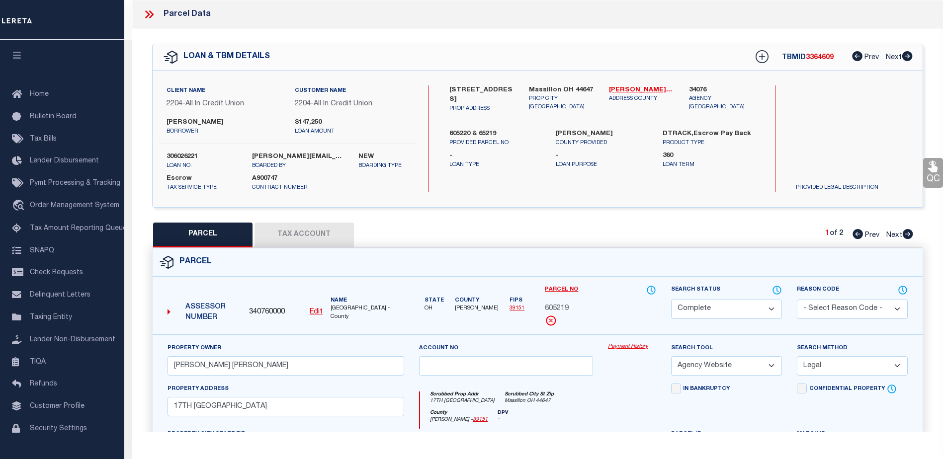
click at [613, 350] on link "Payment History" at bounding box center [632, 347] width 48 height 8
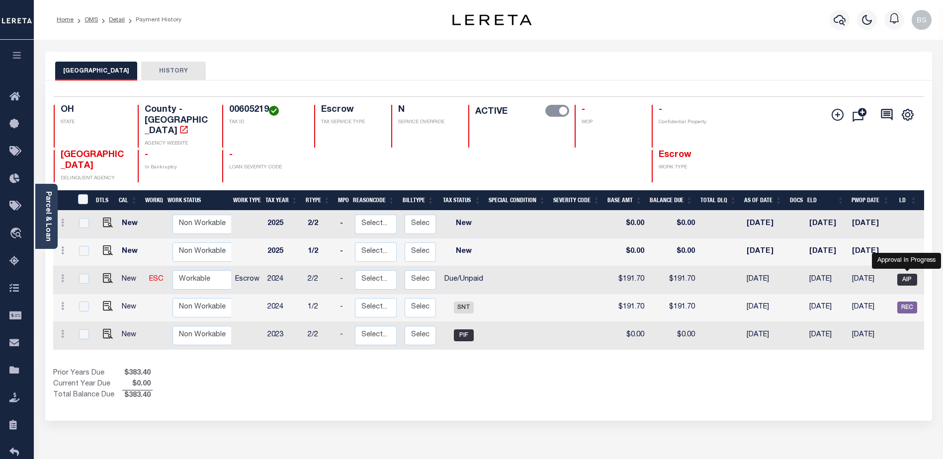
click at [910, 274] on span "AIP" at bounding box center [907, 280] width 20 height 12
checkbox input "true"
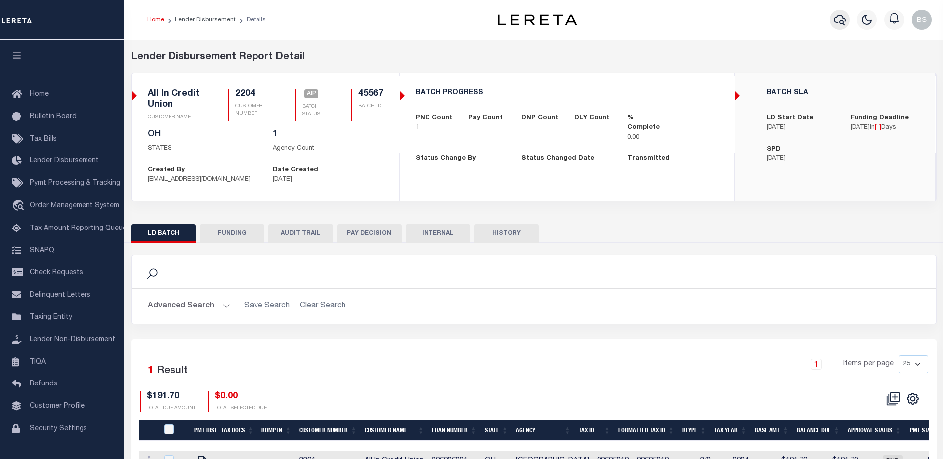
click at [835, 19] on icon "button" at bounding box center [839, 20] width 12 height 10
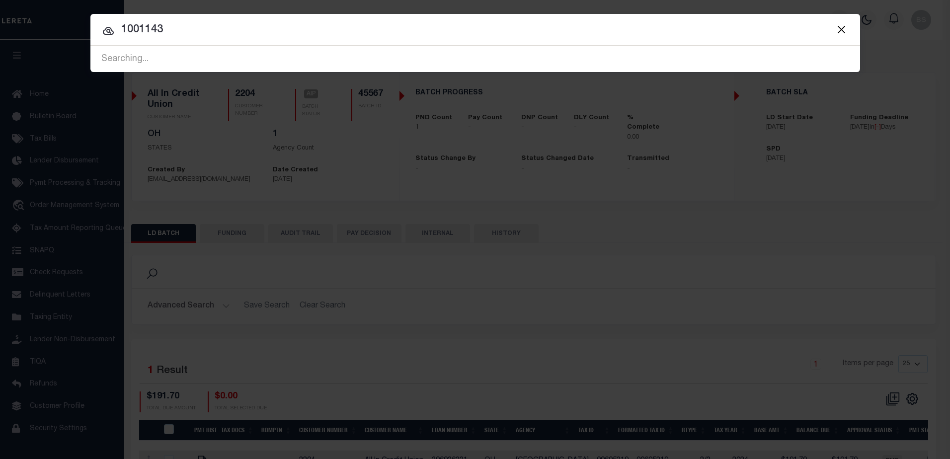
type input "10011431"
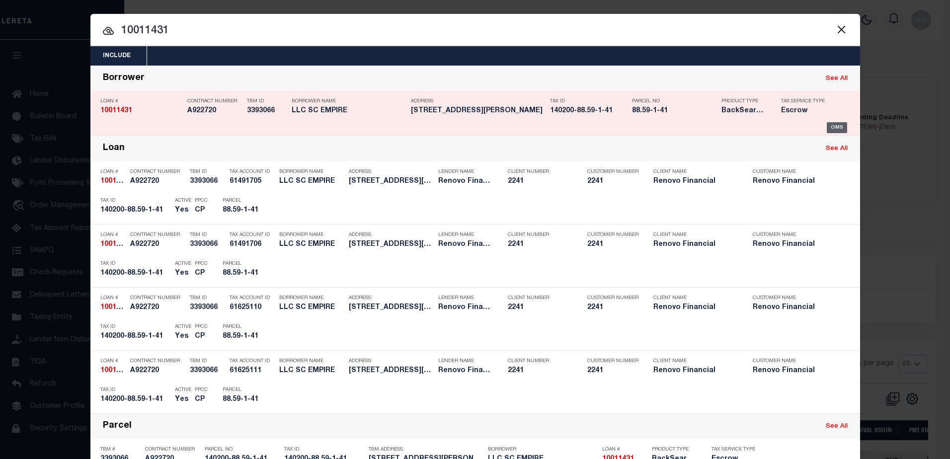
click at [838, 125] on div "OMS" at bounding box center [837, 127] width 20 height 11
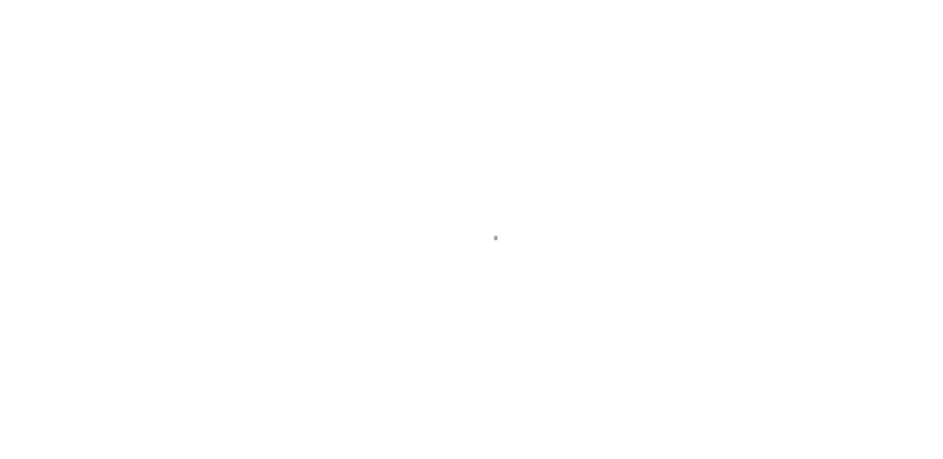
select select "14701"
select select "25067"
select select "10"
select select "Escrow"
select select
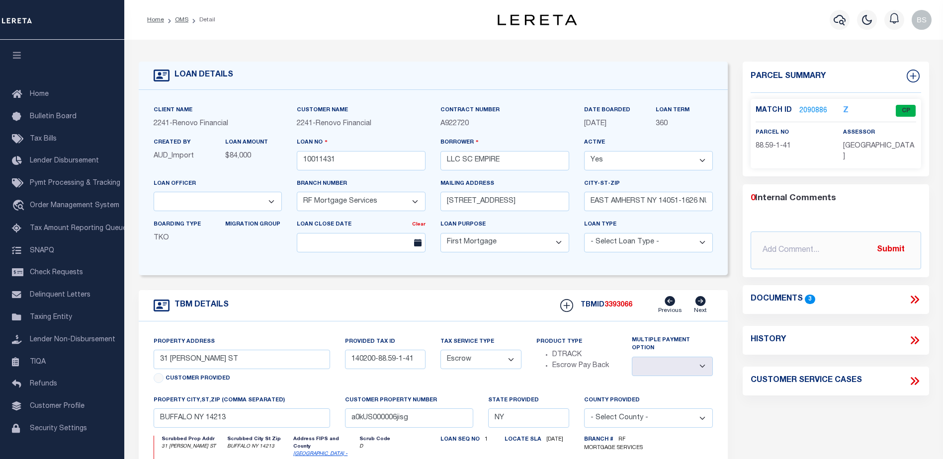
click at [801, 108] on link "2090886" at bounding box center [813, 111] width 28 height 10
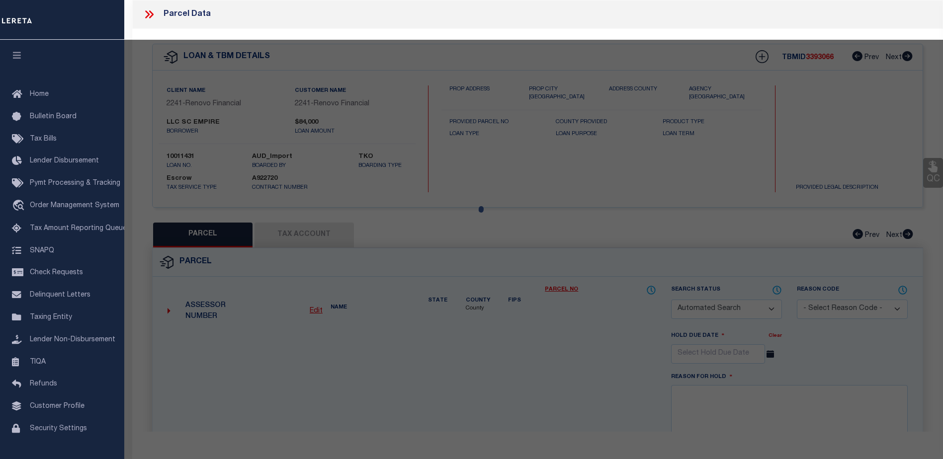
checkbox input "false"
select select "CP"
type input "SC EMPIRE LLC"
select select "AGW"
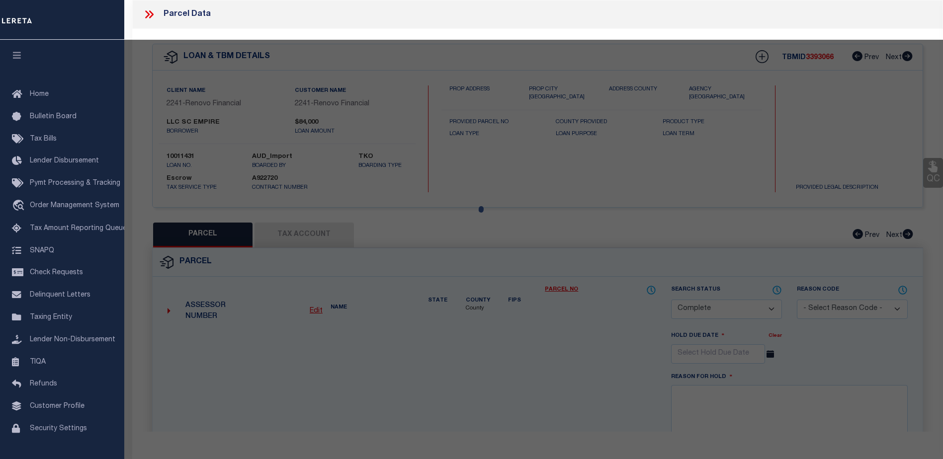
select select
type input "31 DANFORTH ST"
checkbox input "false"
type input "BUFFALO NY 14213"
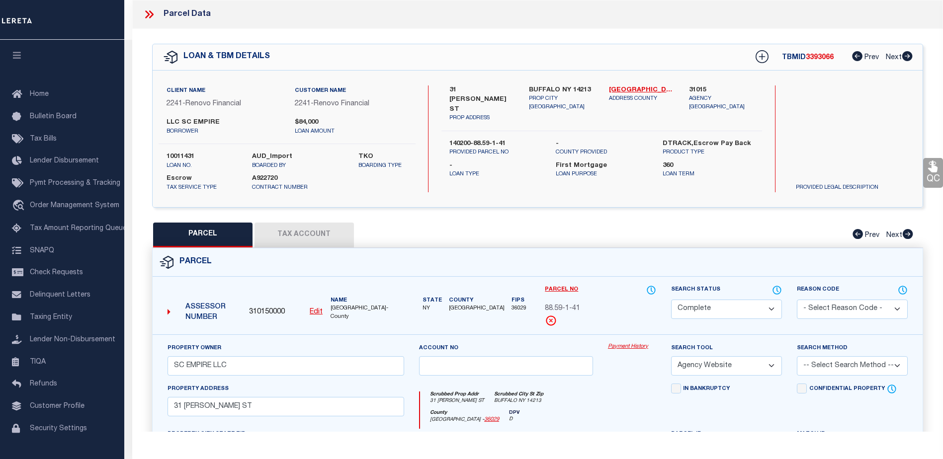
click at [621, 345] on link "Payment History" at bounding box center [632, 347] width 48 height 8
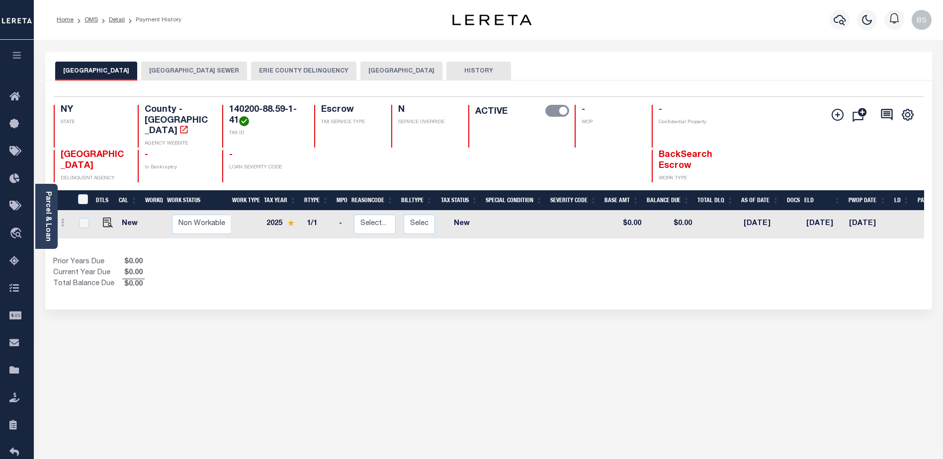
click at [393, 75] on button "[GEOGRAPHIC_DATA]" at bounding box center [401, 71] width 82 height 19
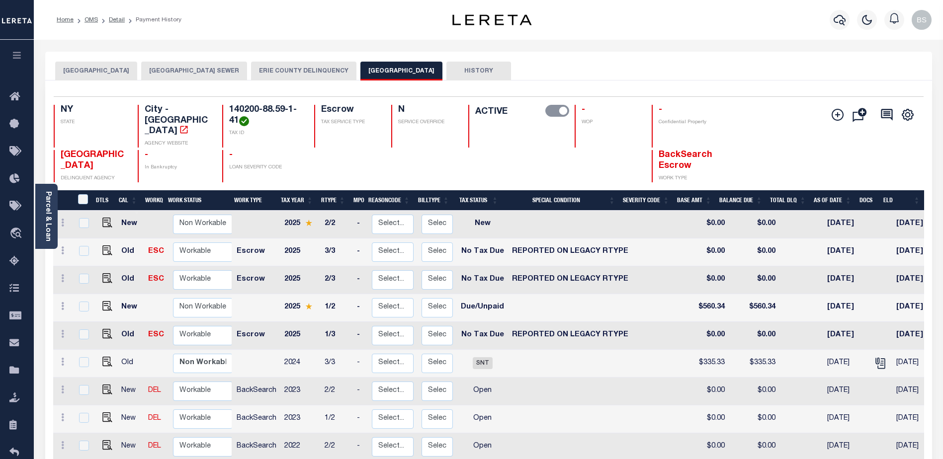
click at [114, 67] on button "[GEOGRAPHIC_DATA]" at bounding box center [96, 71] width 82 height 19
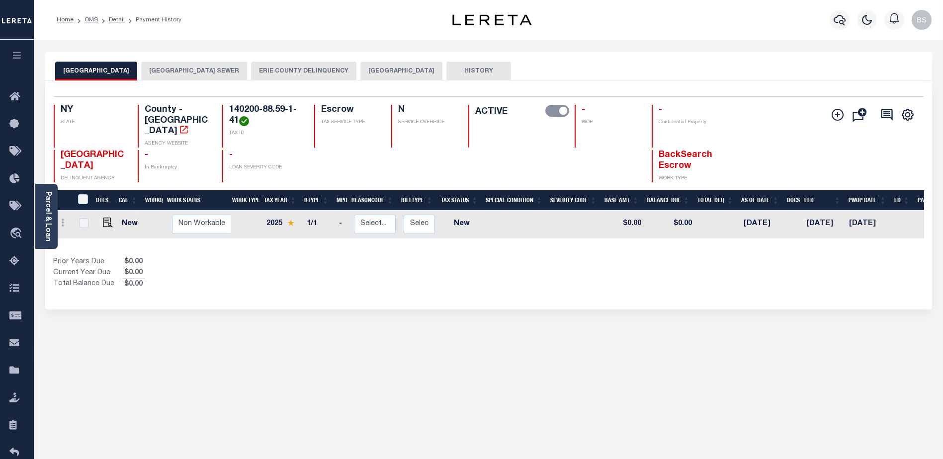
click at [231, 68] on button "[GEOGRAPHIC_DATA] SEWER" at bounding box center [194, 71] width 106 height 19
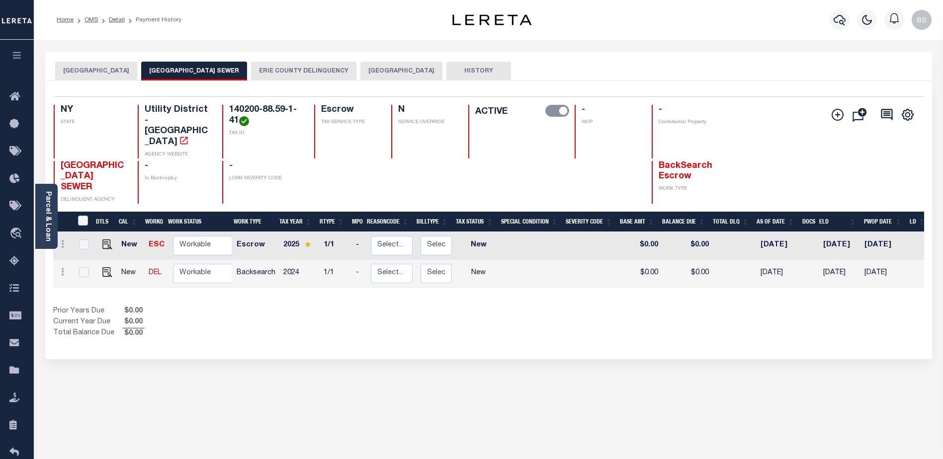
click at [319, 71] on button "ERIE COUNTY DELINQUENCY" at bounding box center [303, 71] width 105 height 19
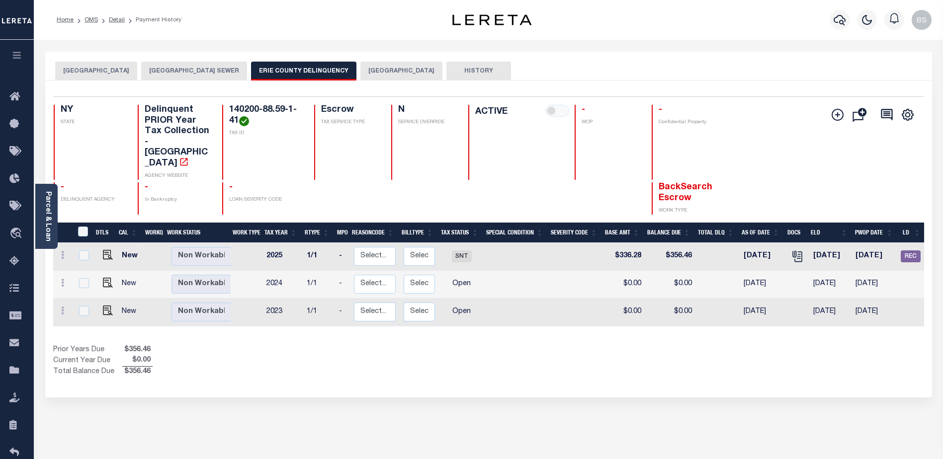
click at [384, 67] on button "BUFFALO CITY" at bounding box center [401, 71] width 82 height 19
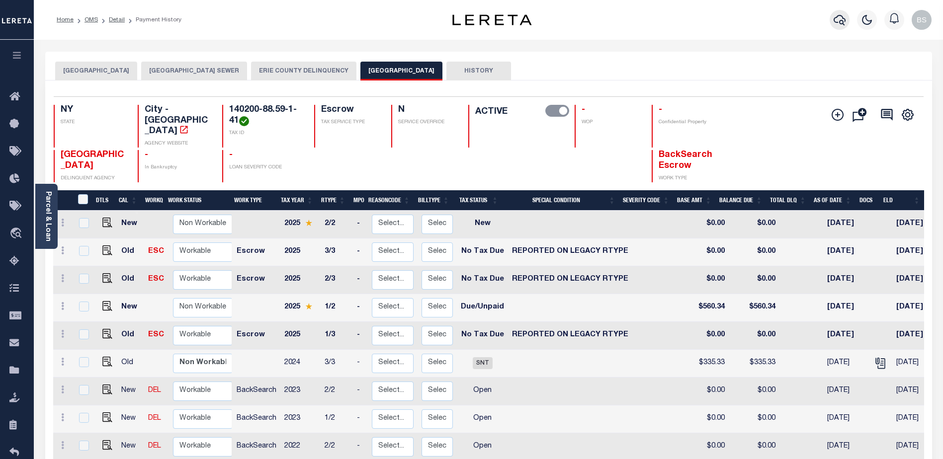
click at [838, 20] on icon "button" at bounding box center [839, 20] width 12 height 12
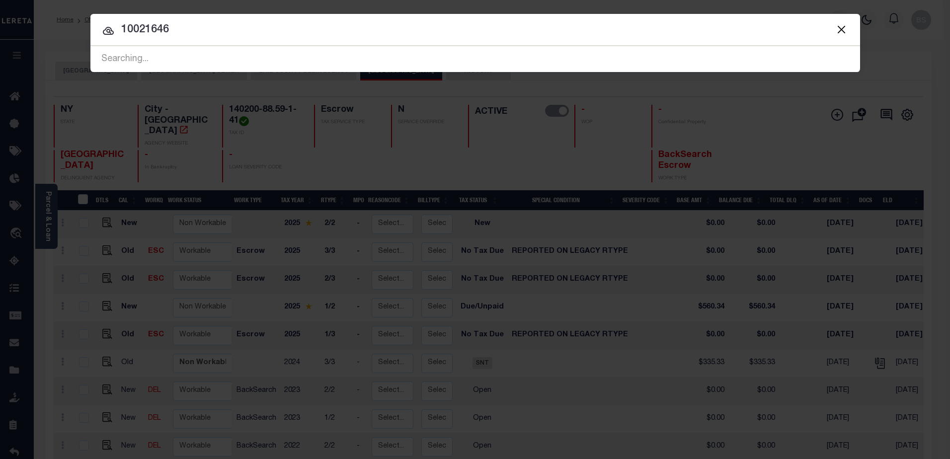
type input "10021646"
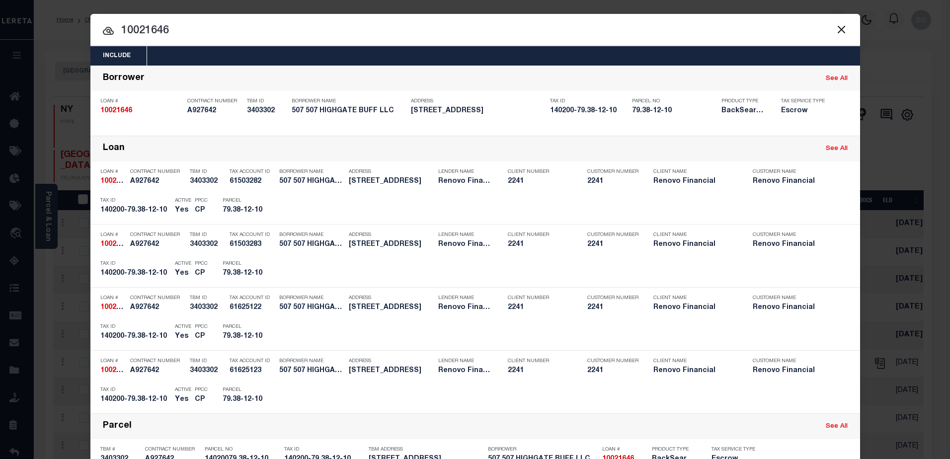
click at [209, 30] on input "10021646" at bounding box center [475, 30] width 770 height 17
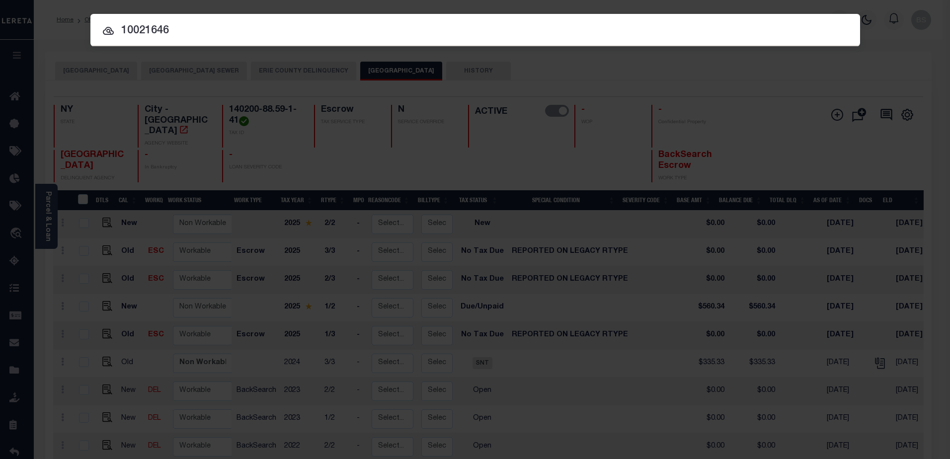
click at [193, 35] on input "10021646" at bounding box center [475, 30] width 770 height 17
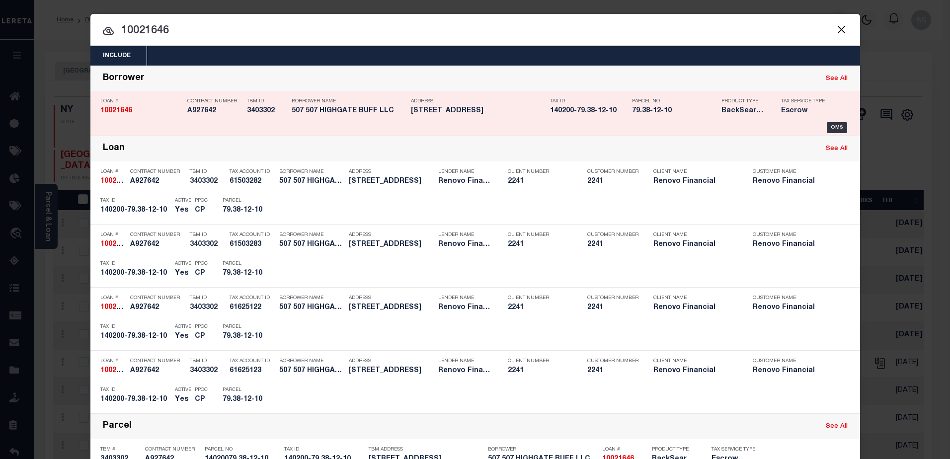
click at [838, 82] on link "See All" at bounding box center [837, 79] width 22 height 6
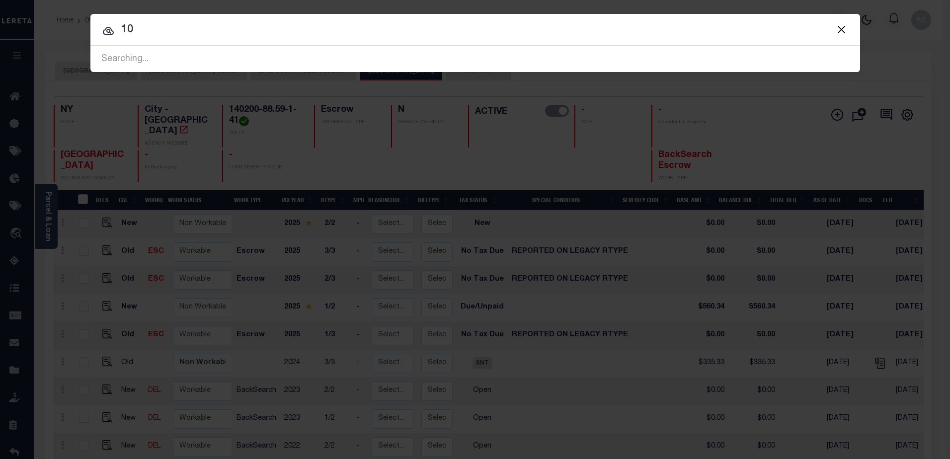
type input "1"
type input "16103 00027"
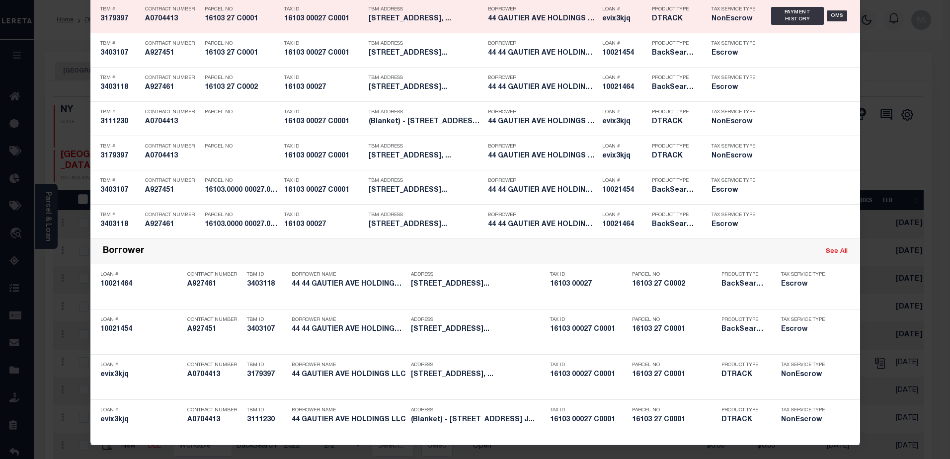
scroll to position [569, 0]
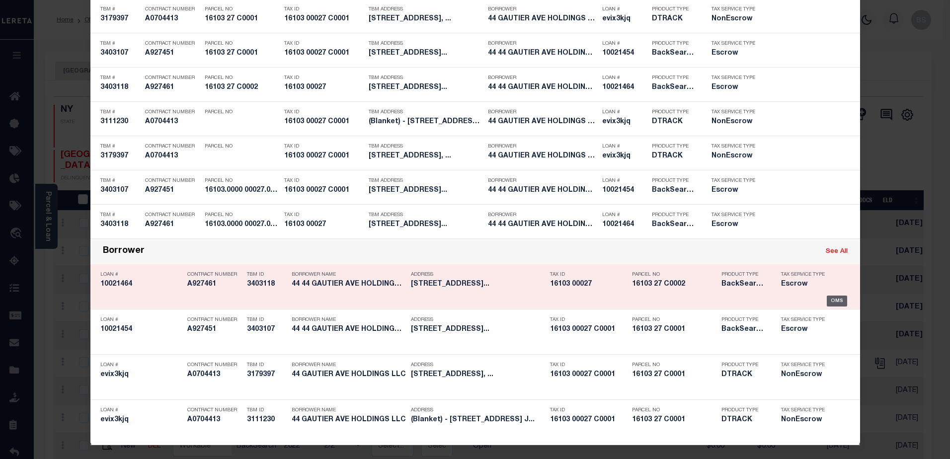
click at [830, 299] on div "OMS" at bounding box center [837, 301] width 20 height 11
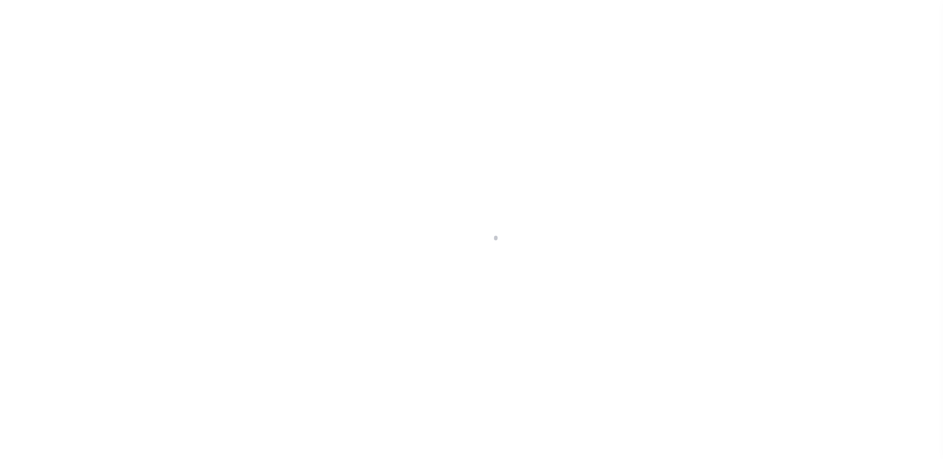
select select "10"
select select "Escrow"
type input "[STREET_ADDRESS]"
type input "16103.0000 00027.0000 C0002"
select select
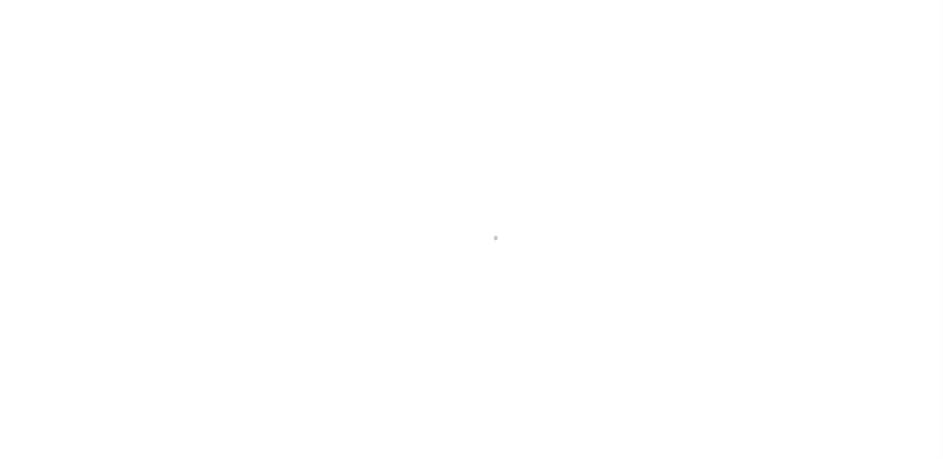
type input "[GEOGRAPHIC_DATA]"
type input "a0kUS000007eko5"
type input "NJ"
select select
type textarea "Liability Limited to Customer Provided Parcel"
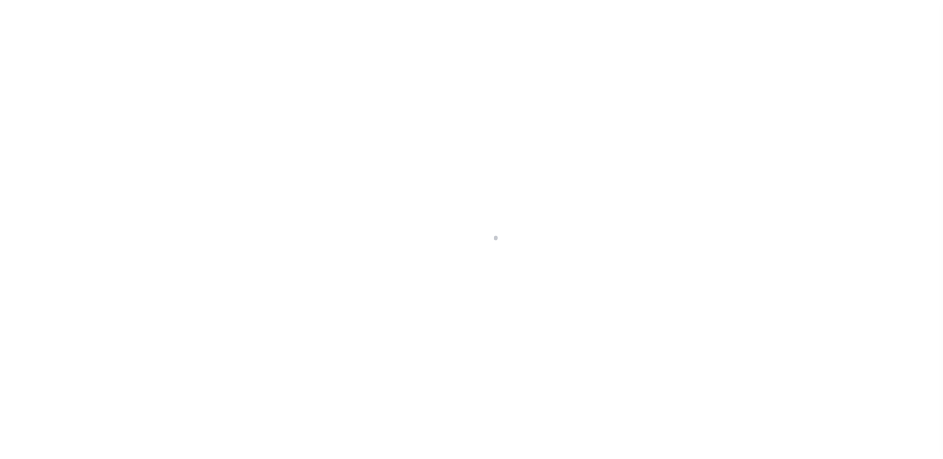
select select "14701"
select select "25067"
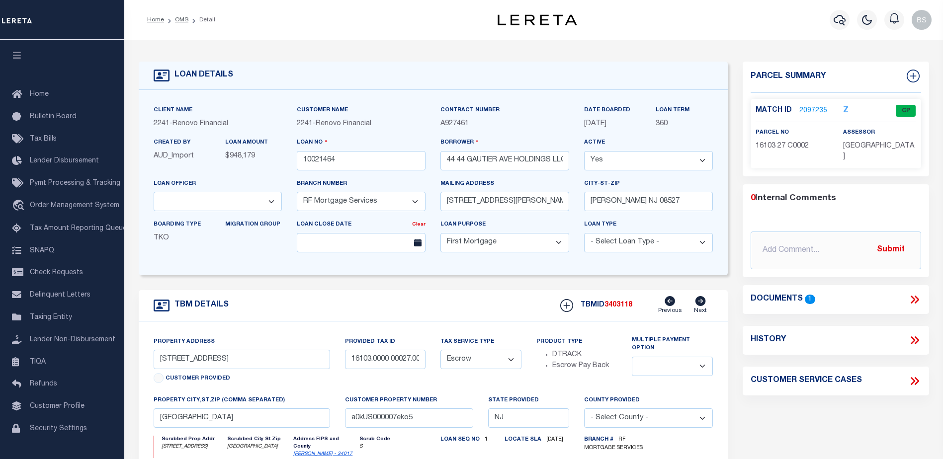
click at [819, 107] on link "2097235" at bounding box center [813, 111] width 28 height 10
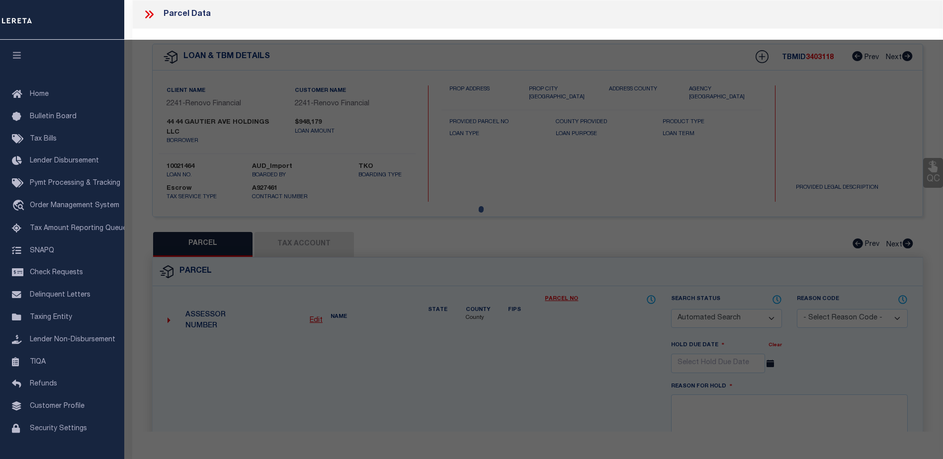
checkbox input "false"
select select "CP"
type input "[STREET_ADDRESS] HOLDINGS LLC."
select select
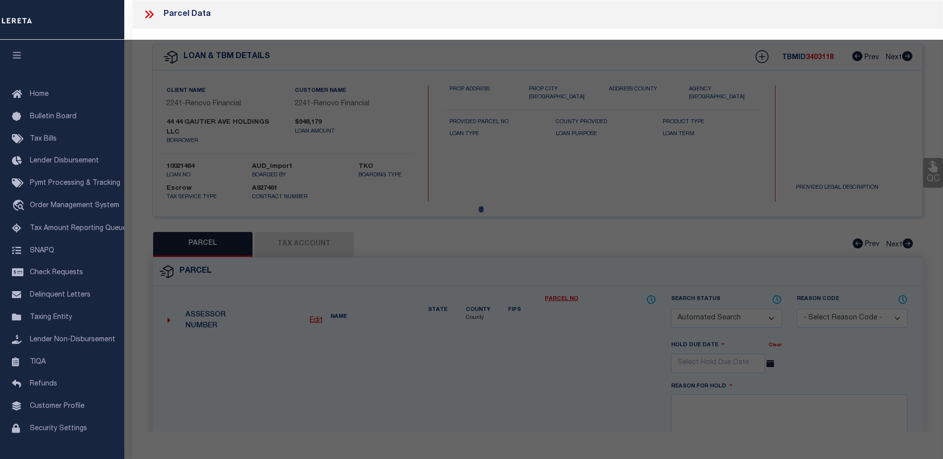
type input "[STREET_ADDRESS]"
checkbox input "false"
type input "[GEOGRAPHIC_DATA]"
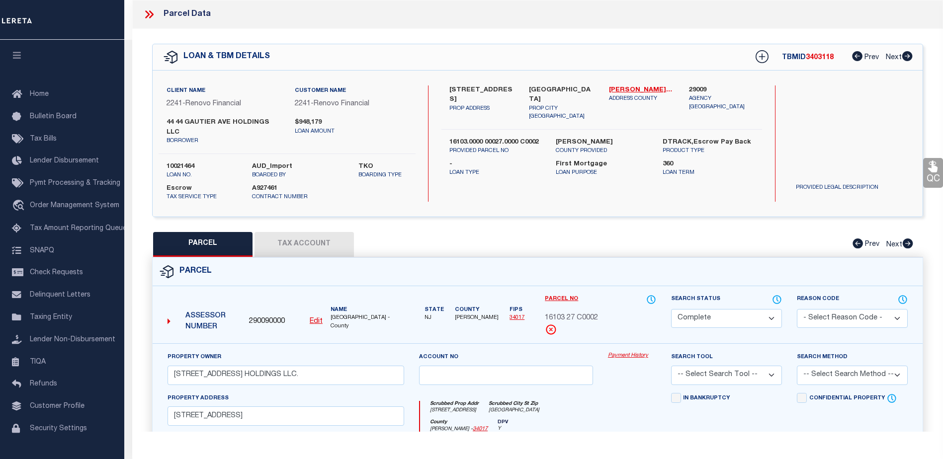
click at [632, 352] on link "Payment History" at bounding box center [632, 356] width 48 height 8
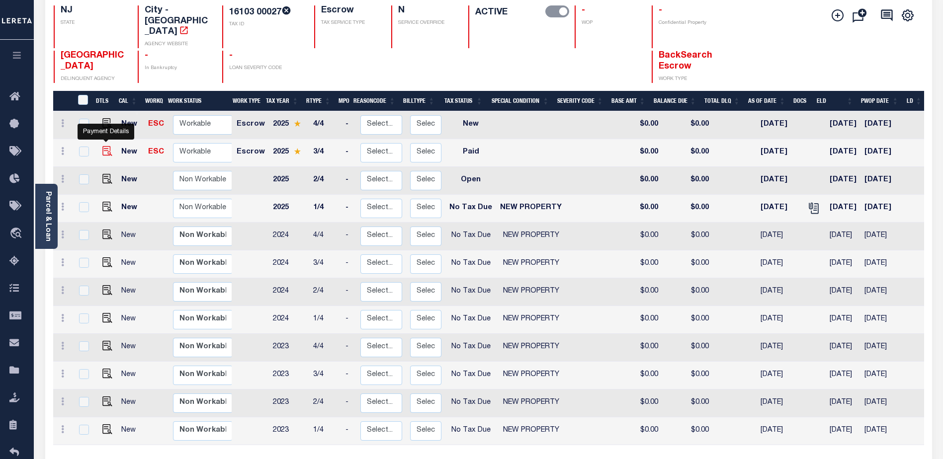
click at [106, 146] on img "" at bounding box center [107, 151] width 10 height 10
checkbox input "true"
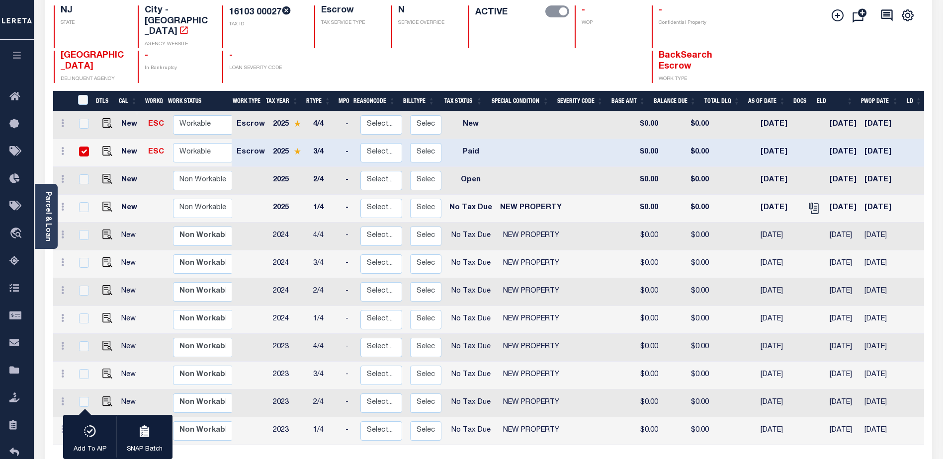
click at [84, 147] on input "checkbox" at bounding box center [84, 152] width 10 height 10
checkbox input "false"
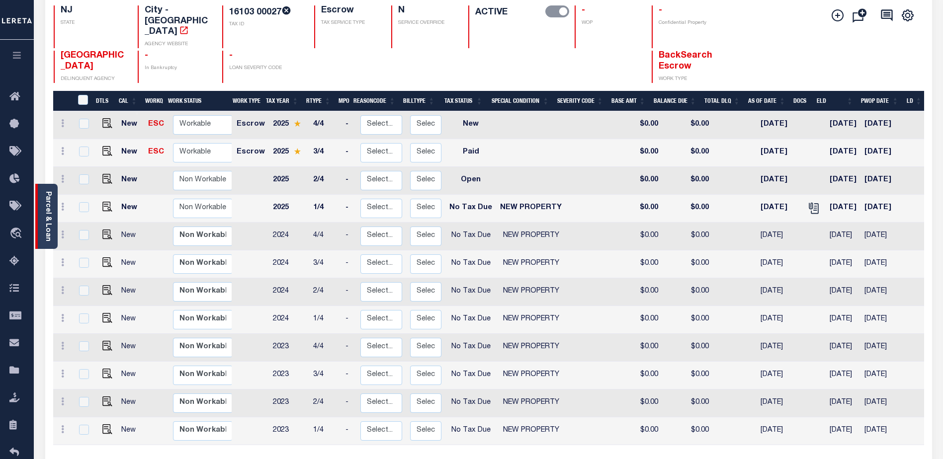
click at [47, 202] on link "Parcel & Loan" at bounding box center [47, 216] width 7 height 50
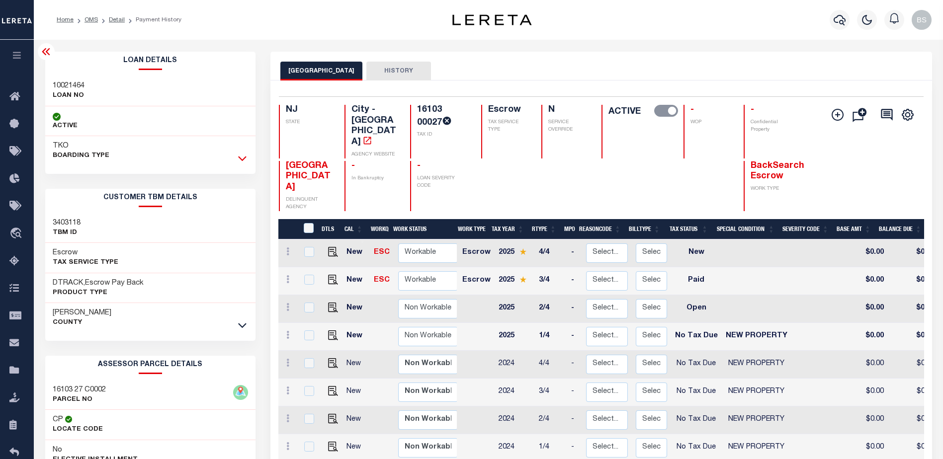
click at [244, 158] on icon at bounding box center [242, 158] width 8 height 10
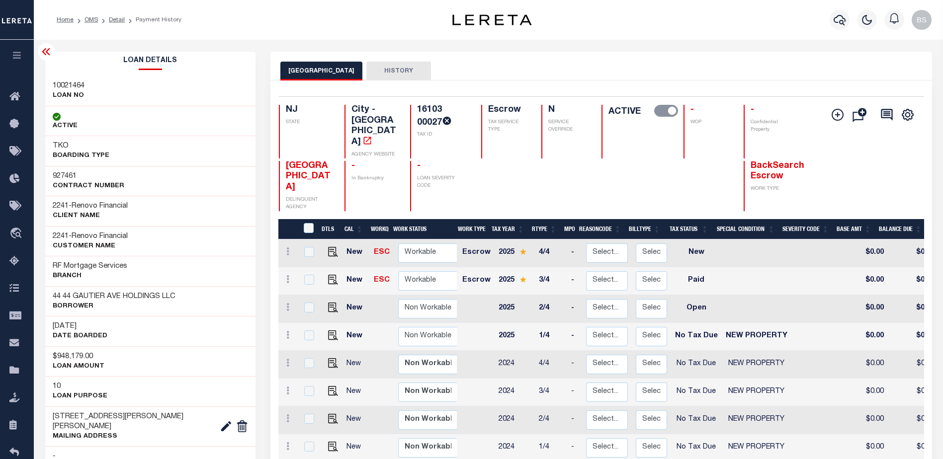
click at [44, 55] on icon at bounding box center [46, 51] width 8 height 7
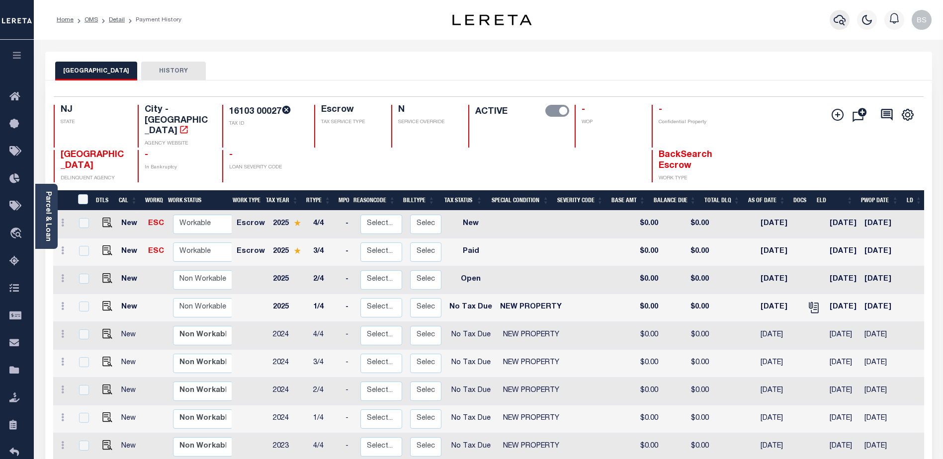
click at [835, 19] on icon "button" at bounding box center [839, 20] width 12 height 12
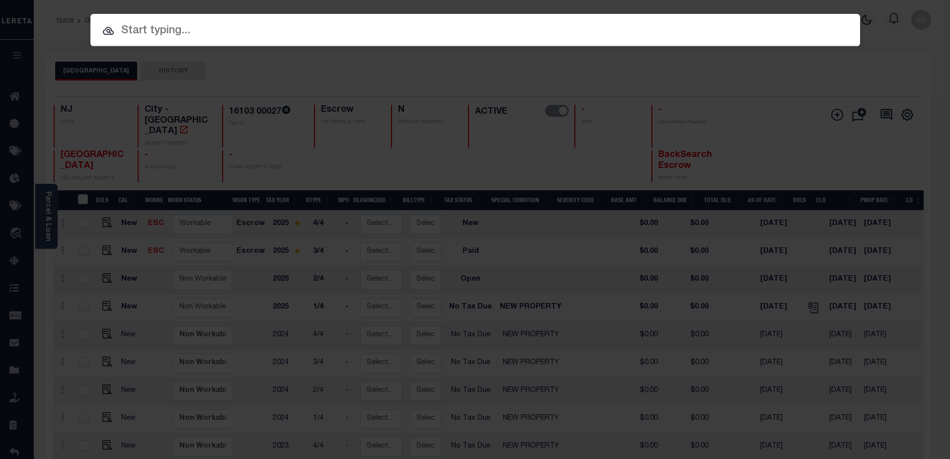
click at [173, 38] on input "text" at bounding box center [475, 30] width 770 height 17
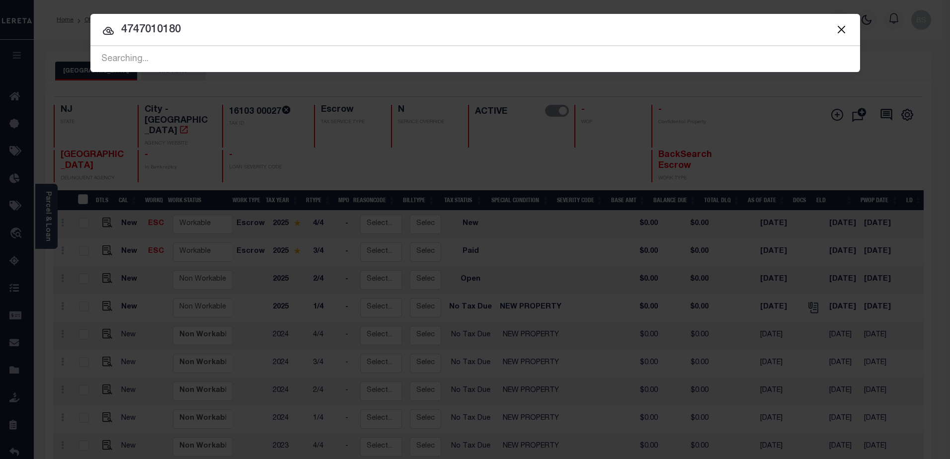
type input "4747010180"
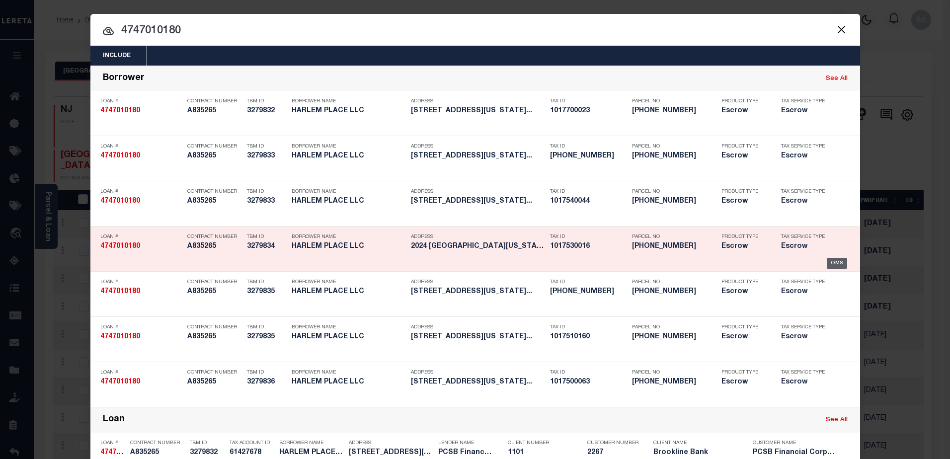
click at [837, 264] on div "OMS" at bounding box center [837, 263] width 20 height 11
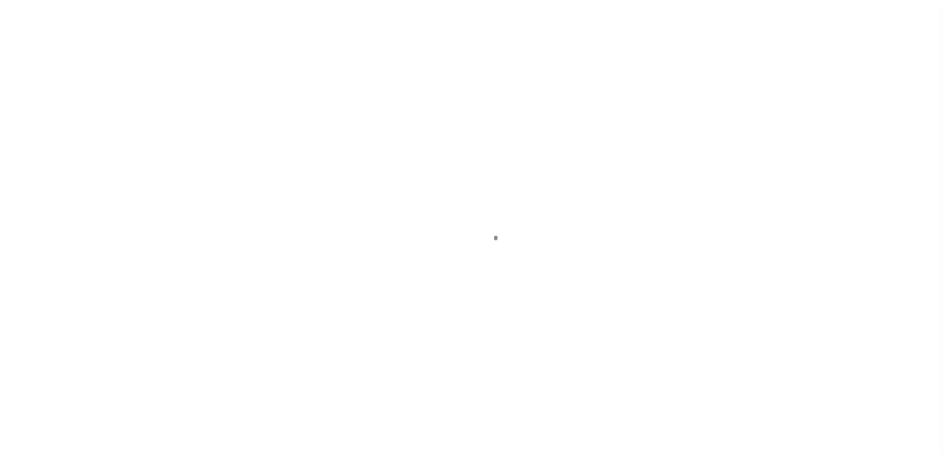
select select "PYD"
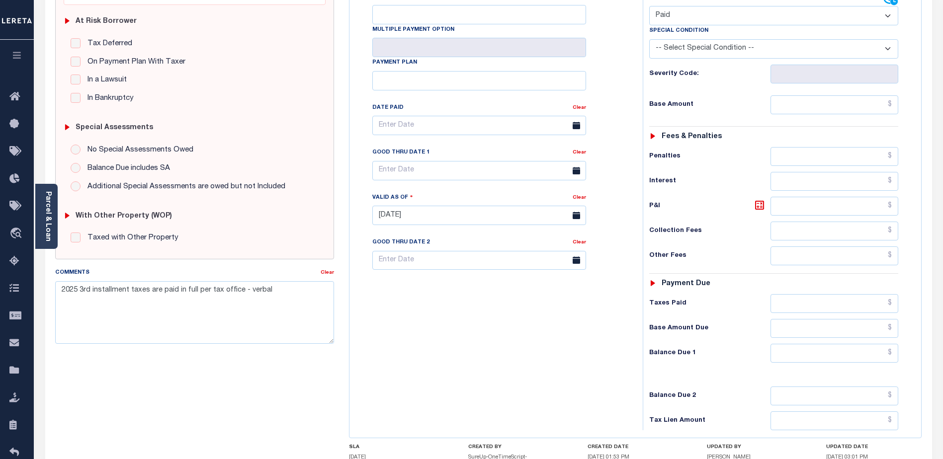
scroll to position [199, 0]
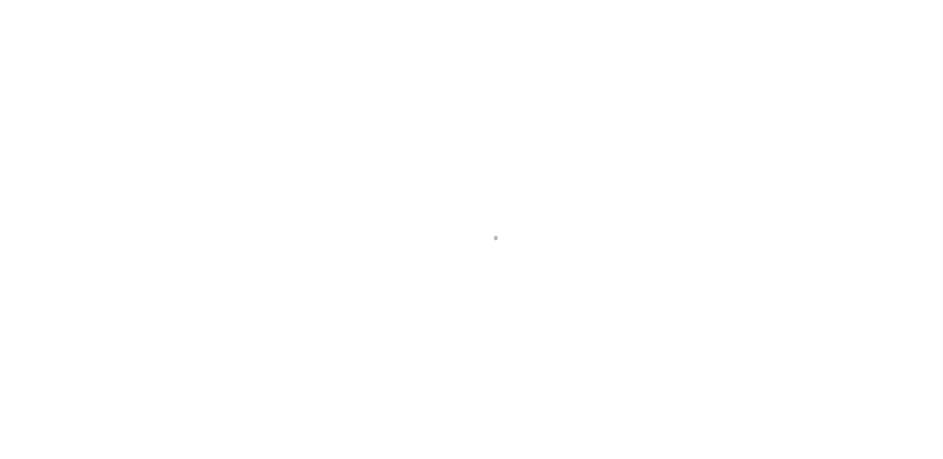
select select "Escrow"
type input "2024 [GEOGRAPHIC_DATA]"
type input "PARCEL ID:1753-16"
type input "[US_STATE][GEOGRAPHIC_DATA]"
type input "16123"
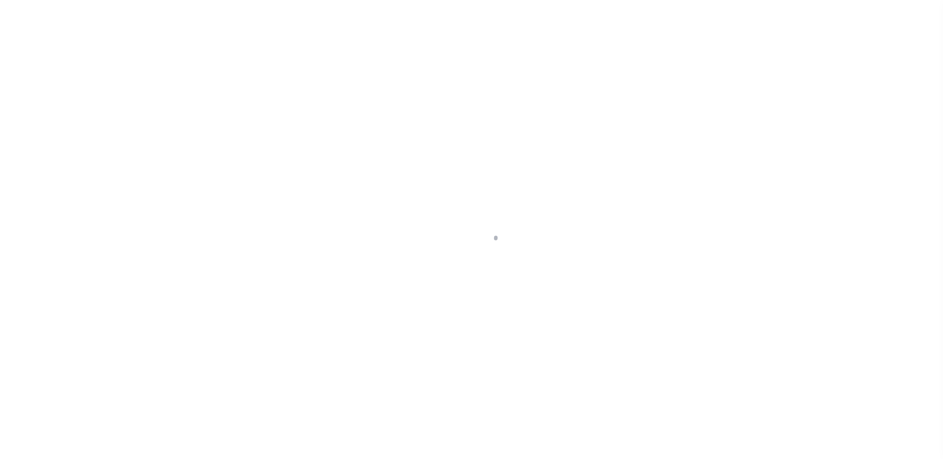
type input "NY"
select select
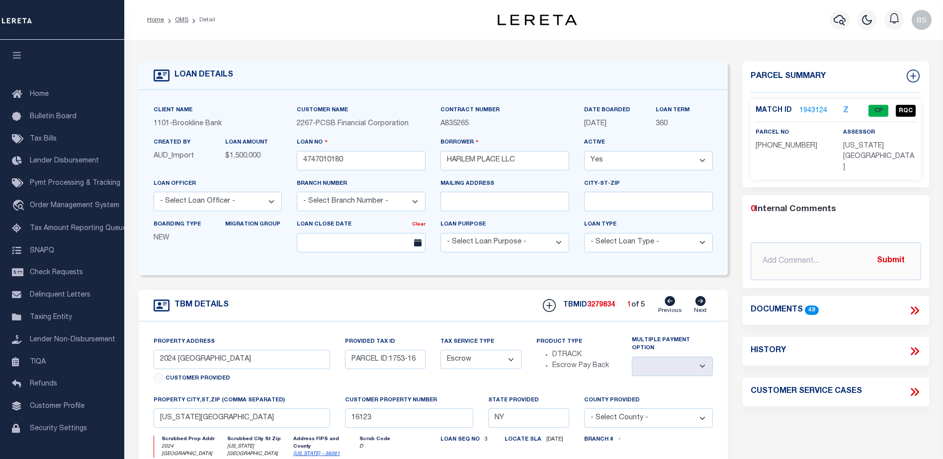
click at [810, 111] on link "1943124" at bounding box center [813, 111] width 28 height 10
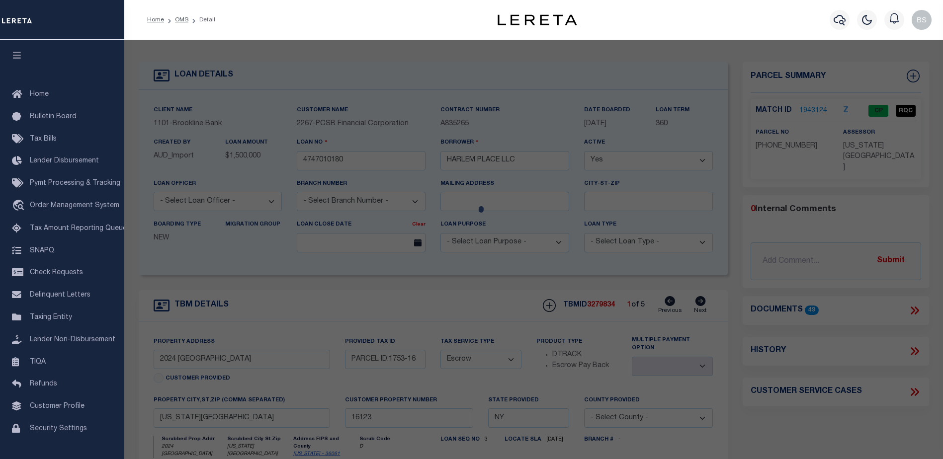
checkbox input "false"
select select "CP"
type input "ET HOMES LLC"
select select "AGW"
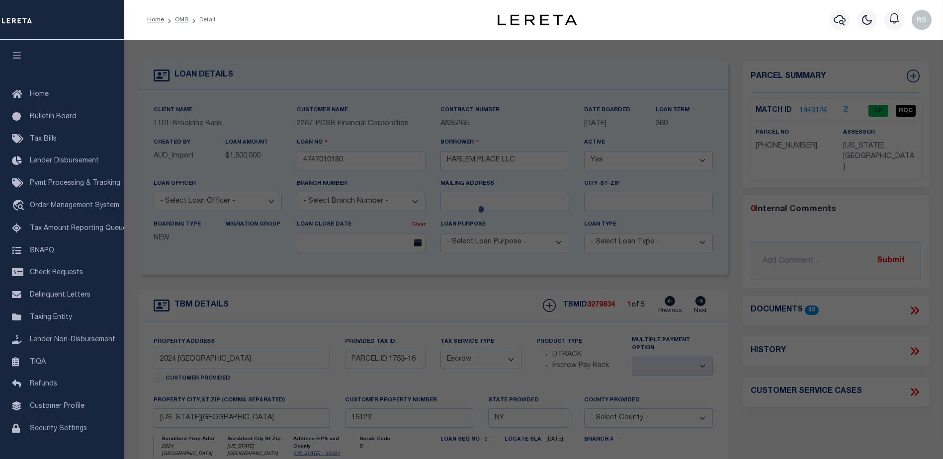
select select "LIP"
type input "2024MADISON AVENUE,"
checkbox input "false"
type input "NEW YORK NY 10035"
type textarea "Lot Area:1260 sf Lot Frontage:18'Lot Depth:70"
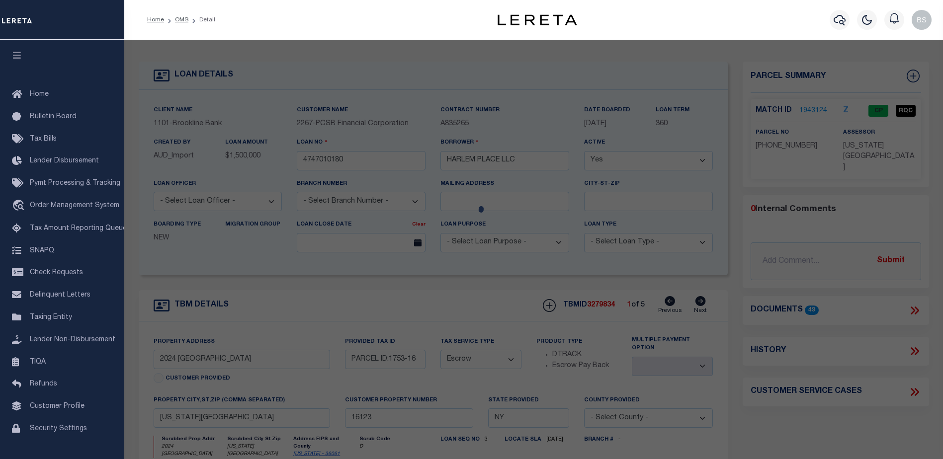
type textarea "HH - 6/10/25 - Bad Parcel - No Change needed as tax id matches edit mask."
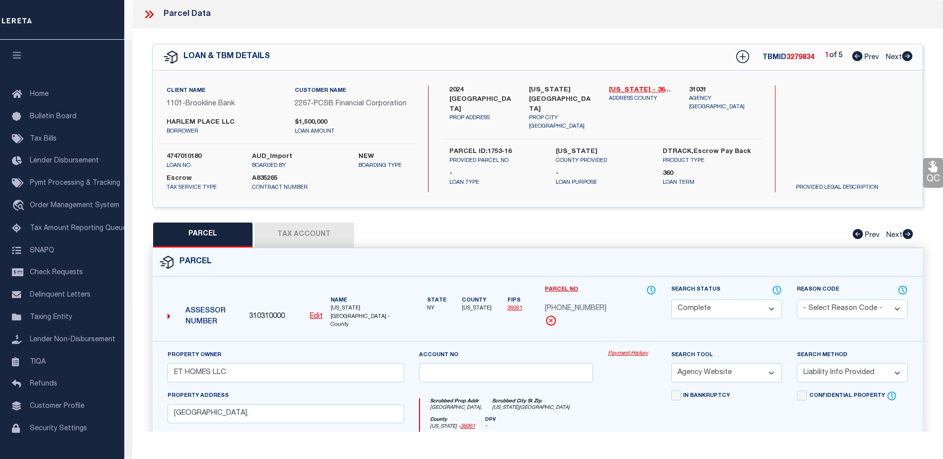
click at [620, 358] on link "Payment History" at bounding box center [632, 354] width 48 height 8
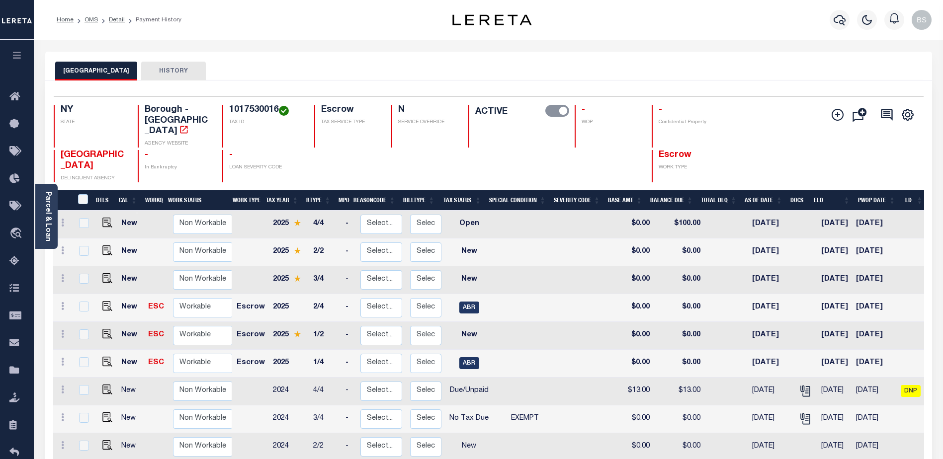
drag, startPoint x: 140, startPoint y: 157, endPoint x: -204, endPoint y: 163, distance: 343.5
click at [49, 193] on link "Parcel & Loan" at bounding box center [47, 216] width 7 height 50
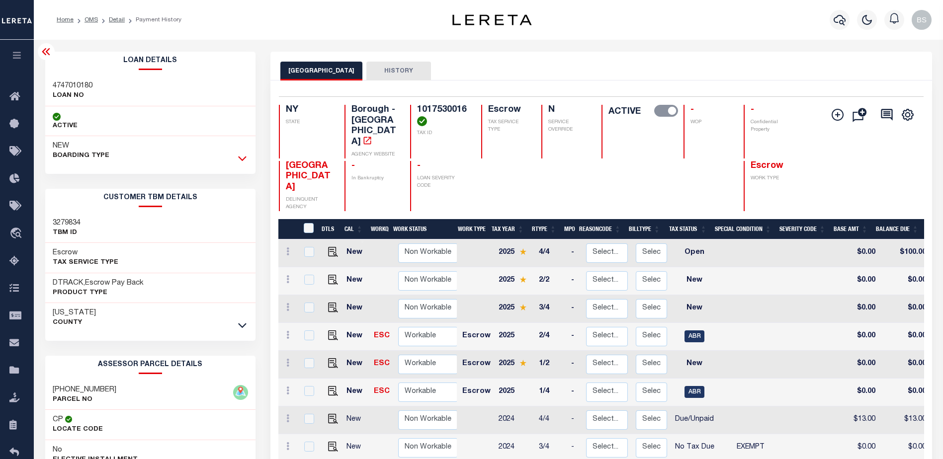
click at [246, 160] on icon at bounding box center [242, 158] width 8 height 10
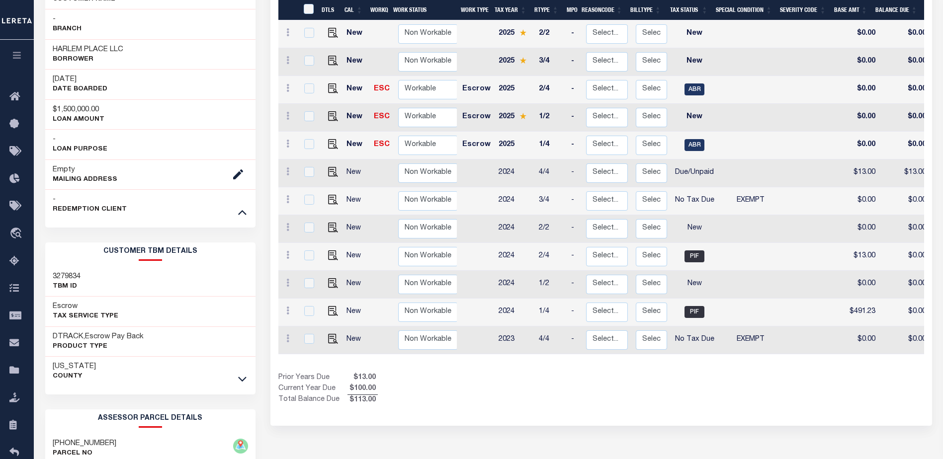
scroll to position [248, 0]
click at [239, 379] on icon at bounding box center [242, 377] width 8 height 10
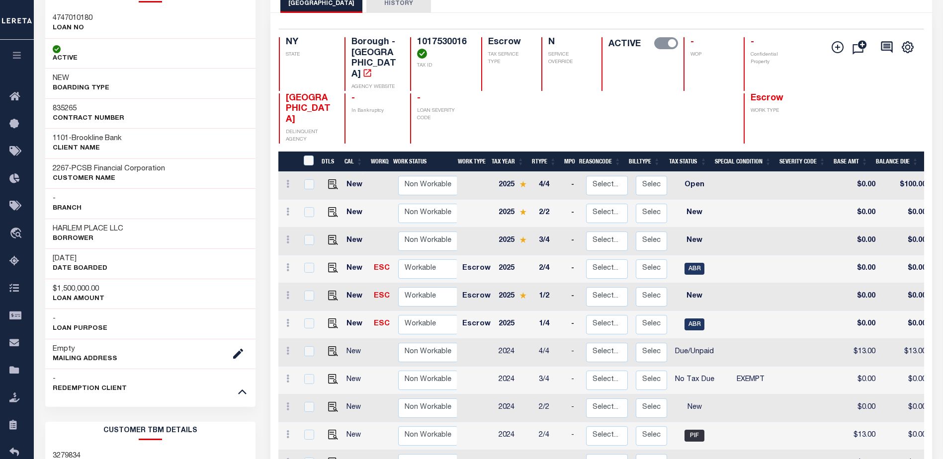
scroll to position [0, 0]
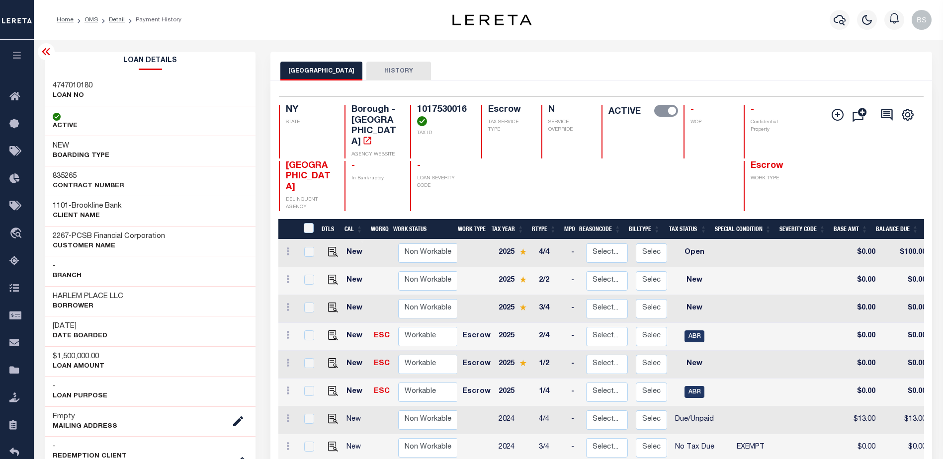
click at [43, 52] on icon at bounding box center [46, 51] width 8 height 7
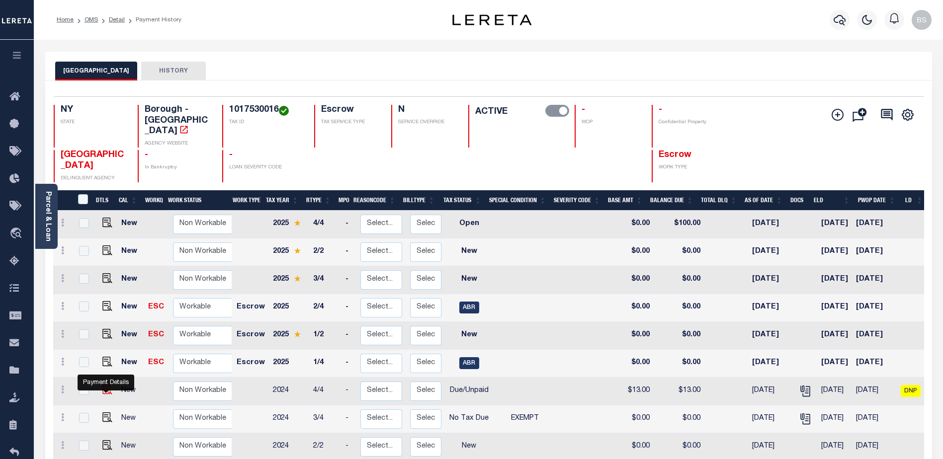
click at [103, 385] on img "" at bounding box center [107, 390] width 10 height 10
checkbox input "true"
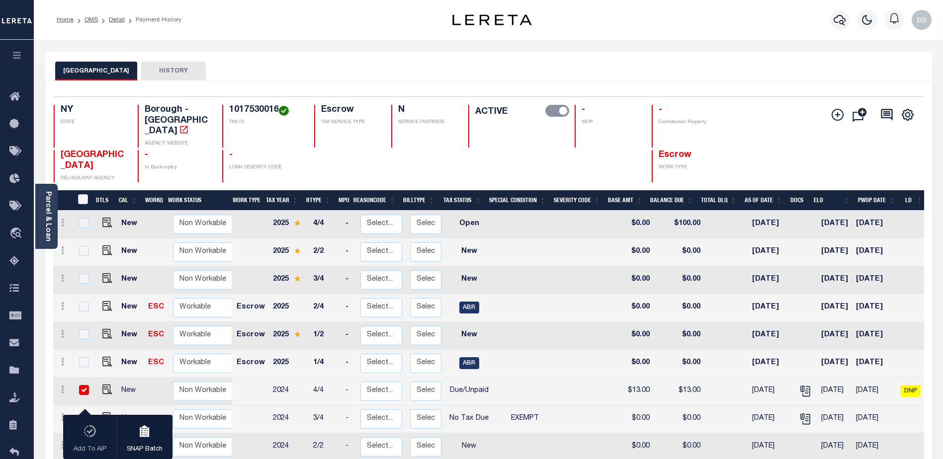
click at [75, 387] on td at bounding box center [83, 392] width 21 height 28
checkbox input "false"
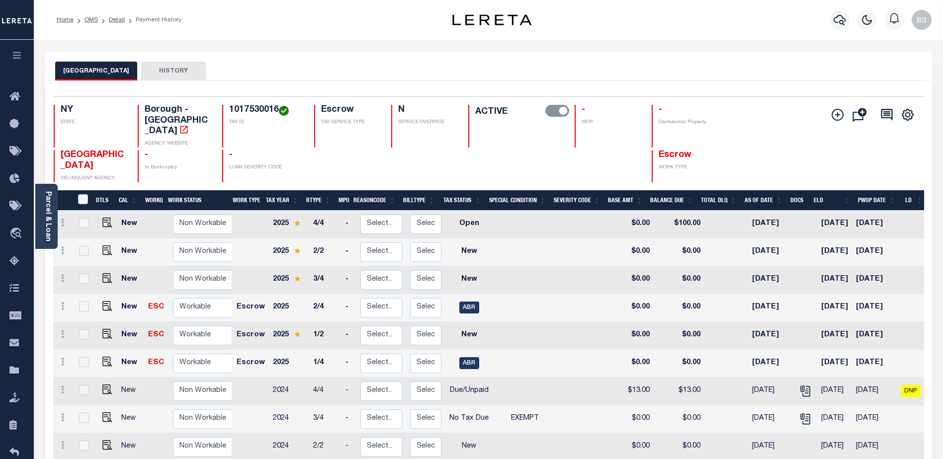
click at [387, 102] on div "1 Selected 13 Results 1 Items per page 25 50 100 NY STATE Borough - NY AGENCY W…" at bounding box center [489, 139] width 886 height 86
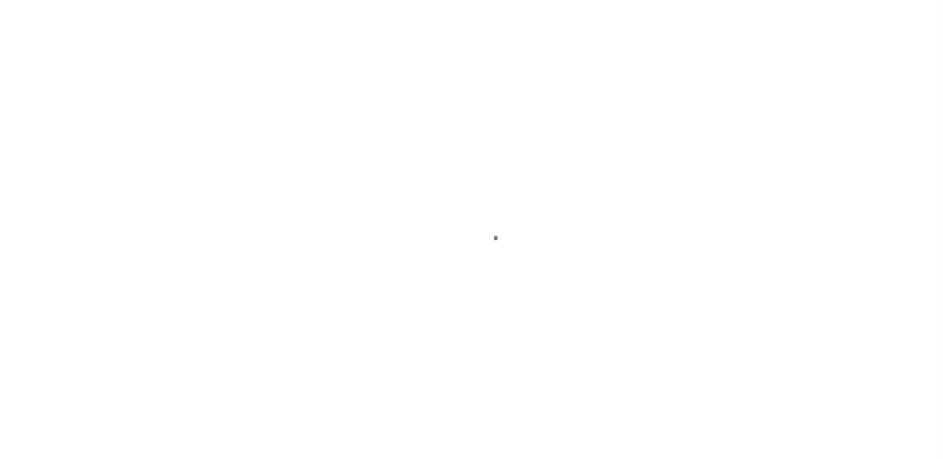
select select "DUE"
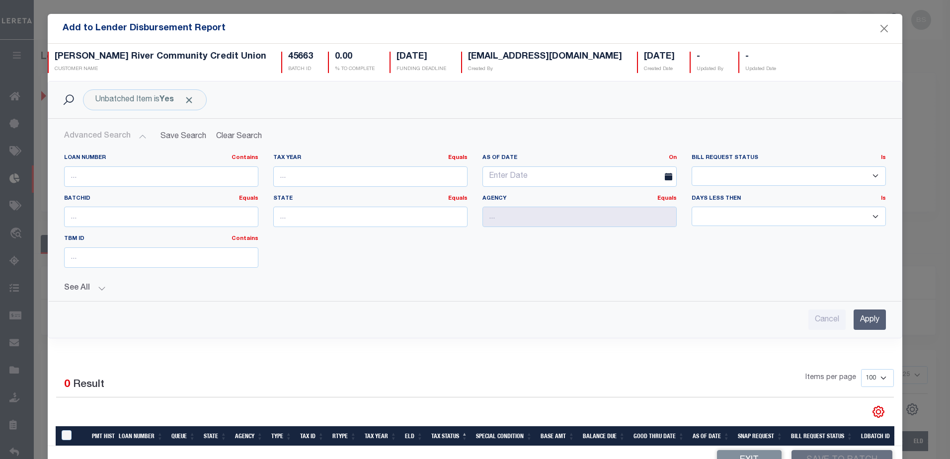
drag, startPoint x: 310, startPoint y: 151, endPoint x: 295, endPoint y: 131, distance: 25.2
click at [310, 150] on div "Loan Number Contains Contains Is Tax Year Equals Equals Is Not Equal To Is Grea…" at bounding box center [475, 219] width 853 height 147
click at [878, 31] on button "Close" at bounding box center [884, 28] width 13 height 13
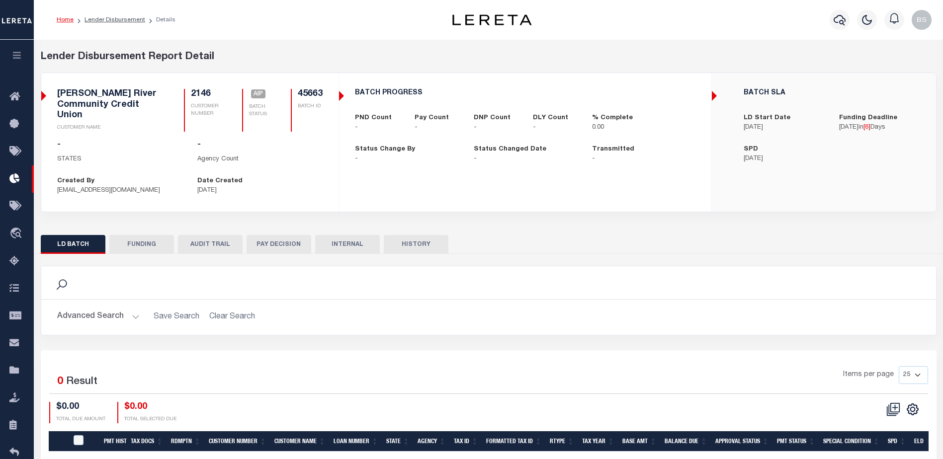
checkbox input "true"
